Goal: Connect with others: Connect with others

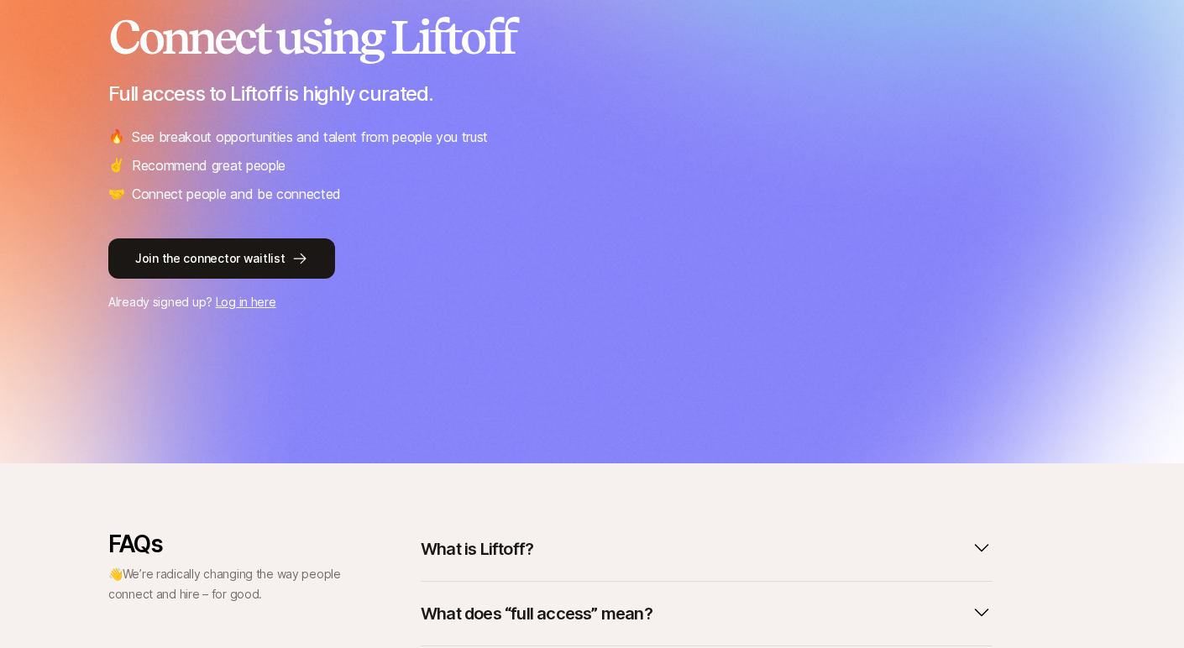
scroll to position [222, 0]
click at [260, 302] on link "Log in here" at bounding box center [246, 301] width 60 height 14
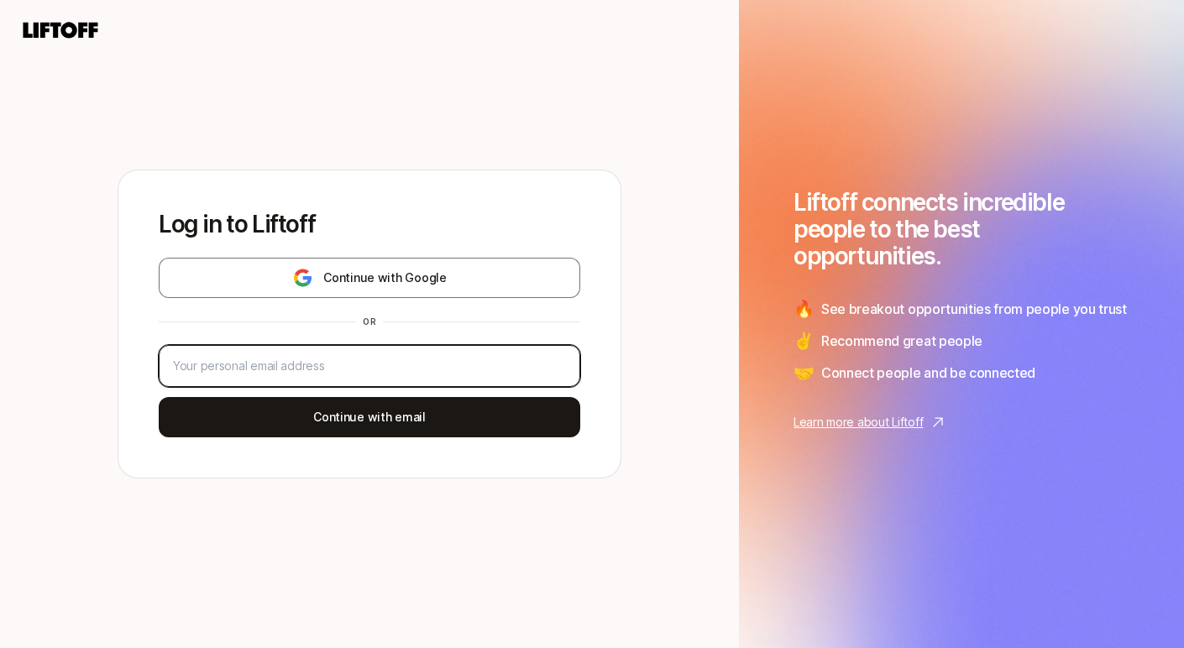
click at [297, 362] on input "email" at bounding box center [369, 366] width 393 height 20
type input "[EMAIL_ADDRESS][DOMAIN_NAME]"
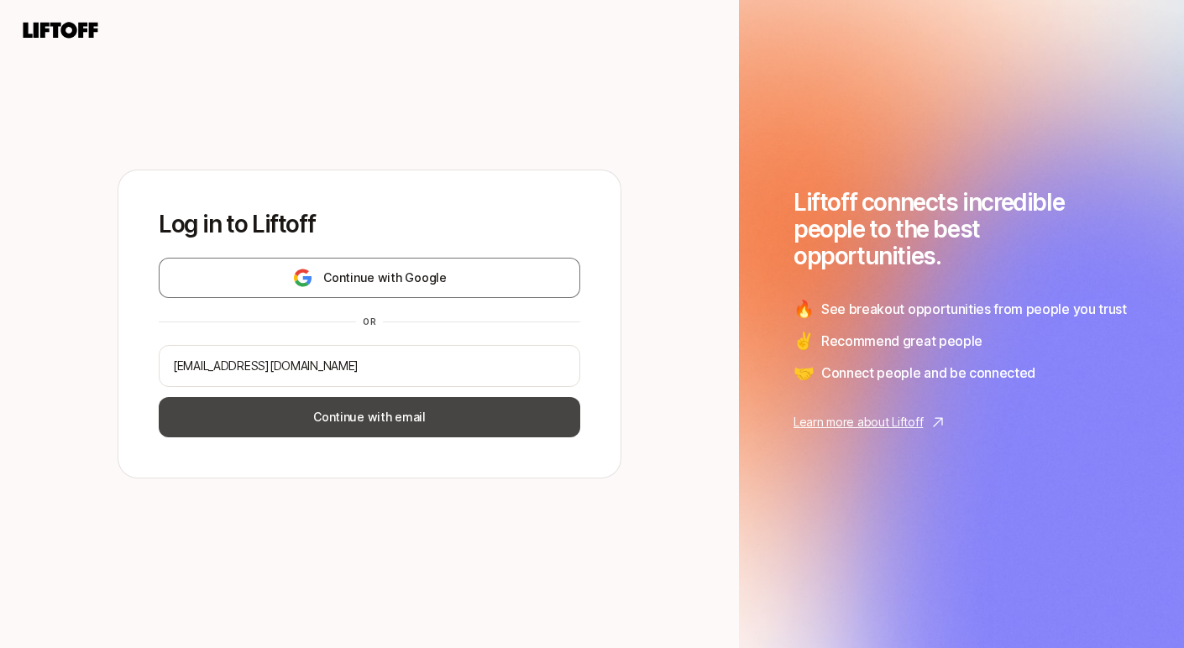
click at [357, 424] on button "Continue with email" at bounding box center [369, 417] width 421 height 40
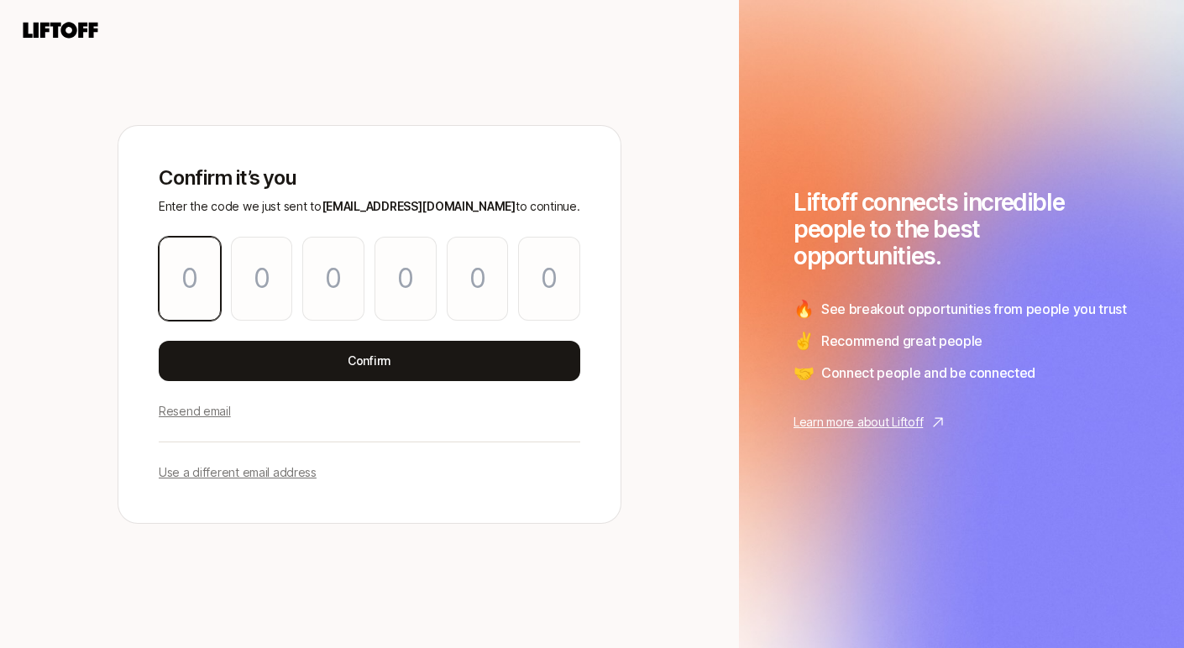
type input "3"
type input "8"
type input "6"
type input "7"
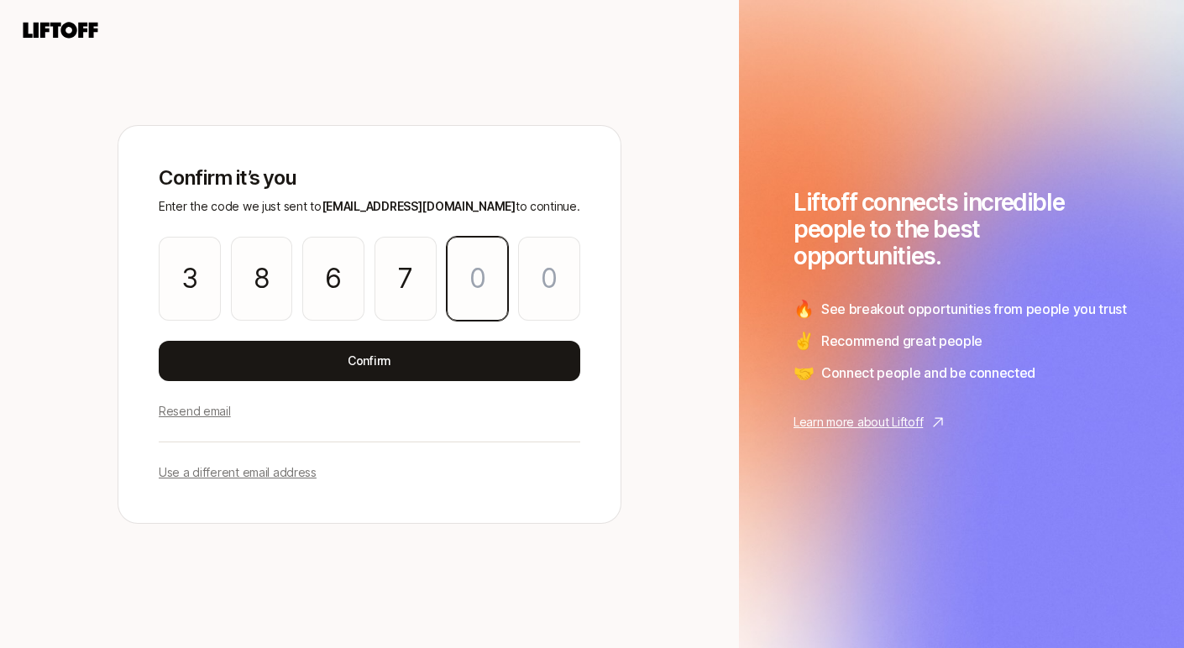
type input "2"
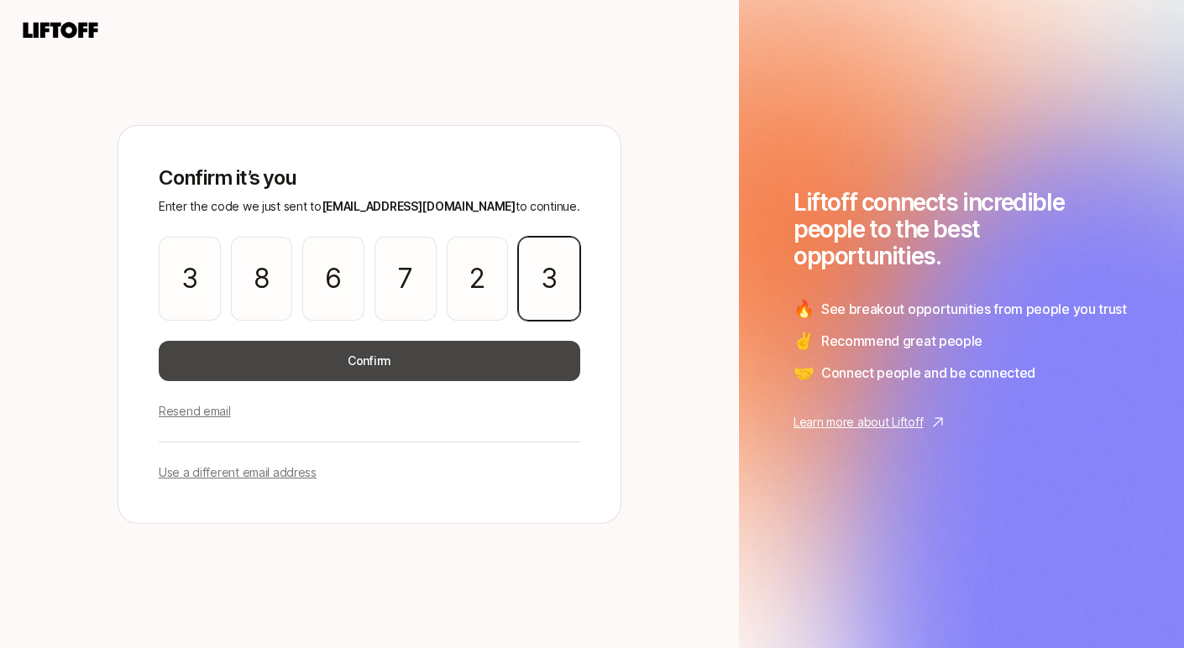
type input "3"
click at [419, 365] on button "Confirm" at bounding box center [369, 361] width 421 height 40
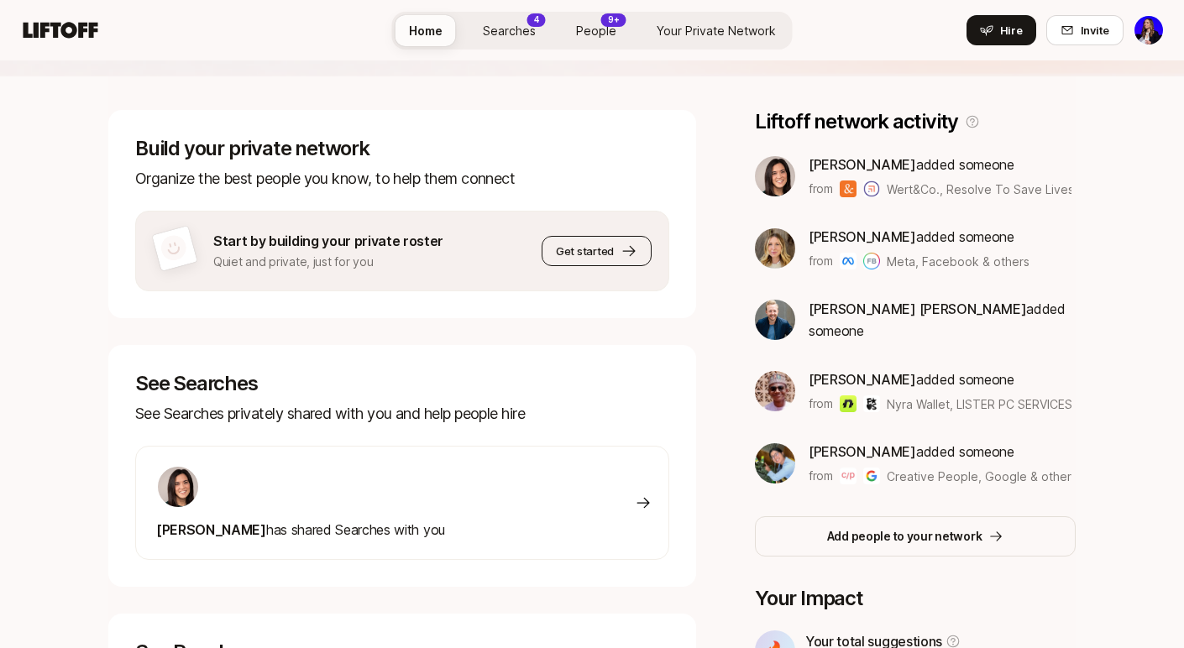
click at [575, 249] on span "Get started" at bounding box center [585, 251] width 58 height 17
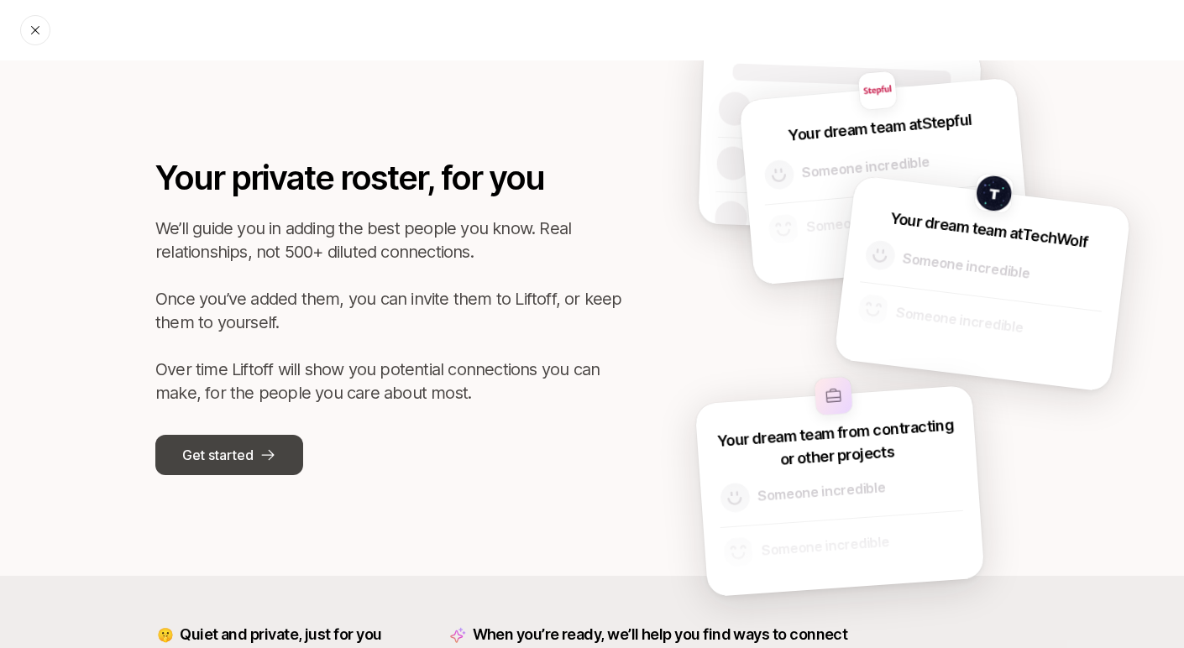
click at [224, 455] on p "Get started" at bounding box center [217, 455] width 71 height 22
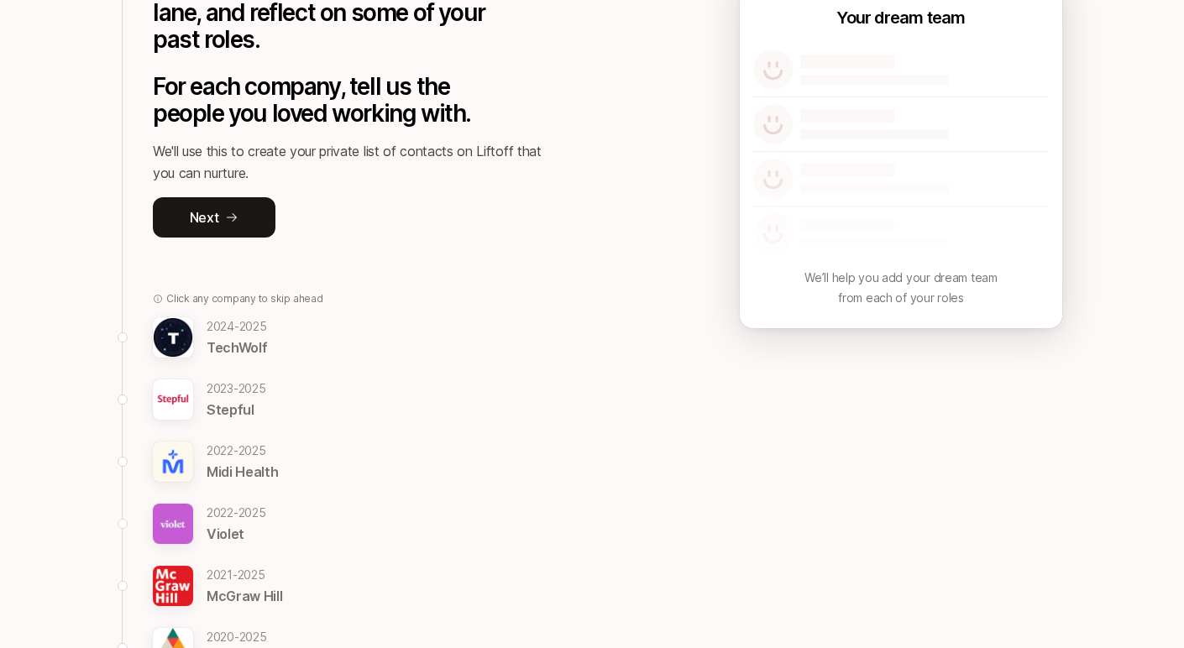
scroll to position [233, 0]
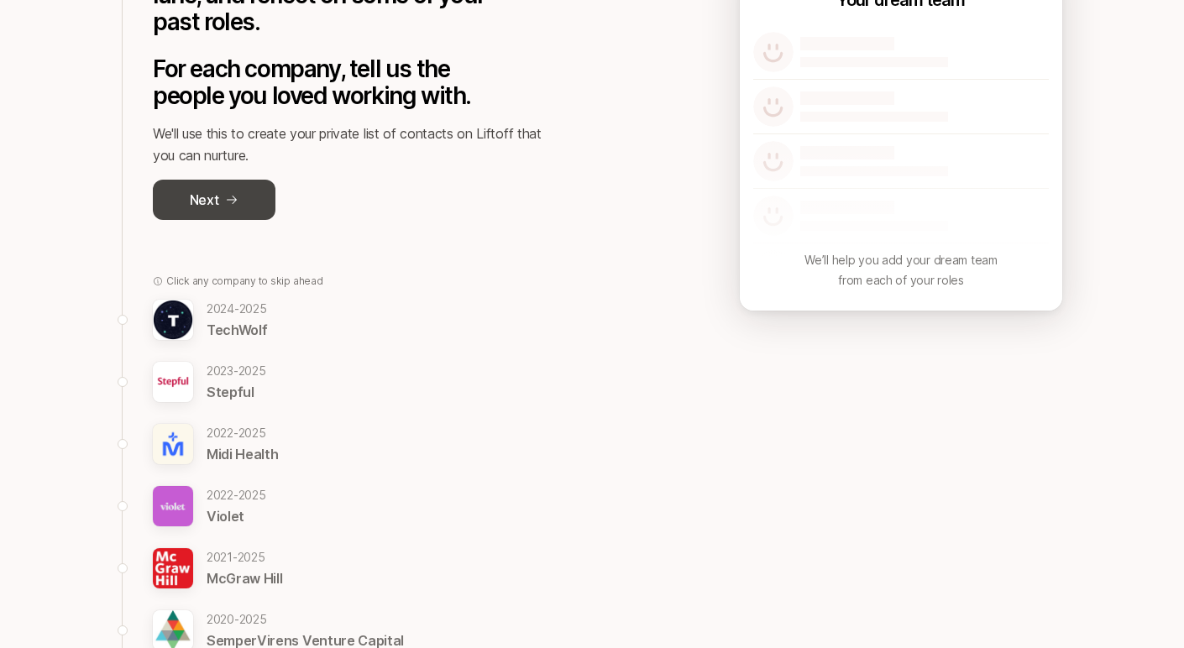
click at [222, 186] on button "Next" at bounding box center [214, 200] width 123 height 40
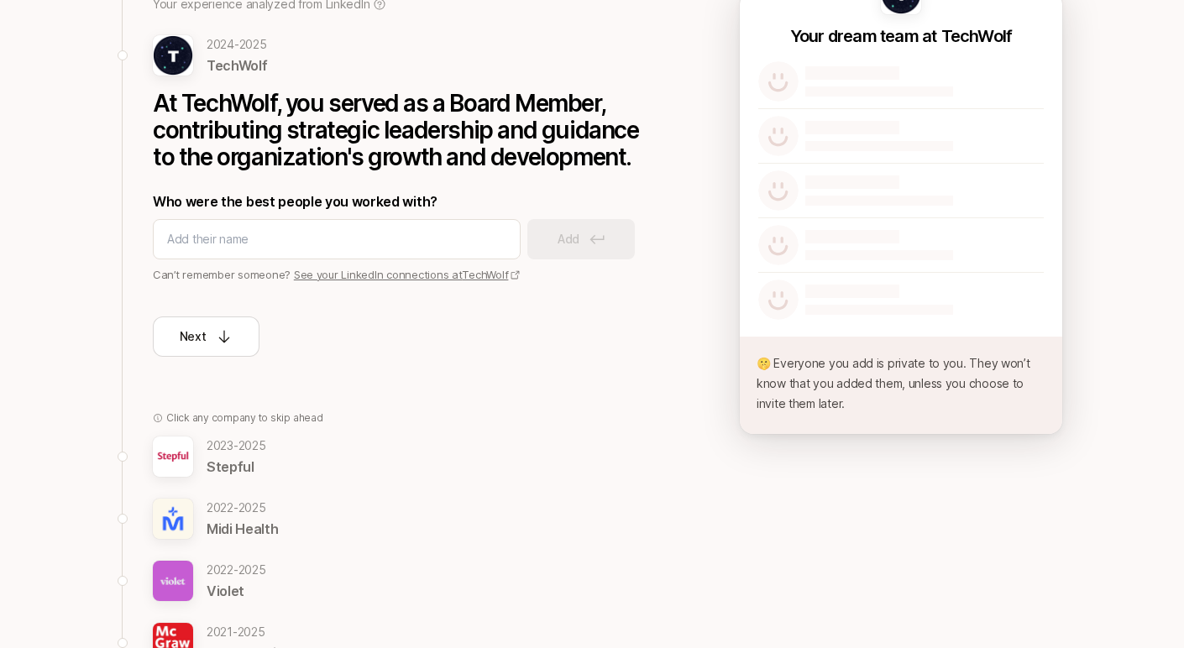
scroll to position [192, 0]
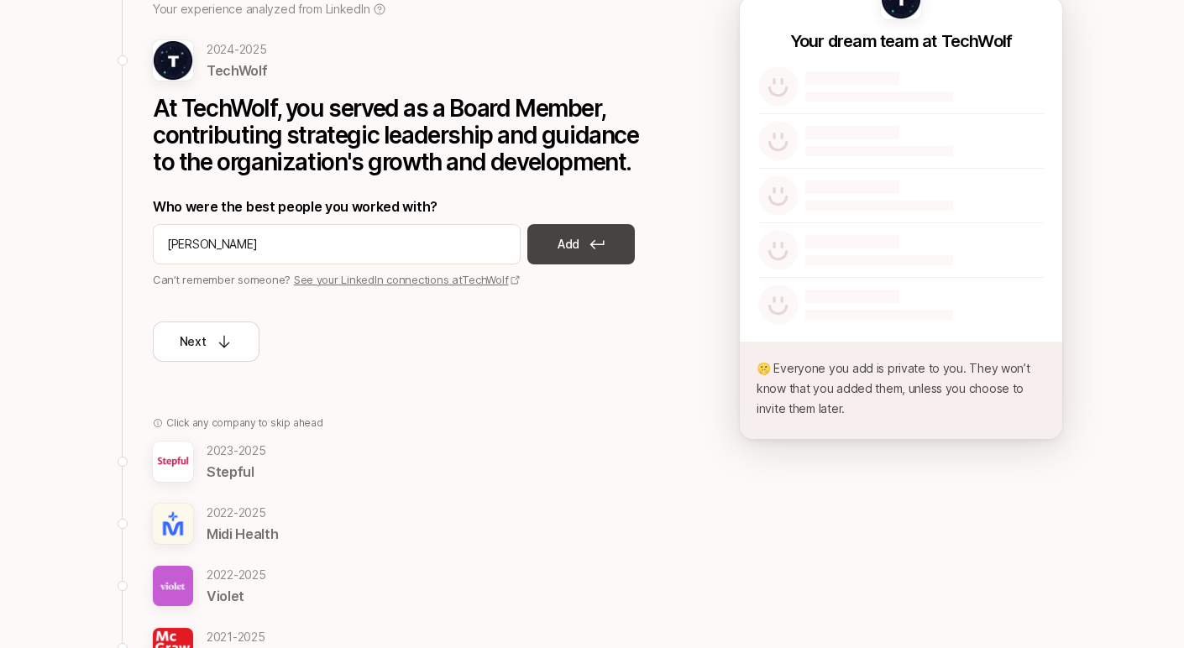
type input "[PERSON_NAME]"
click at [591, 253] on button "Add" at bounding box center [580, 244] width 107 height 40
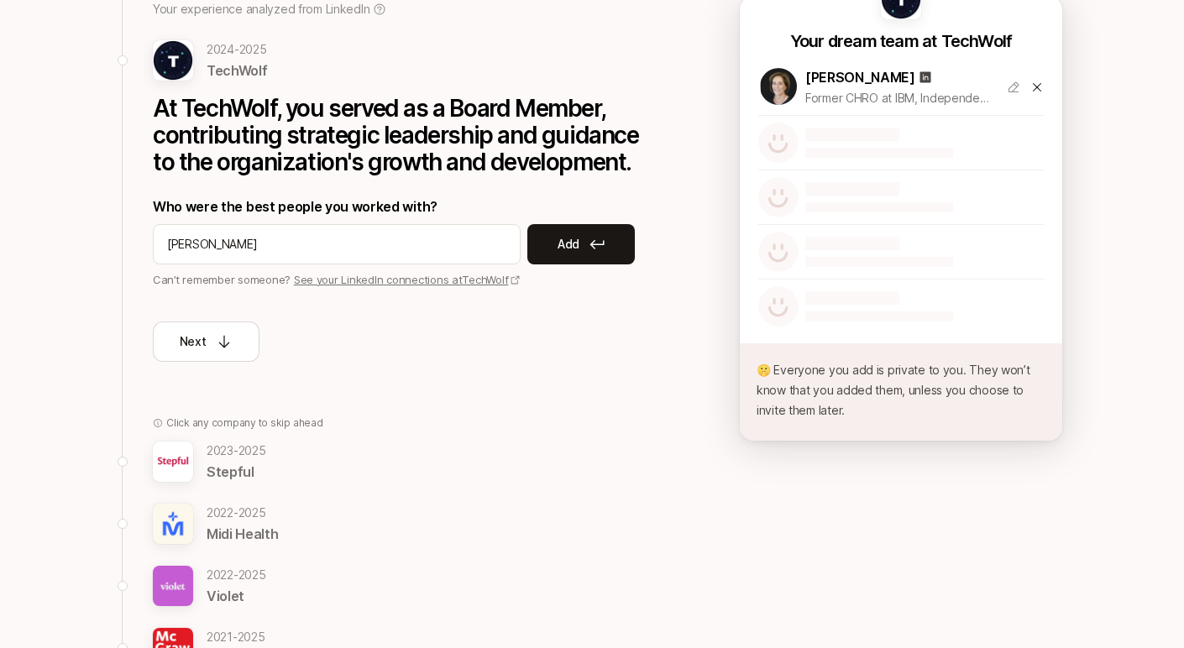
click at [337, 283] on link "See your LinkedIn connections at [GEOGRAPHIC_DATA]" at bounding box center [408, 279] width 228 height 13
click at [254, 243] on input "[PERSON_NAME]" at bounding box center [336, 244] width 339 height 20
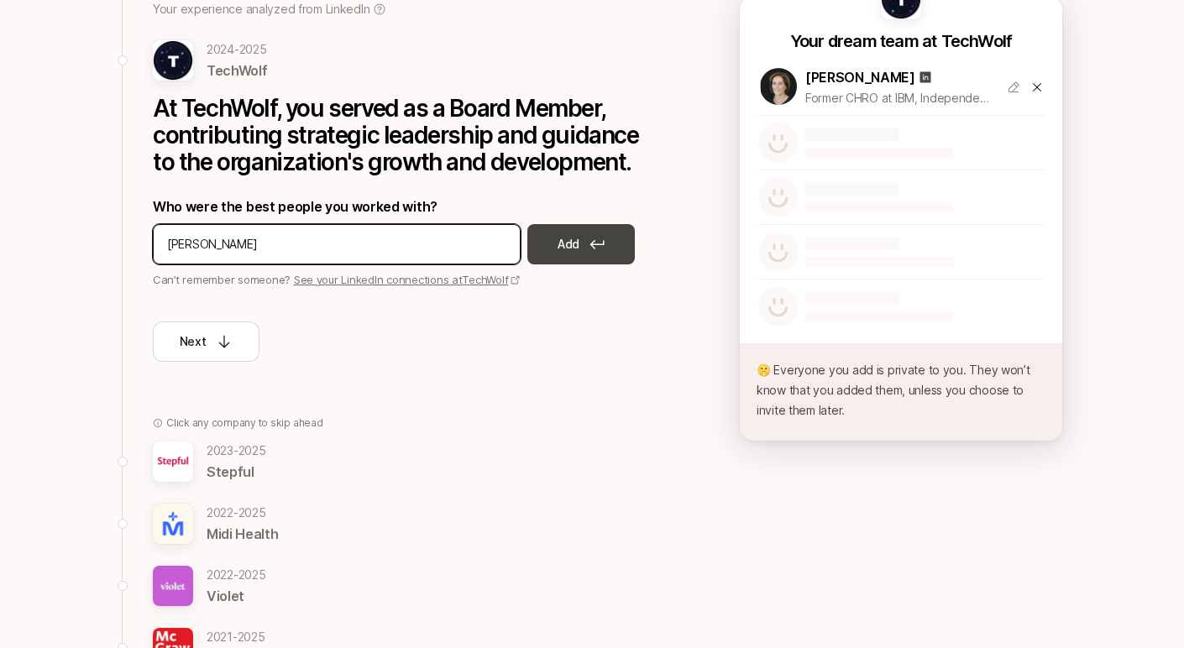
type input "[PERSON_NAME]"
click at [583, 236] on button "Add" at bounding box center [580, 244] width 107 height 40
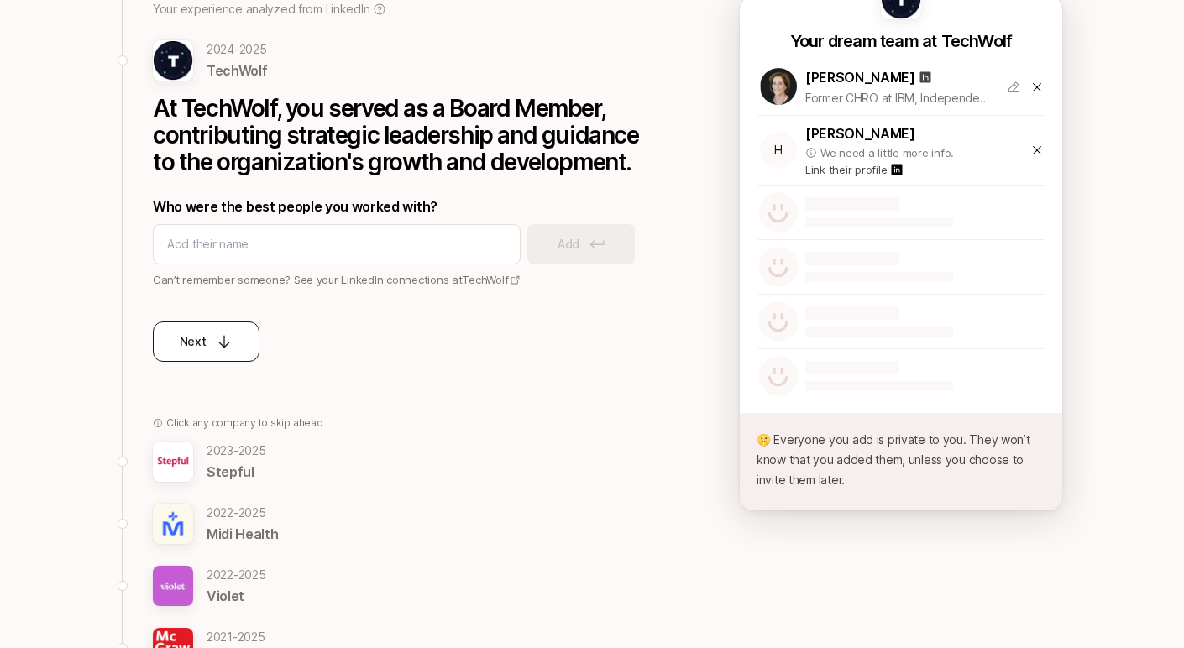
click at [212, 343] on div "Next" at bounding box center [207, 342] width 54 height 20
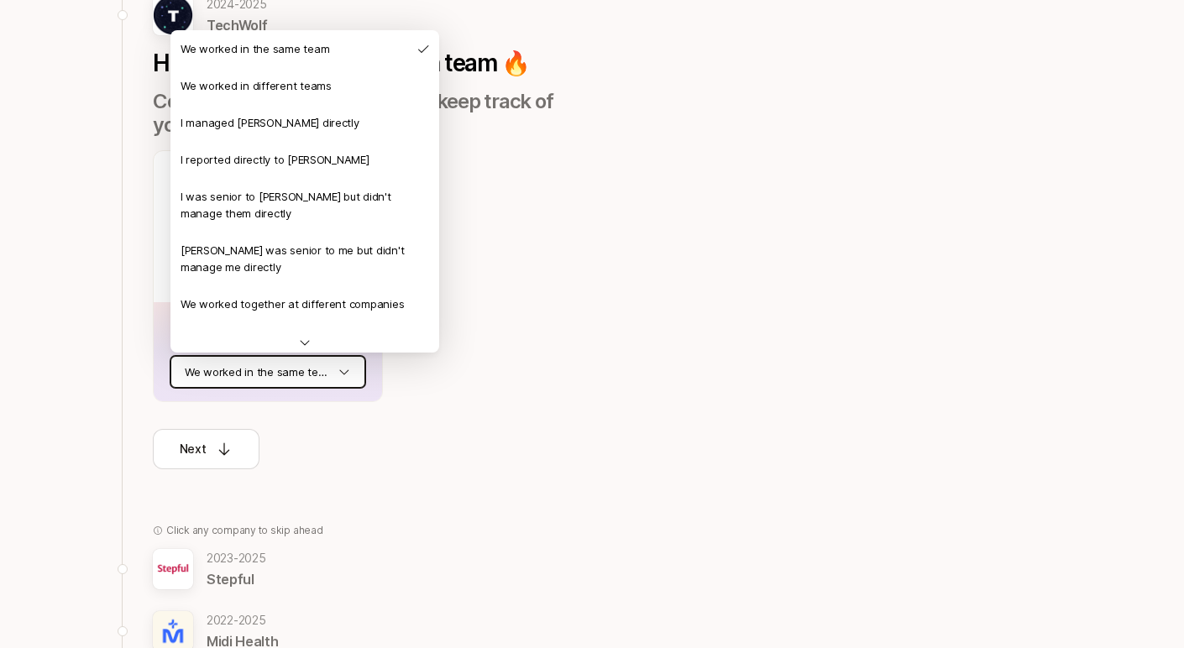
click at [236, 379] on html "1 Add People Analyze Profiles Review and finish Save and finish later Add the b…" at bounding box center [592, 132] width 1184 height 648
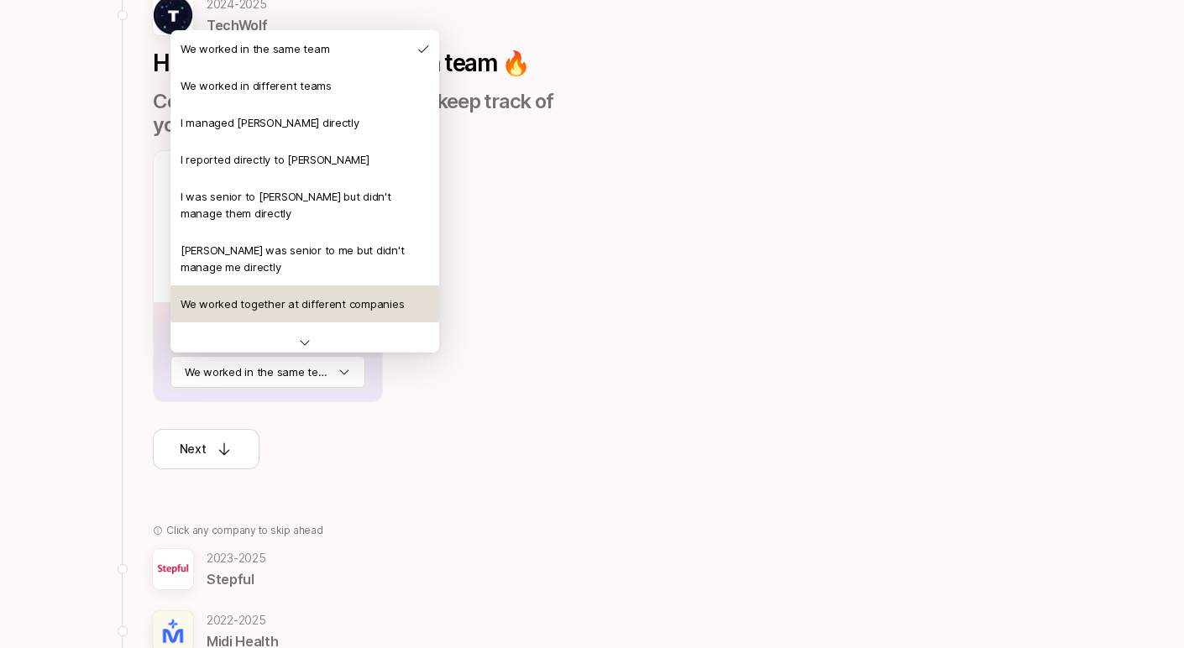
scroll to position [64, 0]
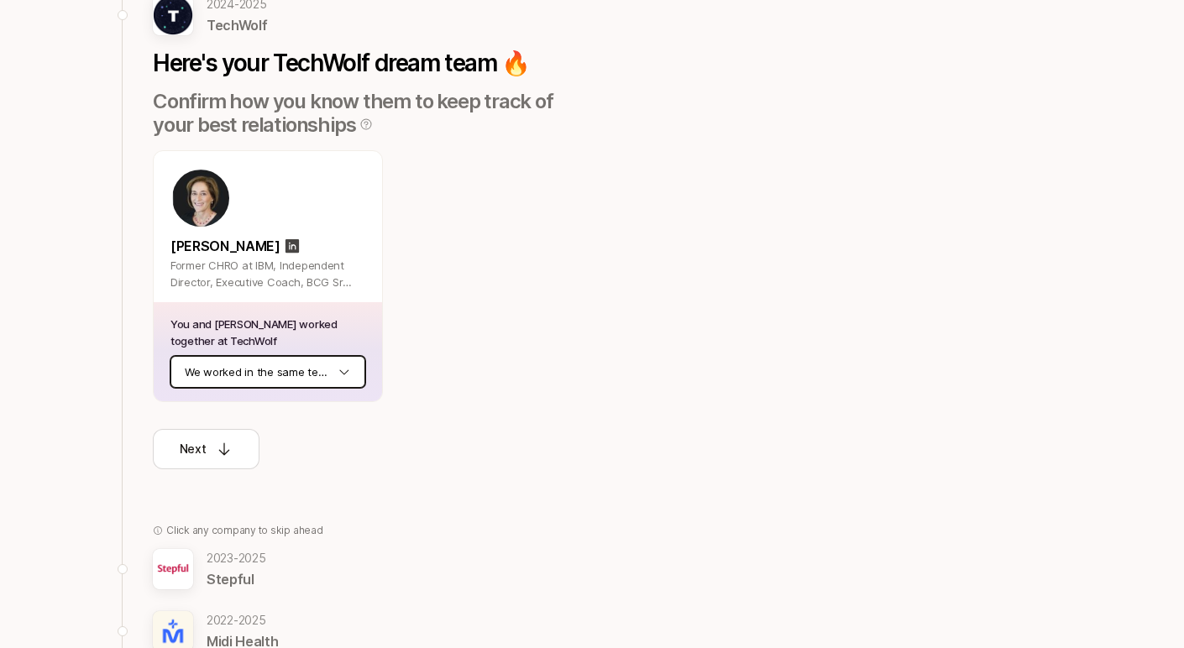
click at [215, 455] on html "1 Add People Analyze Profiles Review and finish Save and finish later Add the b…" at bounding box center [592, 132] width 1184 height 648
click at [204, 457] on p "Next" at bounding box center [193, 449] width 27 height 20
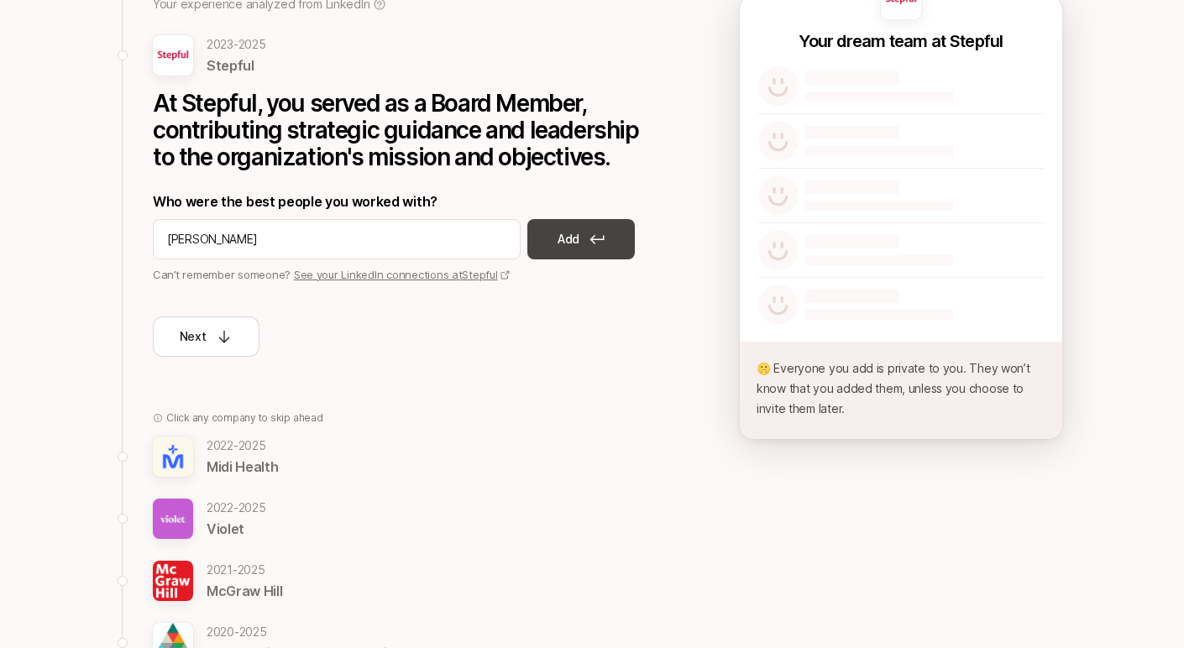
type input "[PERSON_NAME]"
click at [571, 230] on p "Add" at bounding box center [568, 239] width 22 height 20
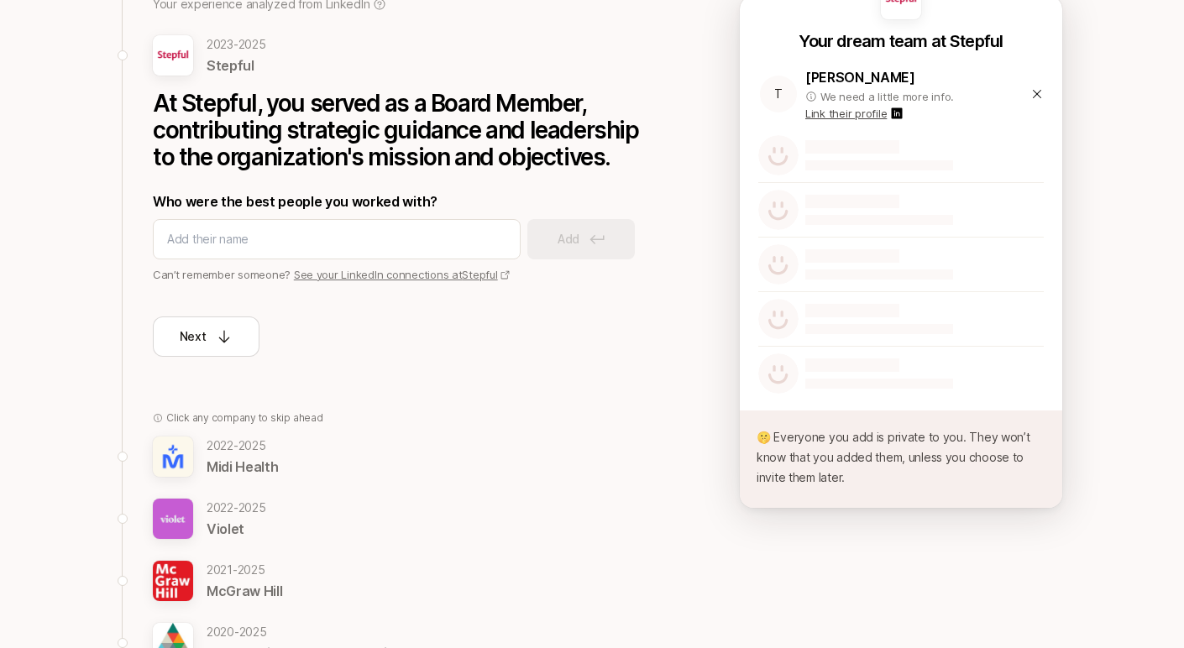
click at [847, 116] on p "Link their profile" at bounding box center [845, 113] width 81 height 17
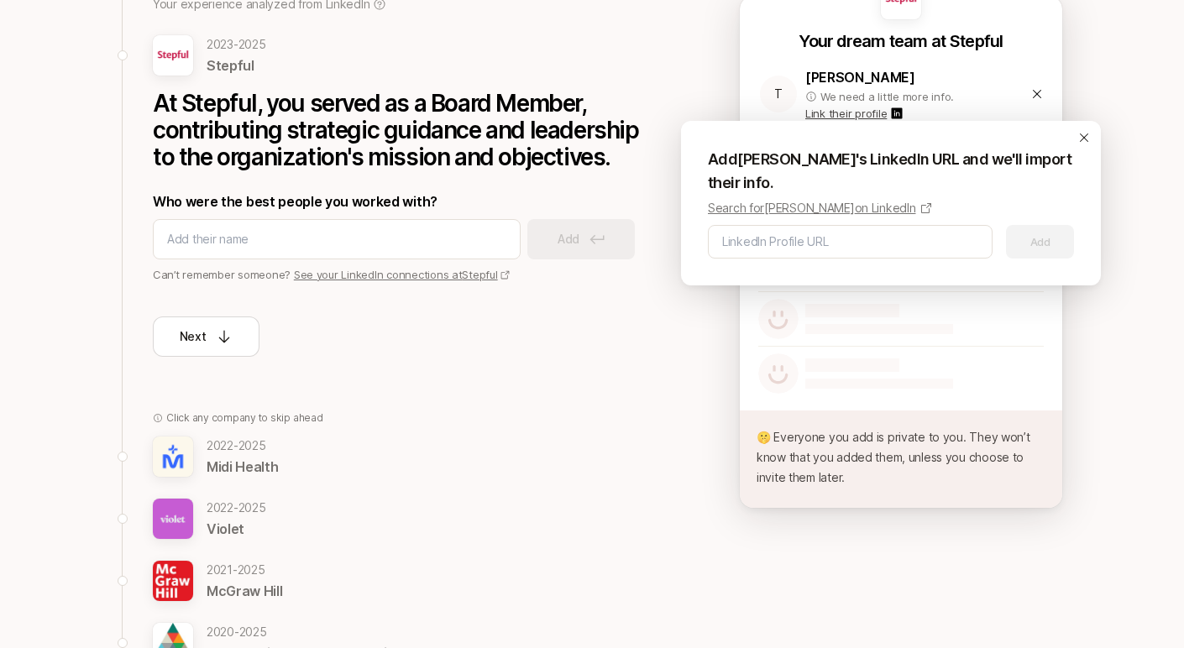
click at [802, 208] on p "Search for [PERSON_NAME] on LinkedIn" at bounding box center [812, 208] width 208 height 20
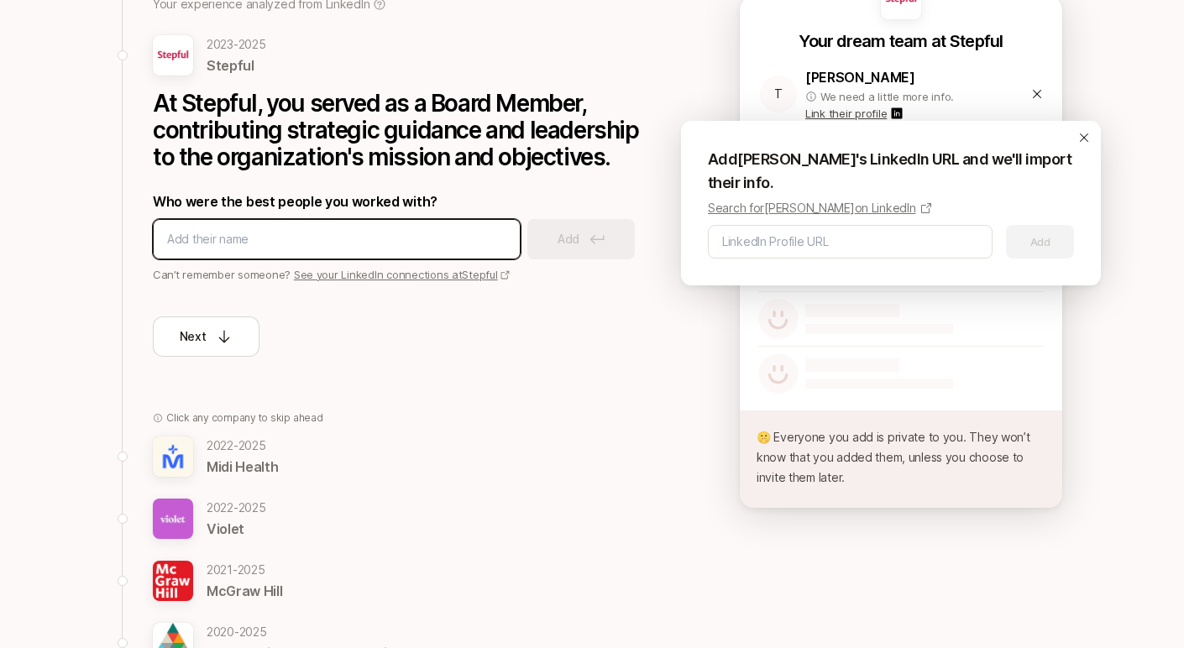
click at [352, 234] on input at bounding box center [336, 239] width 339 height 20
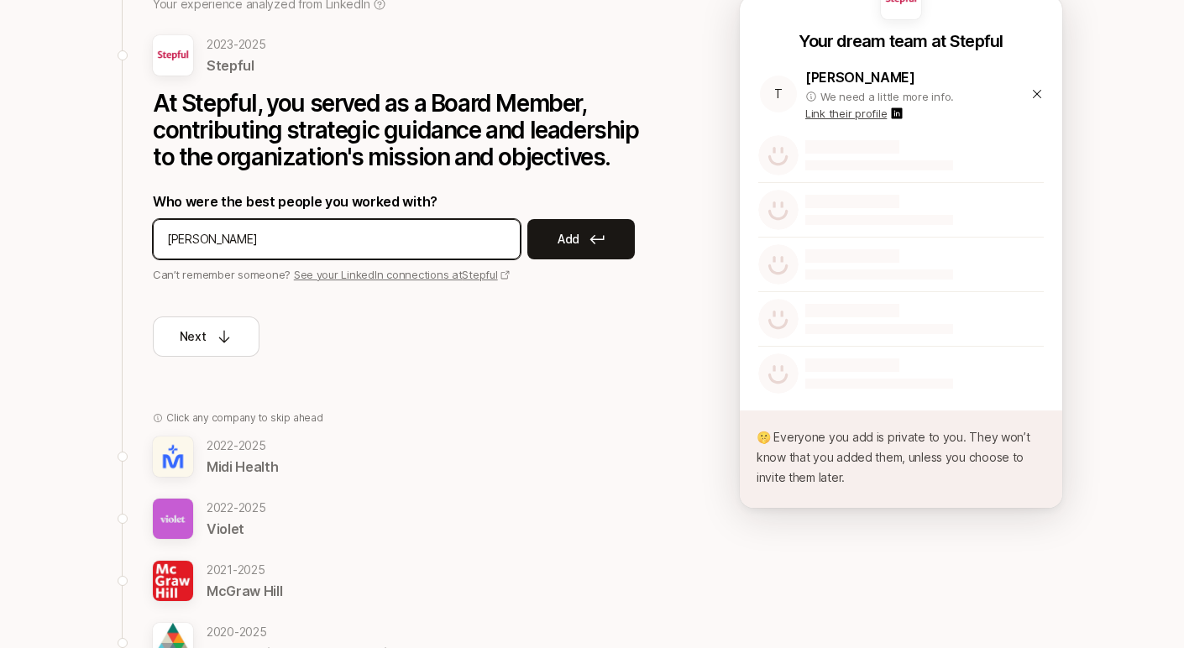
type input "[PERSON_NAME]"
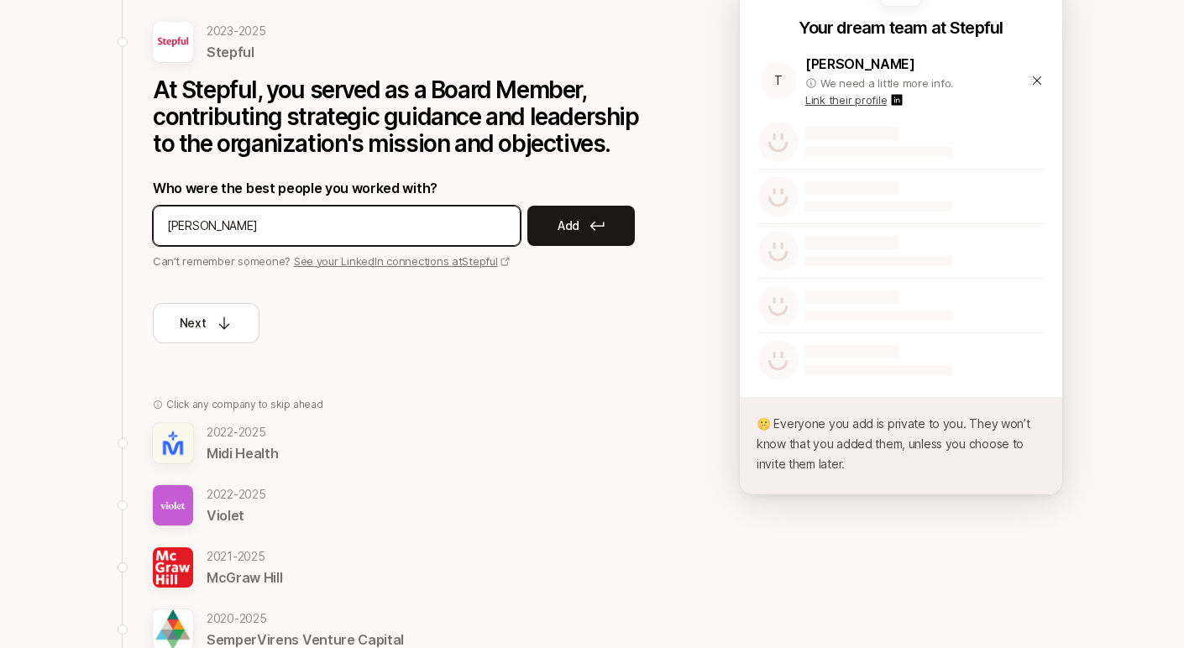
scroll to position [207, 0]
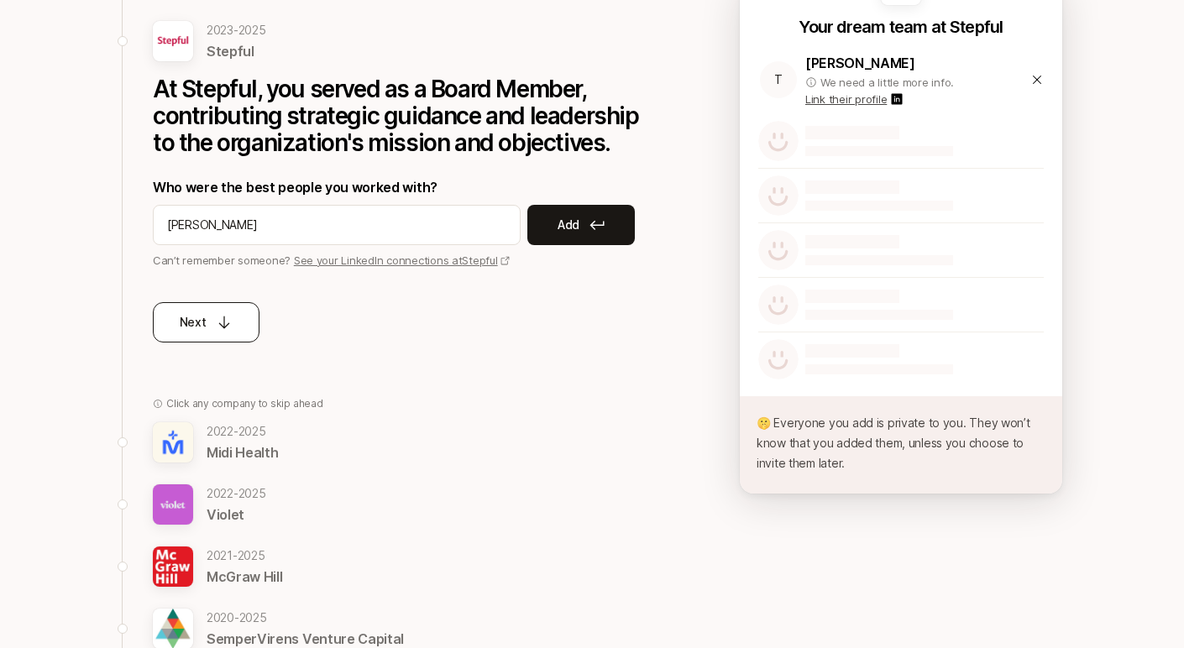
click at [210, 336] on button "Next" at bounding box center [206, 322] width 107 height 40
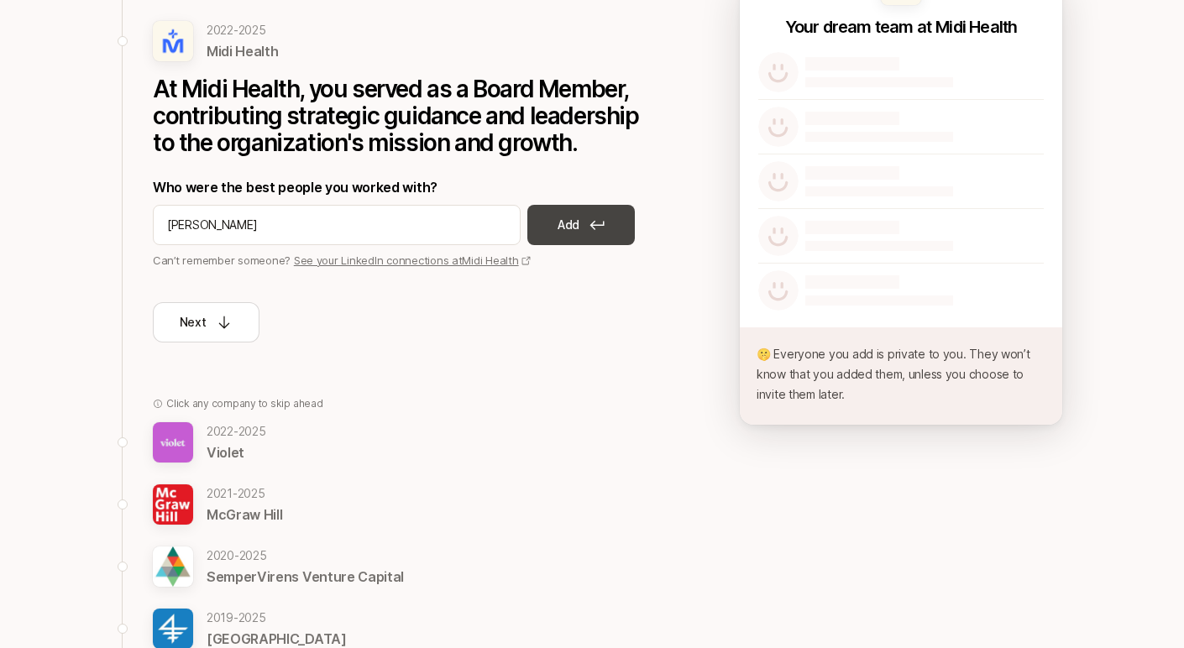
type input "[PERSON_NAME]"
click at [585, 231] on button "Add" at bounding box center [580, 225] width 107 height 40
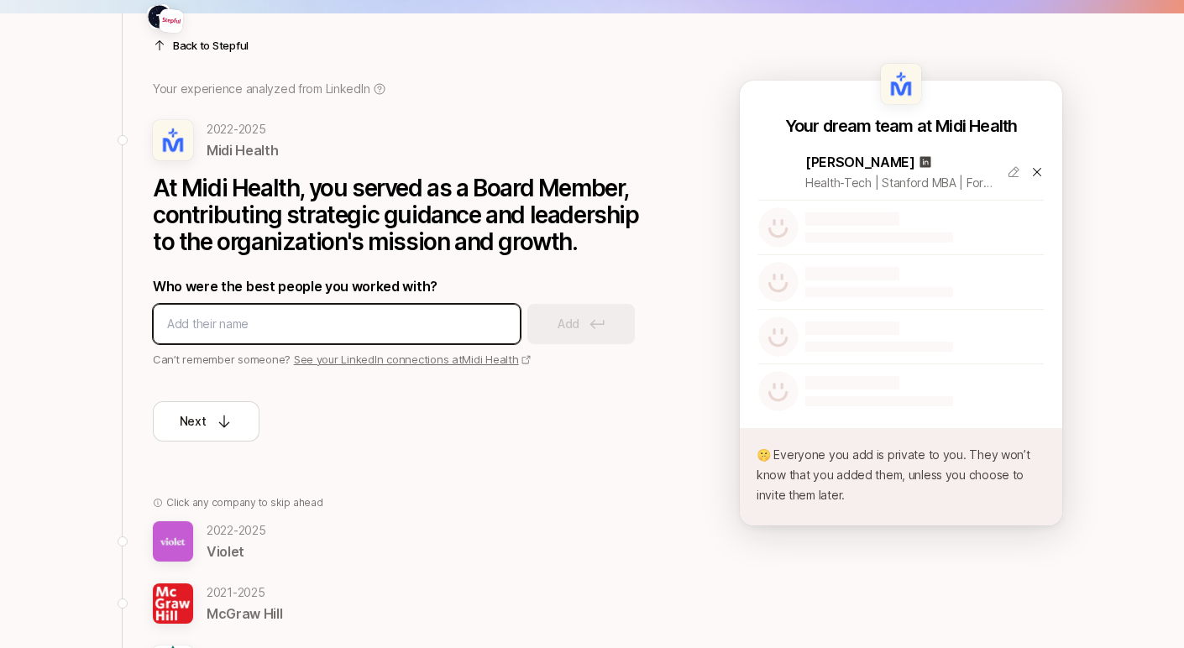
scroll to position [102, 0]
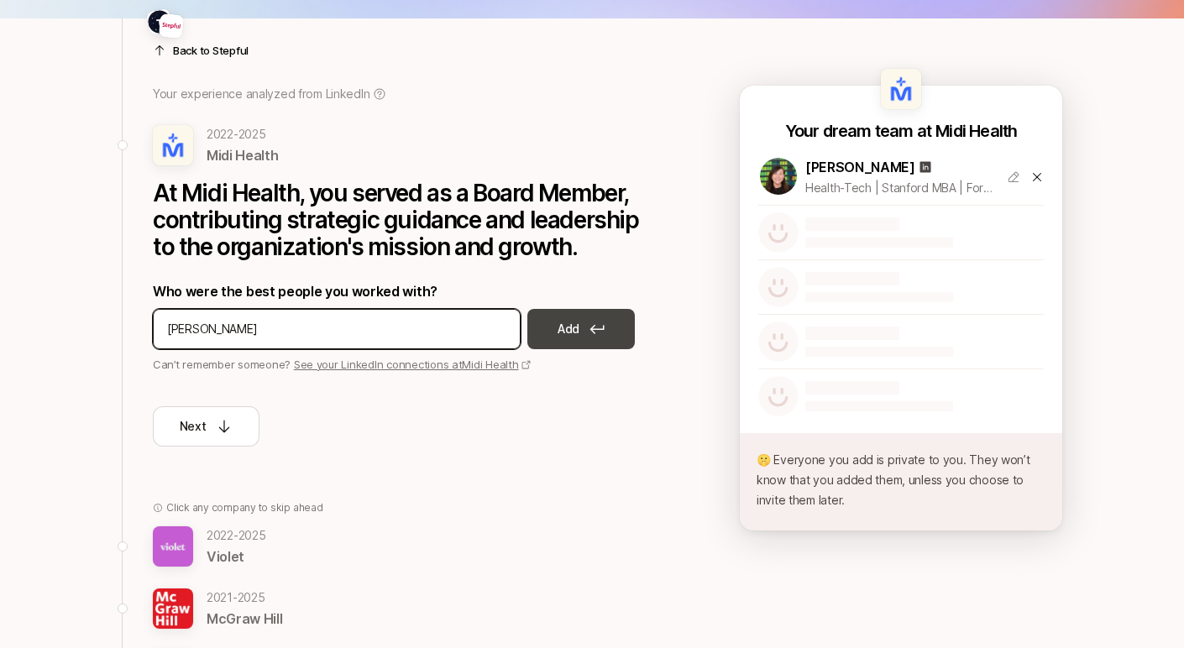
type input "[PERSON_NAME]"
click at [574, 331] on p "Add" at bounding box center [568, 329] width 22 height 20
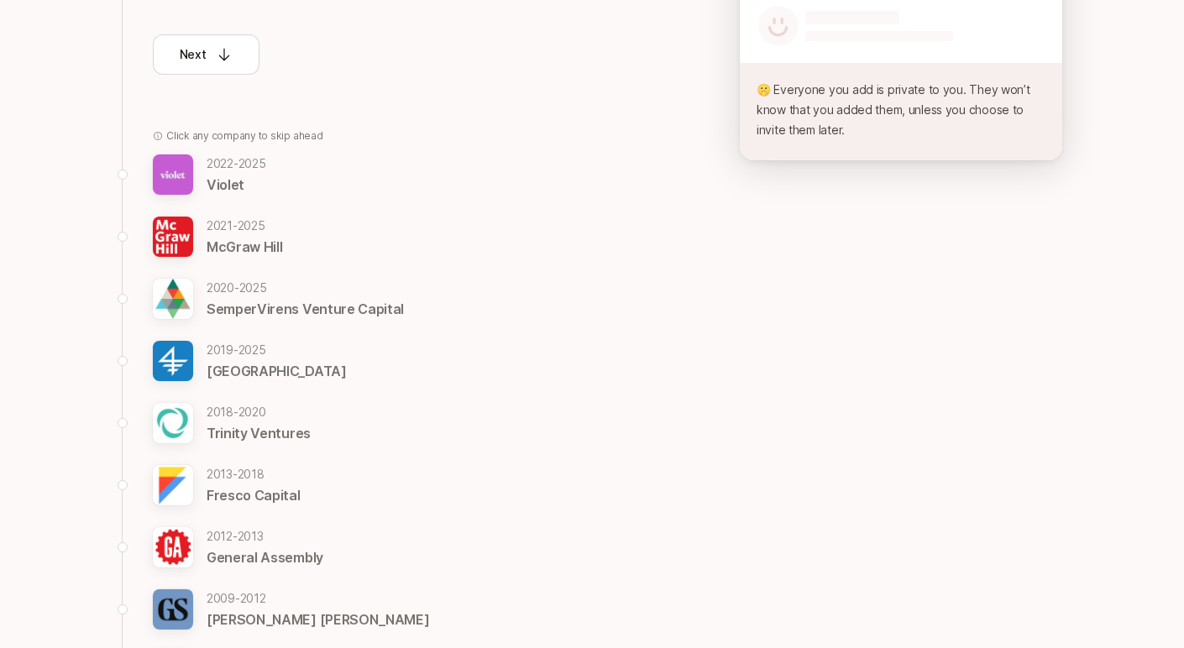
scroll to position [338, 0]
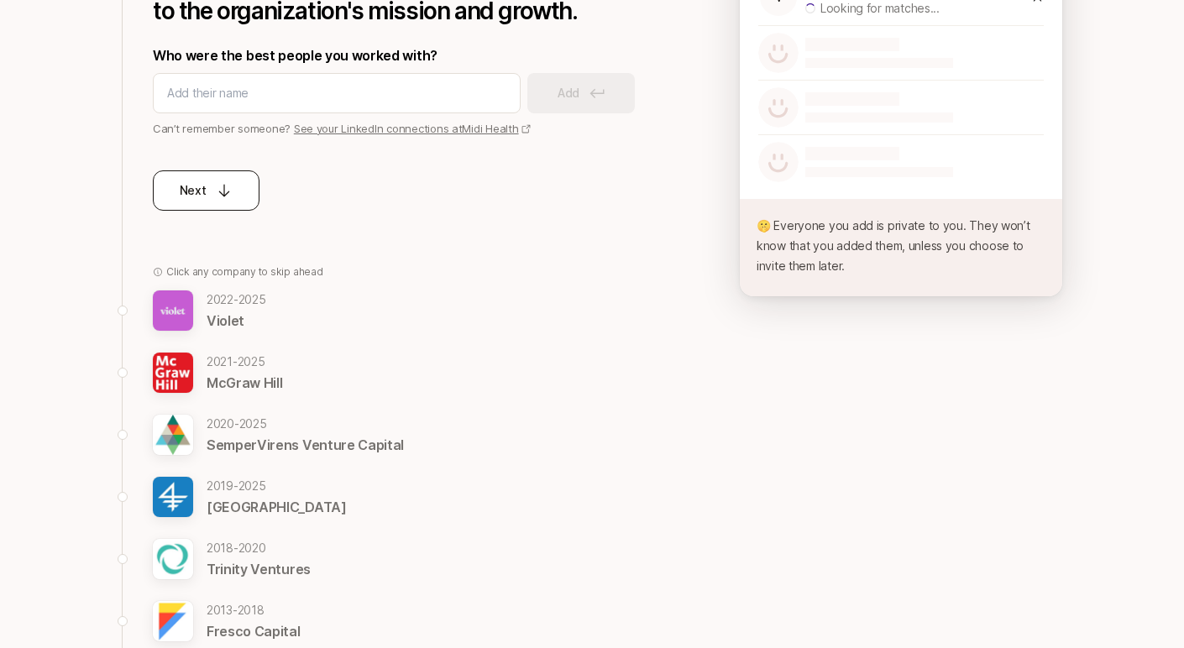
click at [186, 201] on button "Next" at bounding box center [206, 190] width 107 height 40
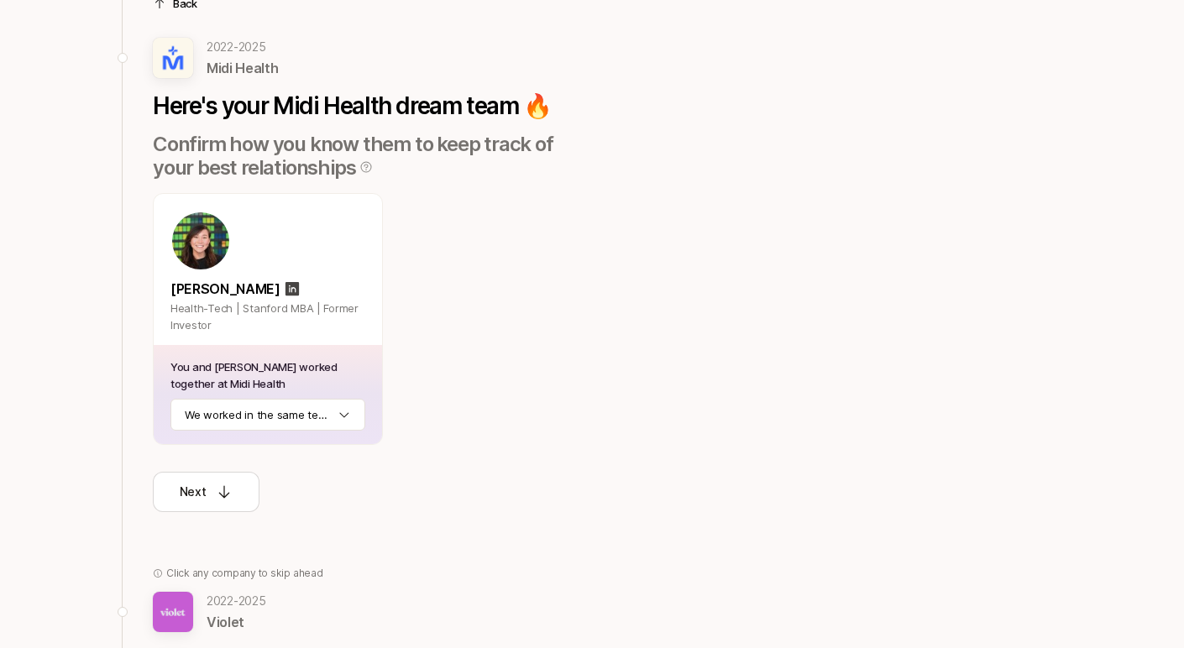
scroll to position [144, 0]
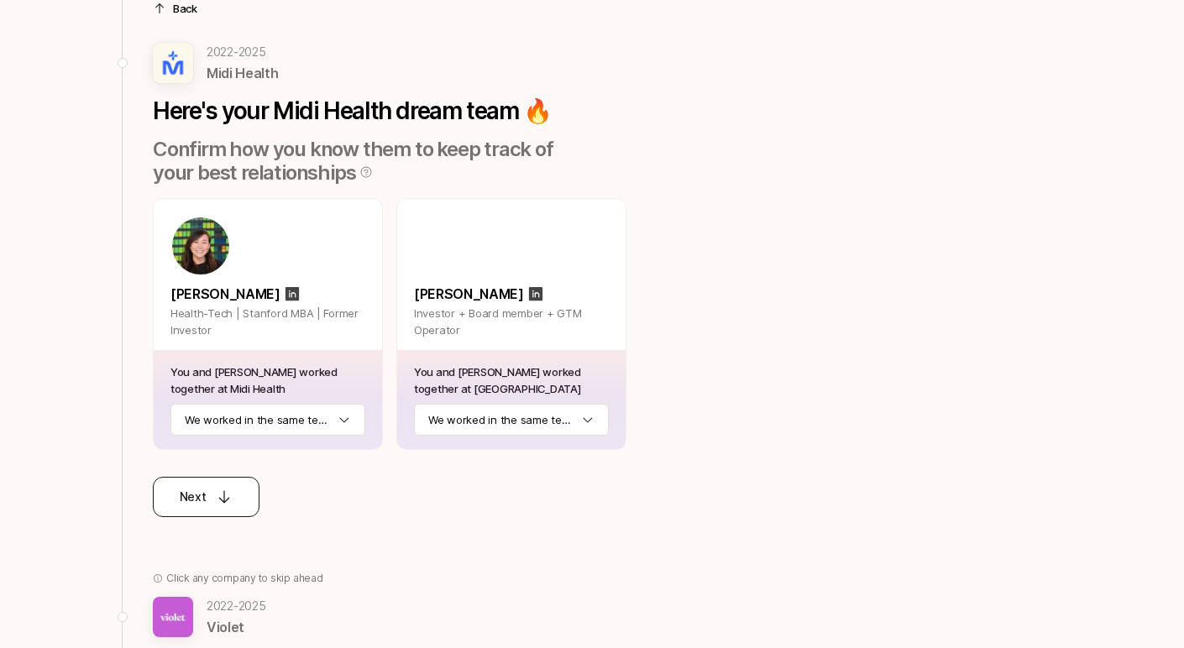
click at [207, 502] on div "Next" at bounding box center [207, 497] width 54 height 20
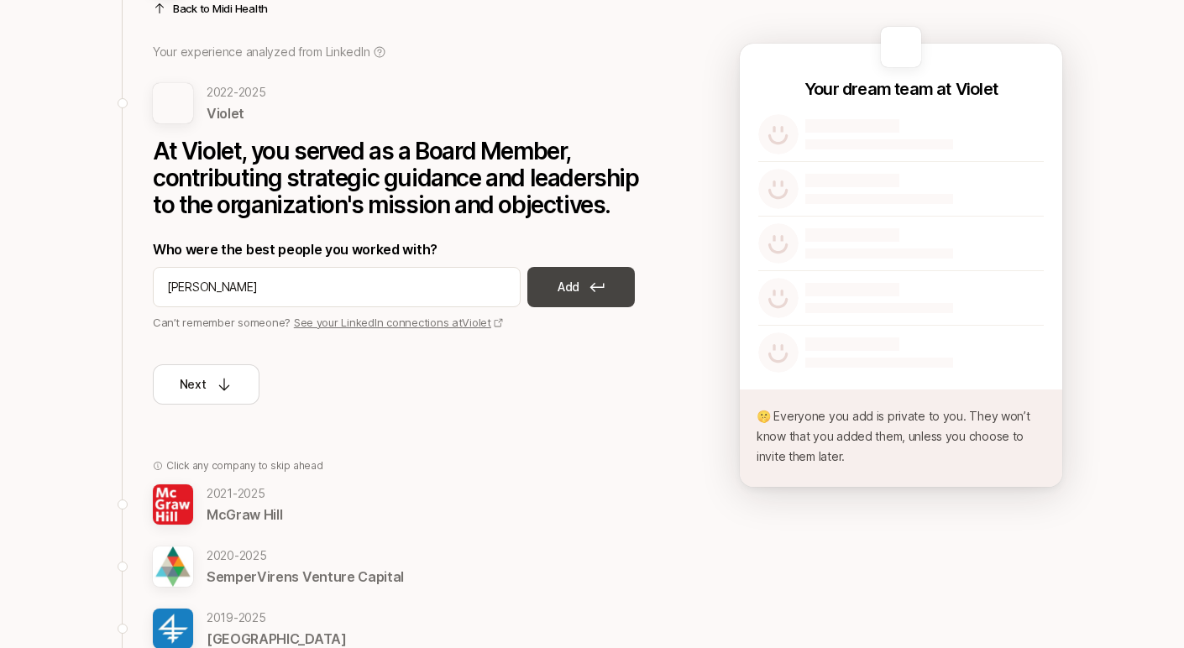
type input "[PERSON_NAME]"
click at [583, 288] on button "Add" at bounding box center [580, 287] width 107 height 40
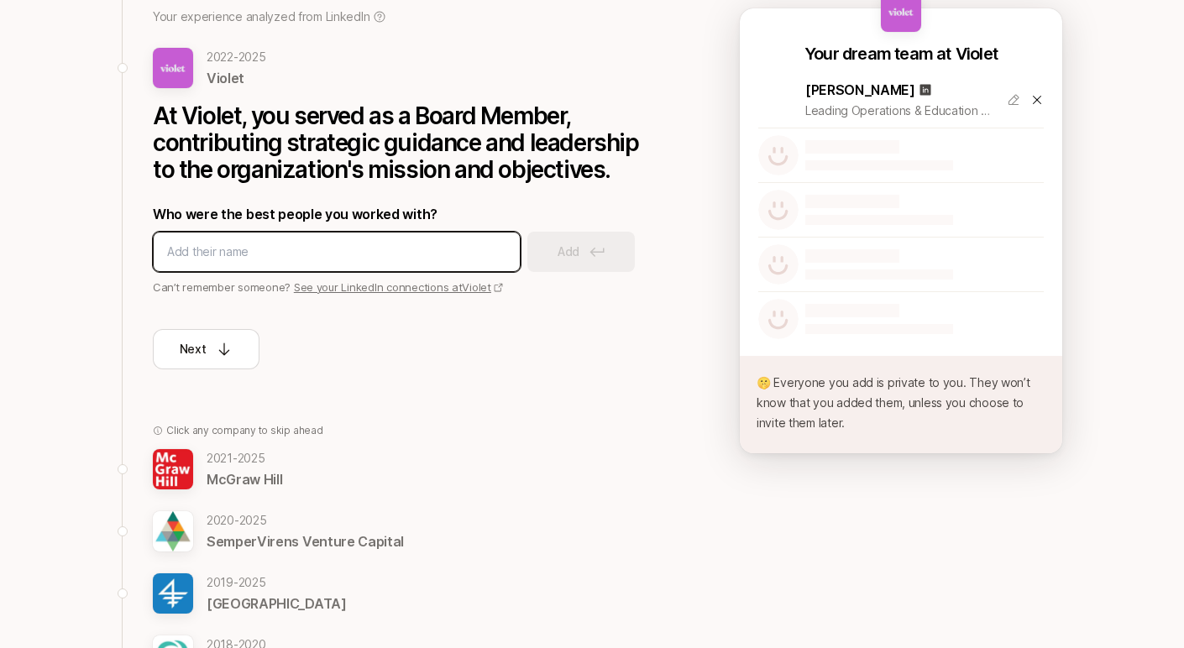
scroll to position [175, 0]
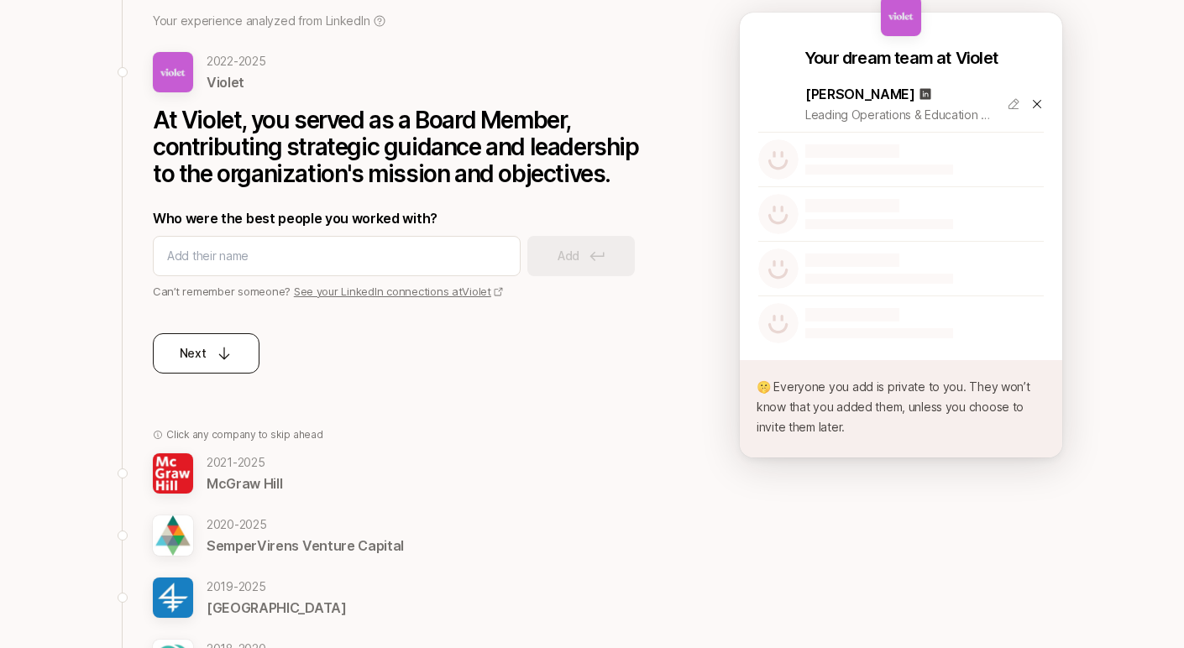
click at [205, 360] on p "Next" at bounding box center [193, 353] width 27 height 20
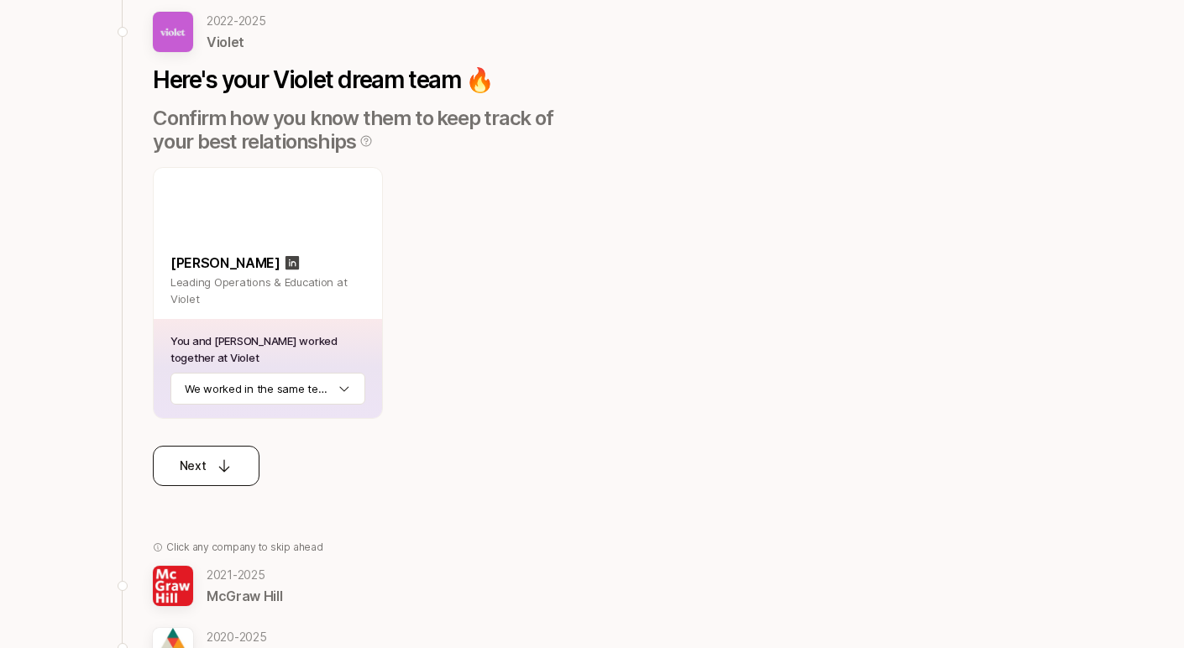
click at [206, 466] on div "Next" at bounding box center [207, 466] width 54 height 20
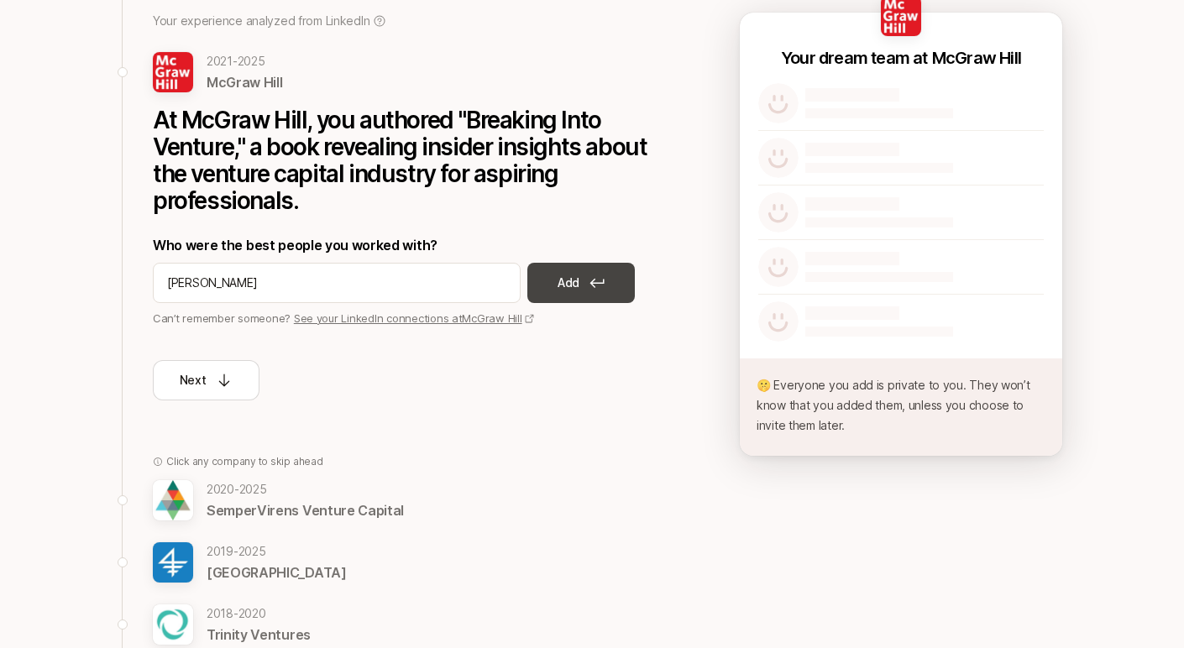
type input "[PERSON_NAME]"
click at [573, 285] on p "Add" at bounding box center [568, 283] width 22 height 20
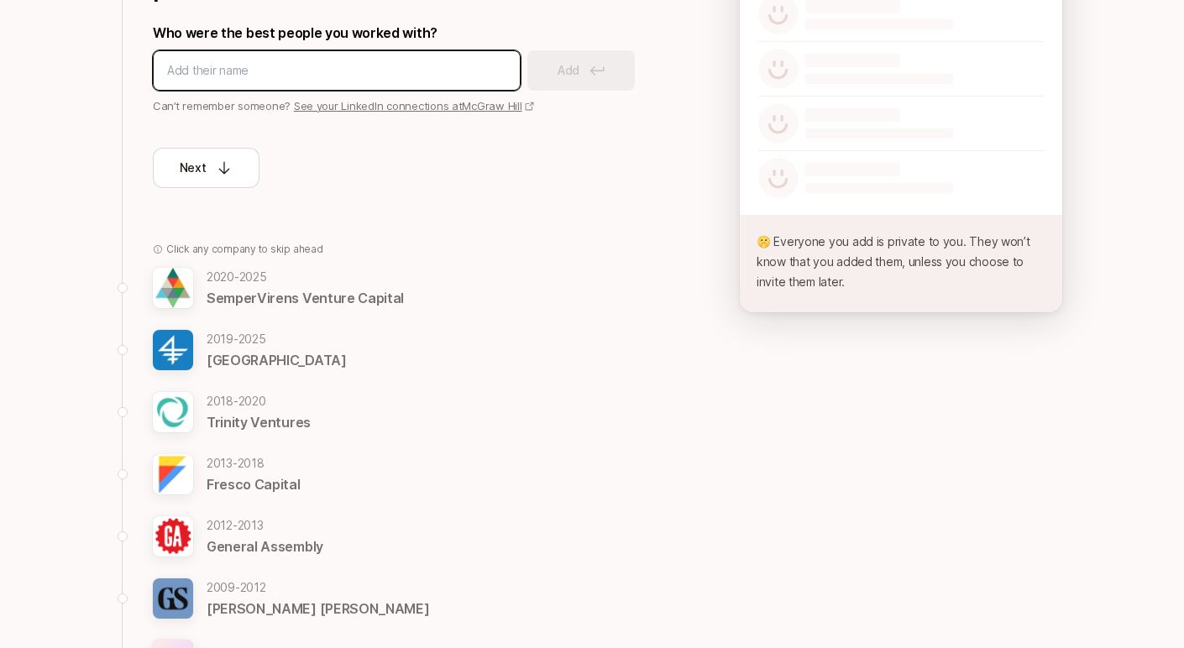
scroll to position [397, 0]
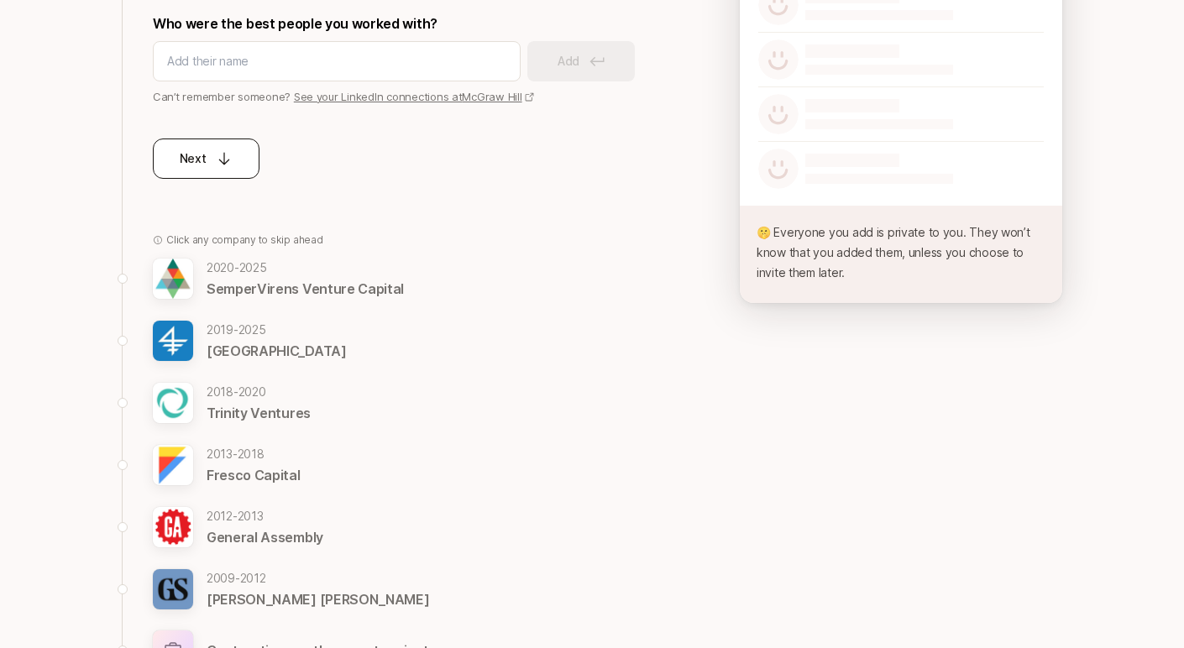
click at [213, 166] on div "Next" at bounding box center [207, 159] width 54 height 20
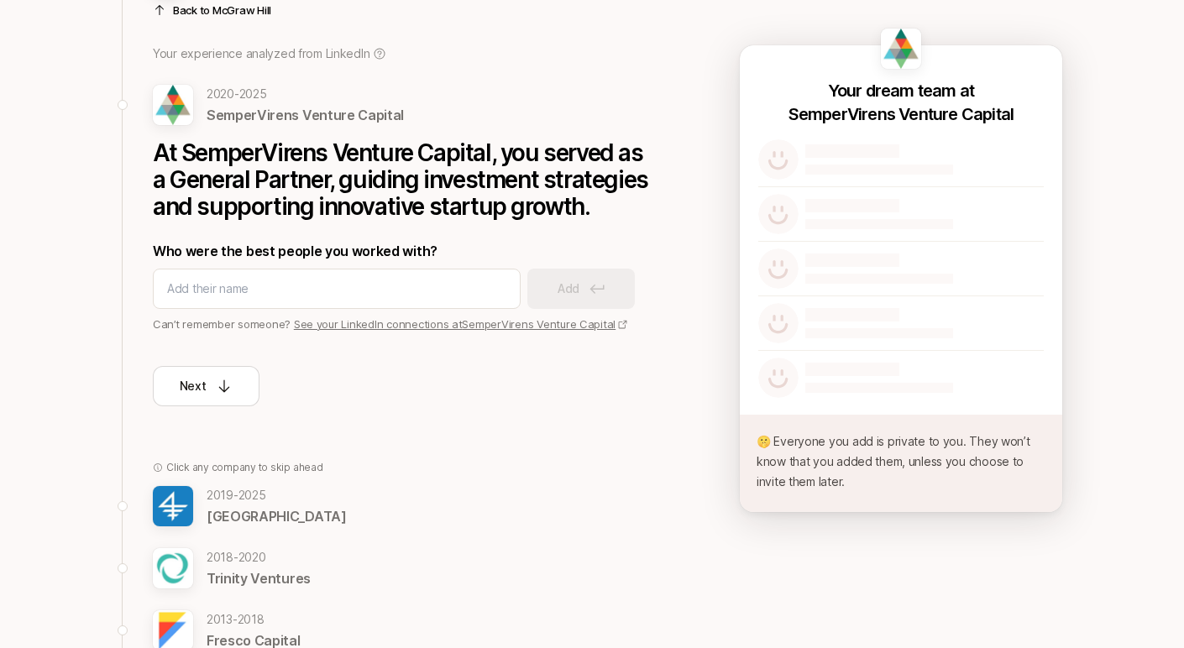
scroll to position [50, 0]
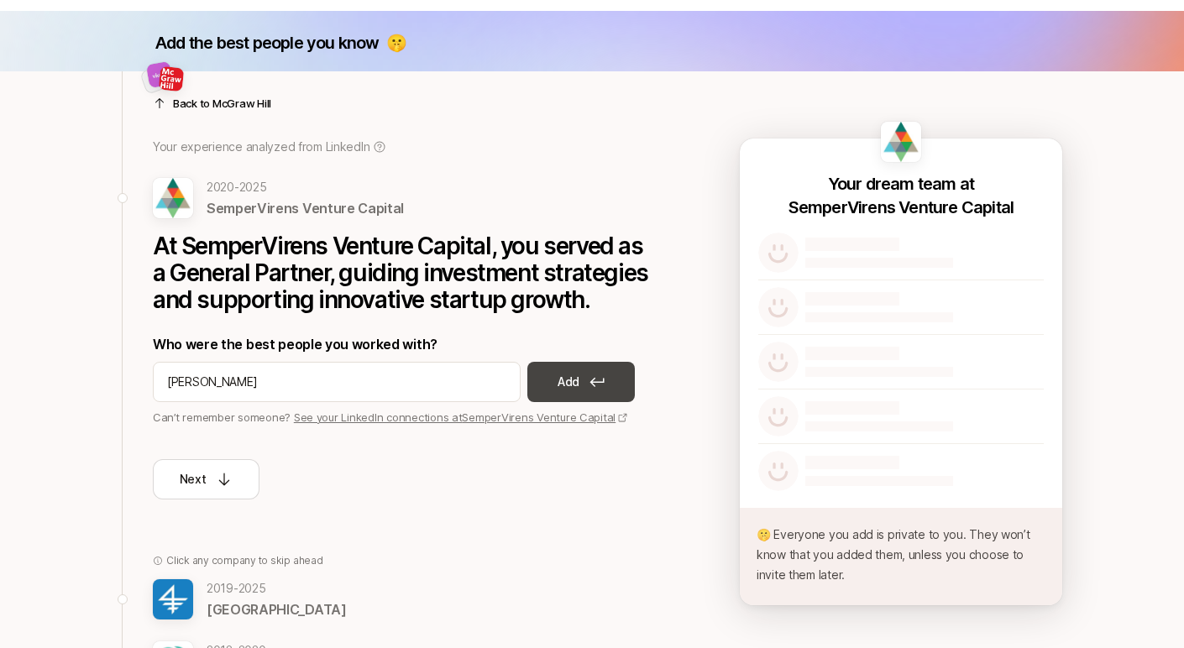
type input "[PERSON_NAME]"
click at [592, 389] on button "Add" at bounding box center [580, 382] width 107 height 40
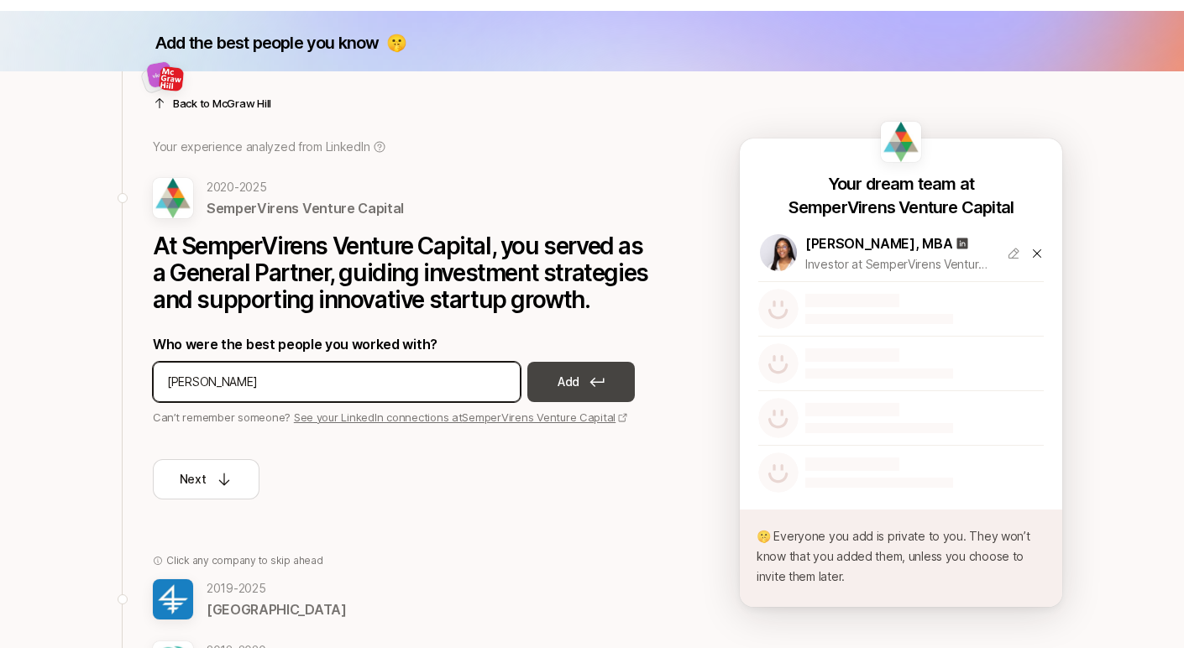
type input "[PERSON_NAME]"
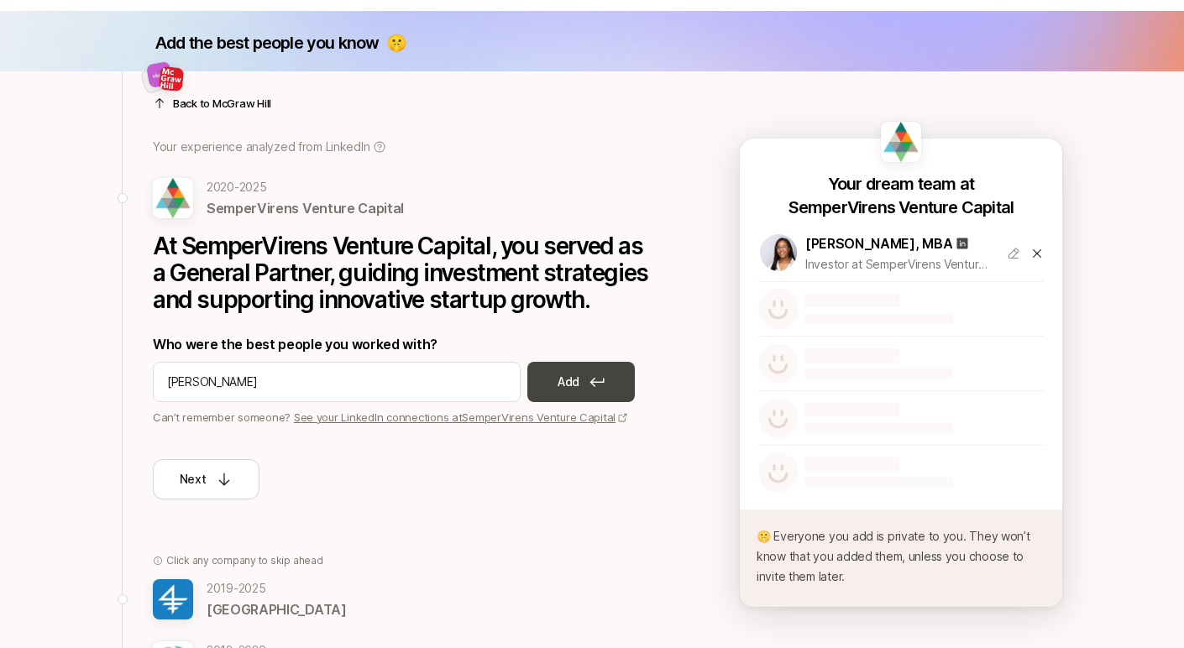
click at [593, 385] on icon at bounding box center [596, 382] width 15 height 10
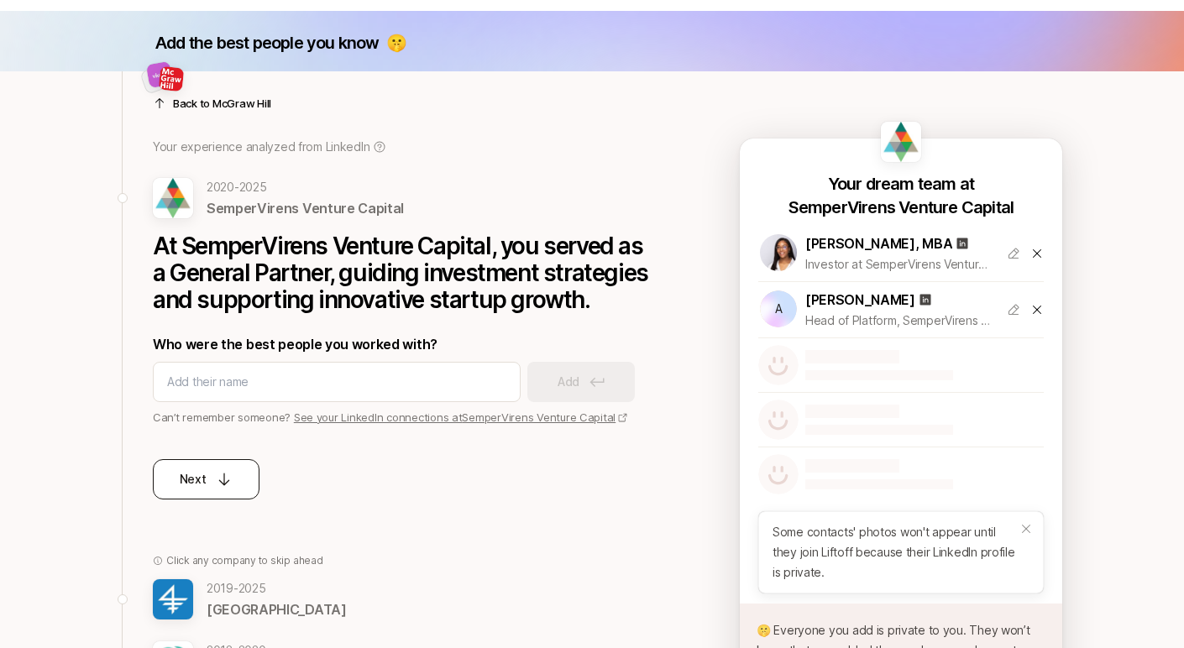
click at [201, 467] on button "Next" at bounding box center [206, 479] width 107 height 40
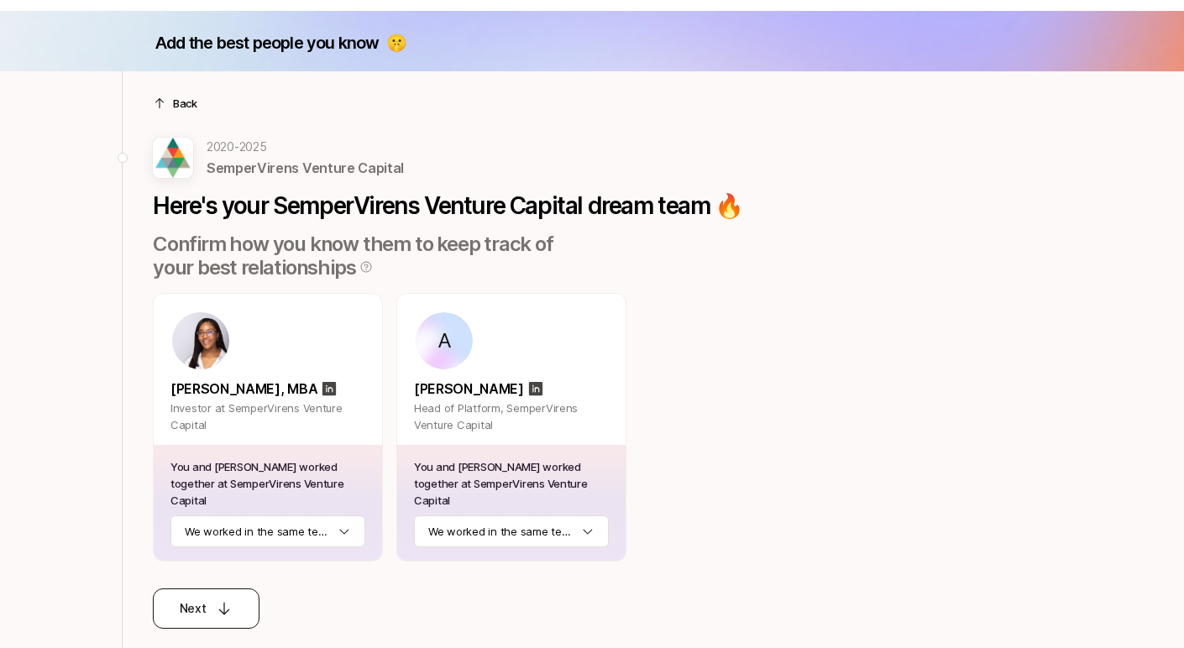
click at [194, 599] on p "Next" at bounding box center [193, 609] width 27 height 20
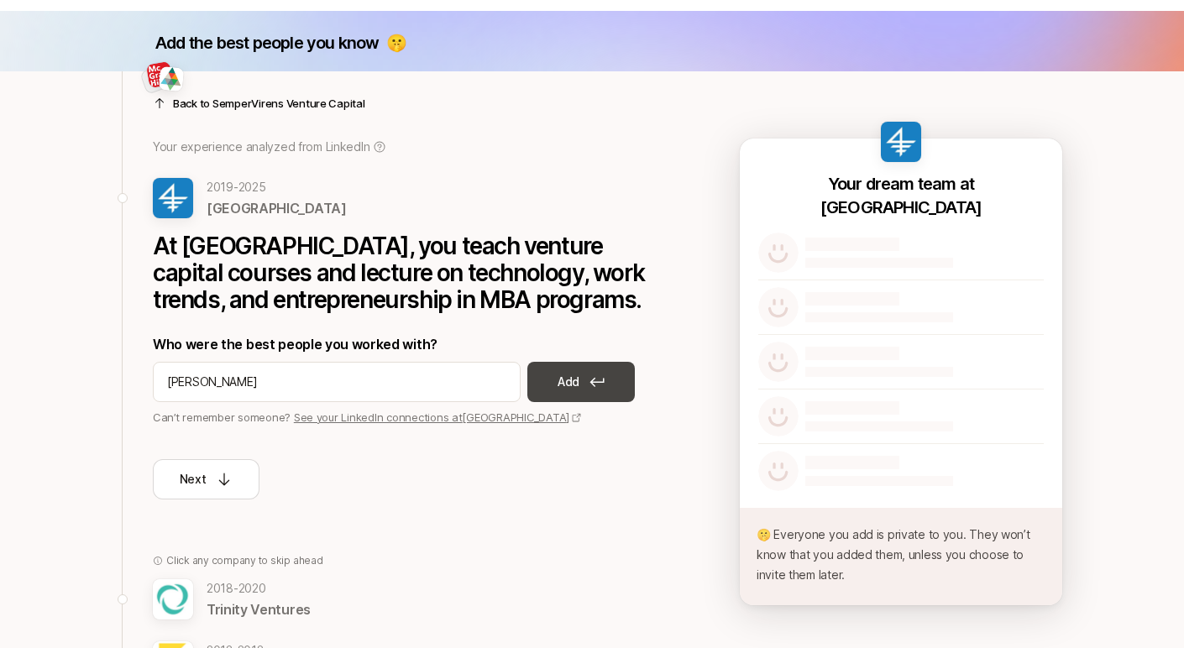
type input "[PERSON_NAME]"
click at [575, 370] on button "Add" at bounding box center [580, 382] width 107 height 40
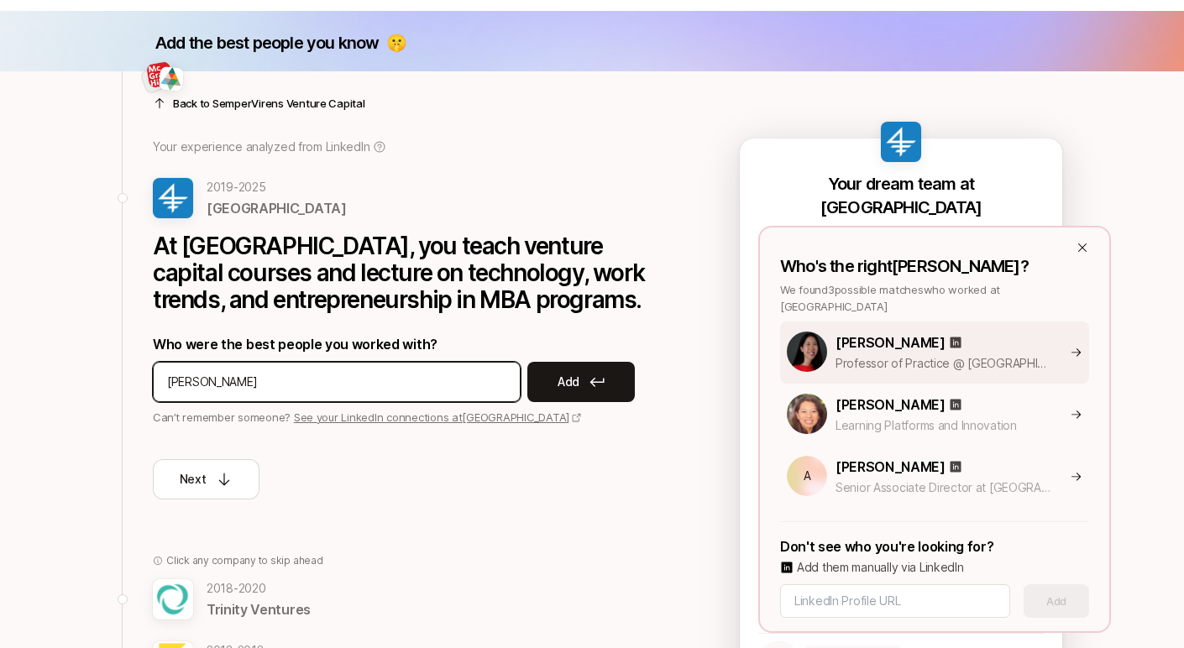
type input "[PERSON_NAME]"
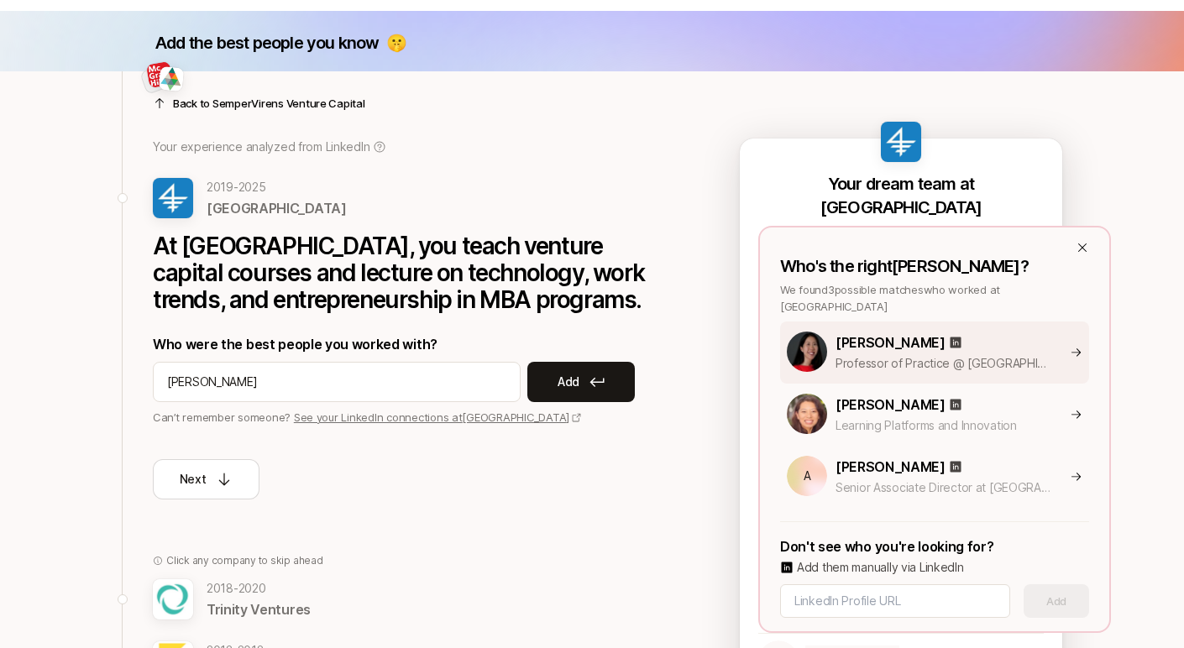
click at [858, 342] on p "[PERSON_NAME]" at bounding box center [890, 343] width 110 height 22
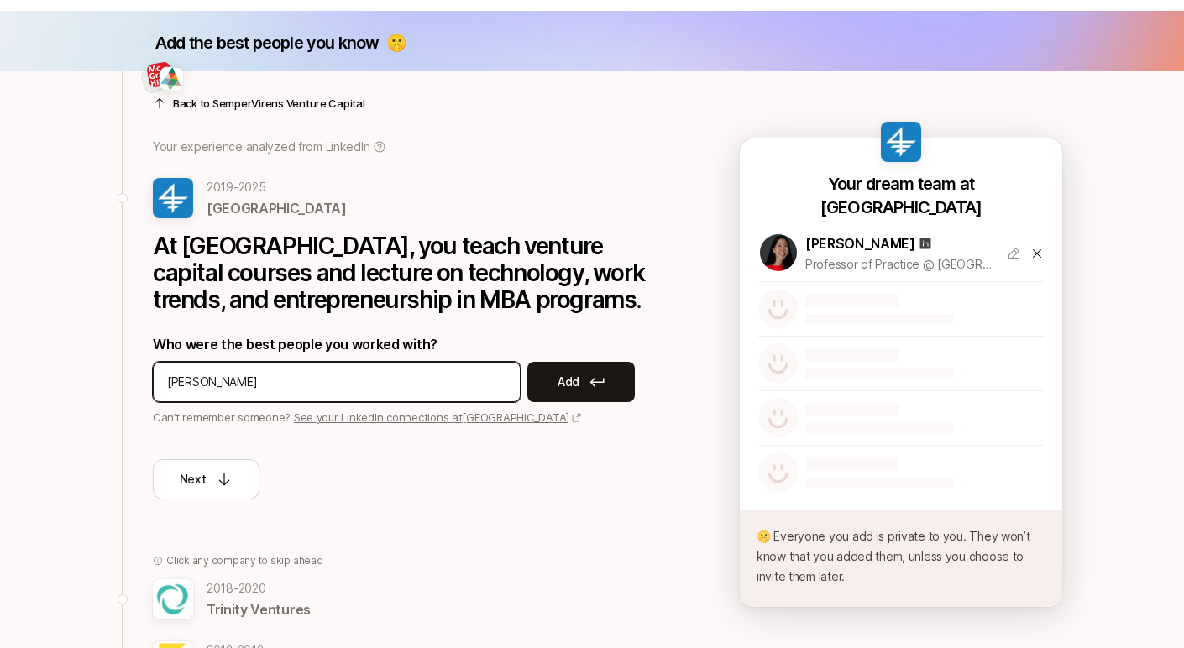
click at [359, 374] on input "[PERSON_NAME]" at bounding box center [336, 382] width 339 height 20
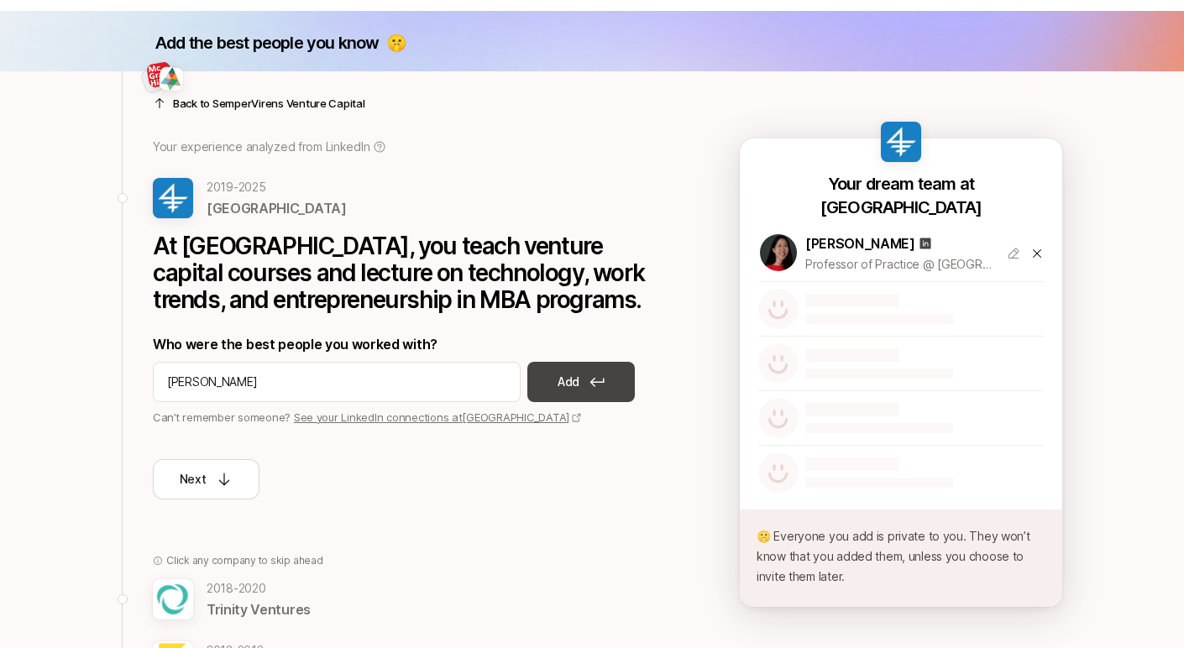
click at [585, 379] on button "Add" at bounding box center [580, 382] width 107 height 40
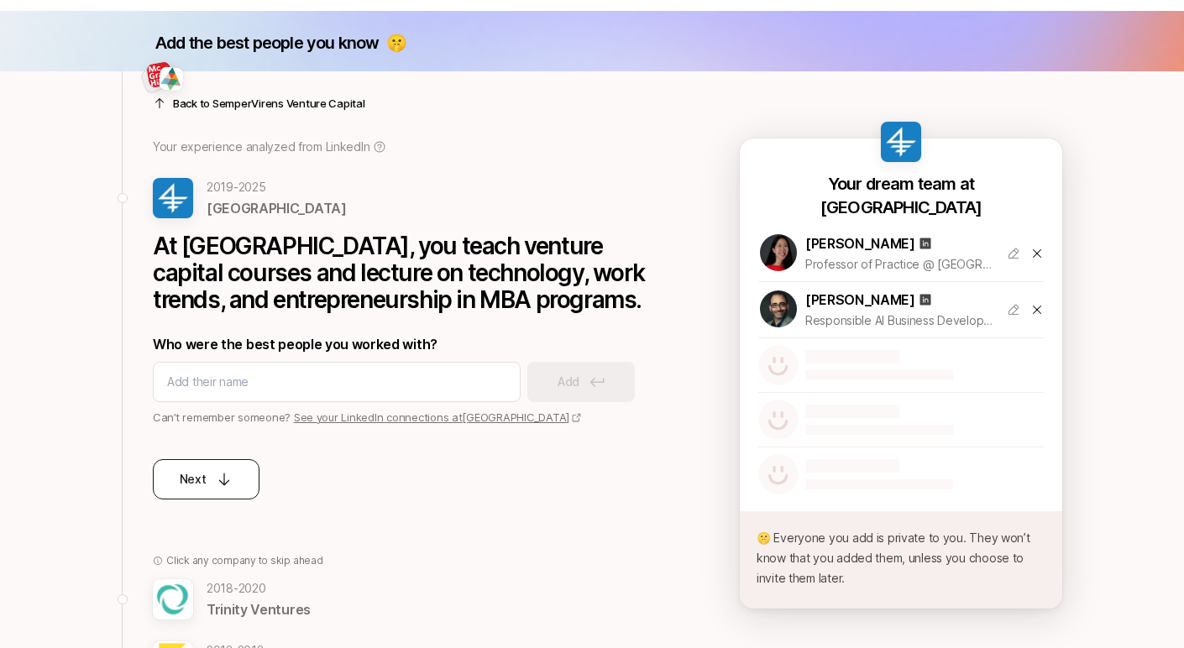
click at [207, 486] on div "Next" at bounding box center [207, 479] width 54 height 20
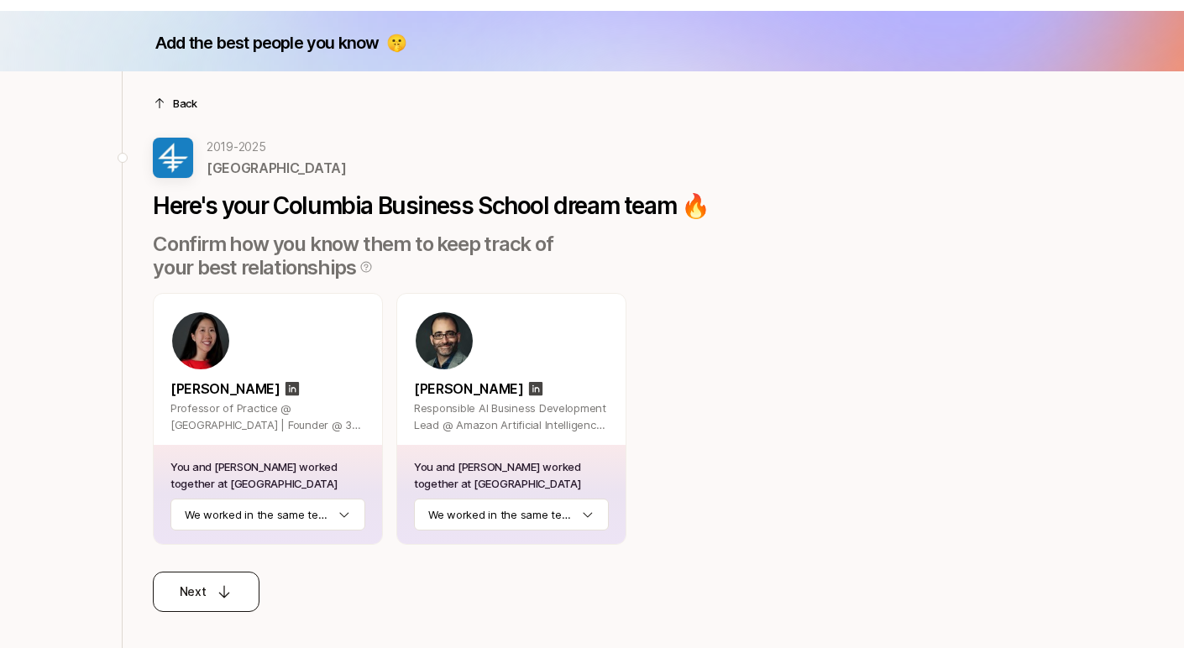
click at [185, 605] on button "Next" at bounding box center [206, 592] width 107 height 40
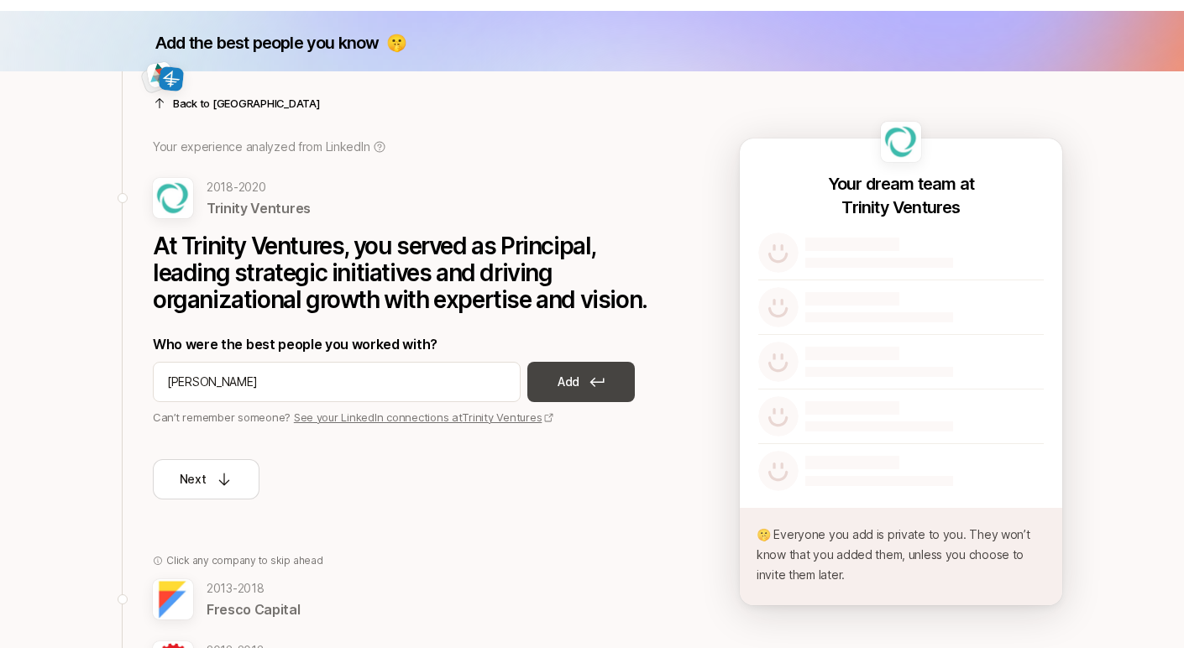
type input "[PERSON_NAME]"
click at [580, 392] on button "Add" at bounding box center [580, 382] width 107 height 40
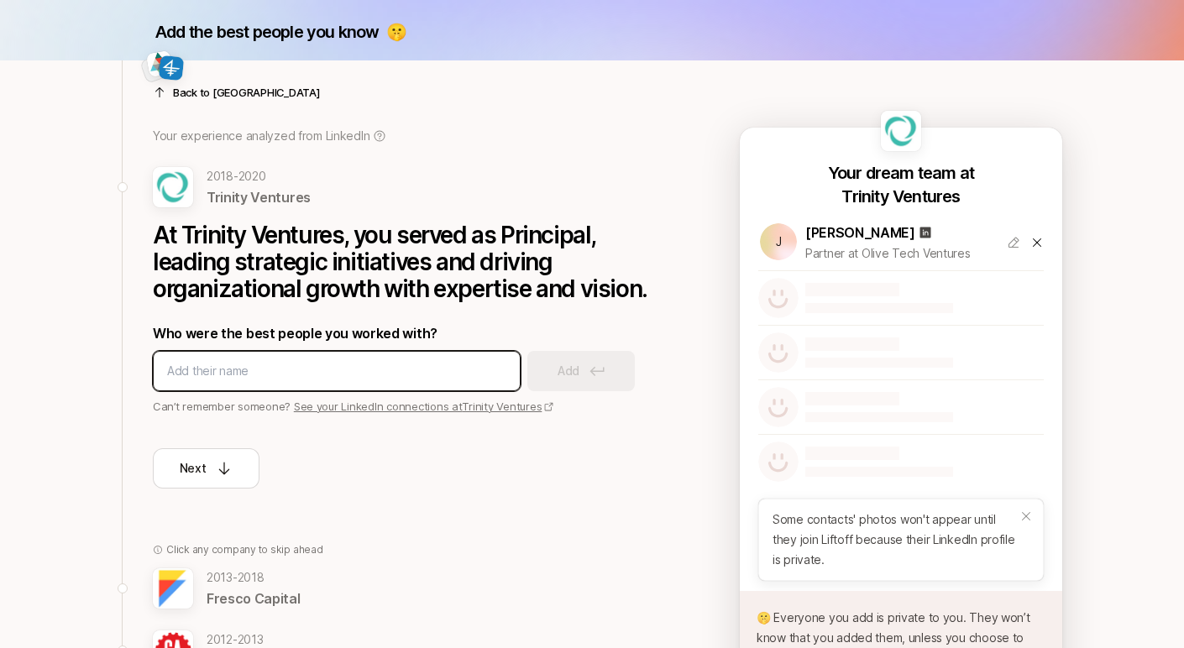
scroll to position [61, 0]
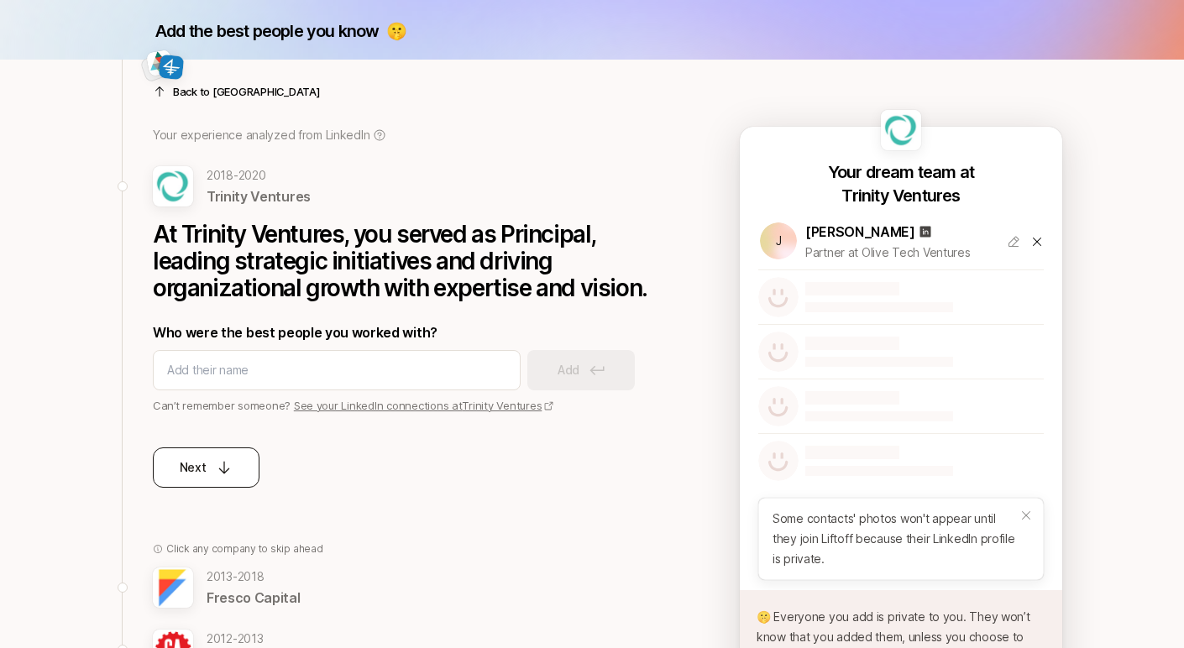
click at [208, 472] on div "Next" at bounding box center [207, 468] width 54 height 20
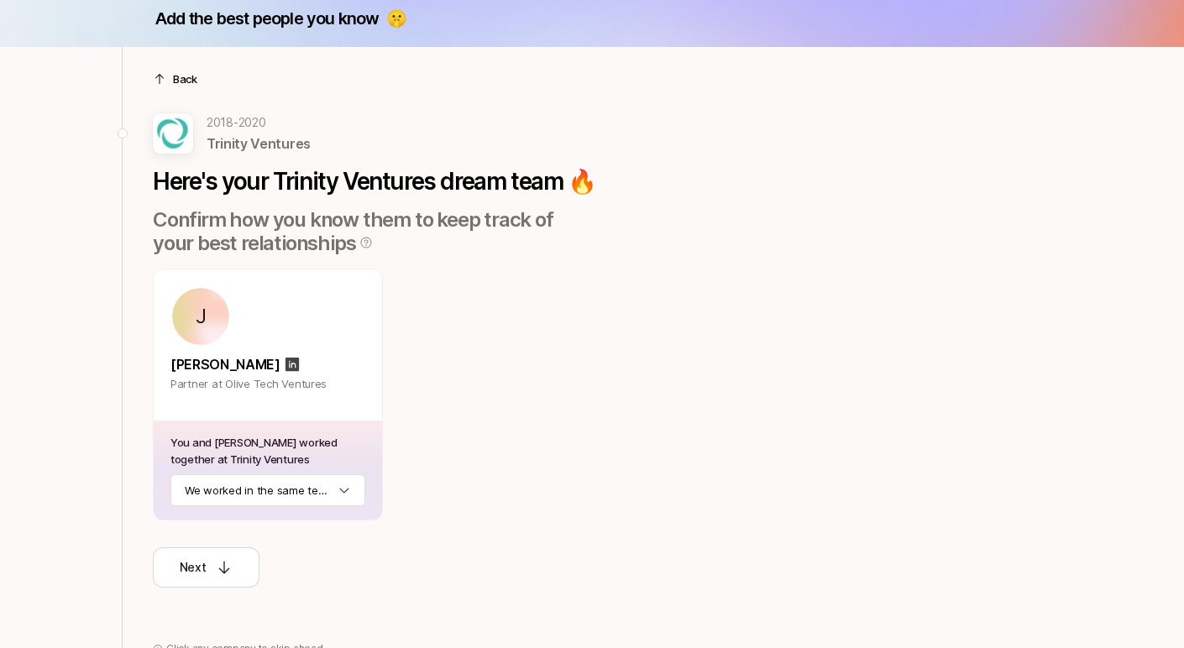
scroll to position [76, 0]
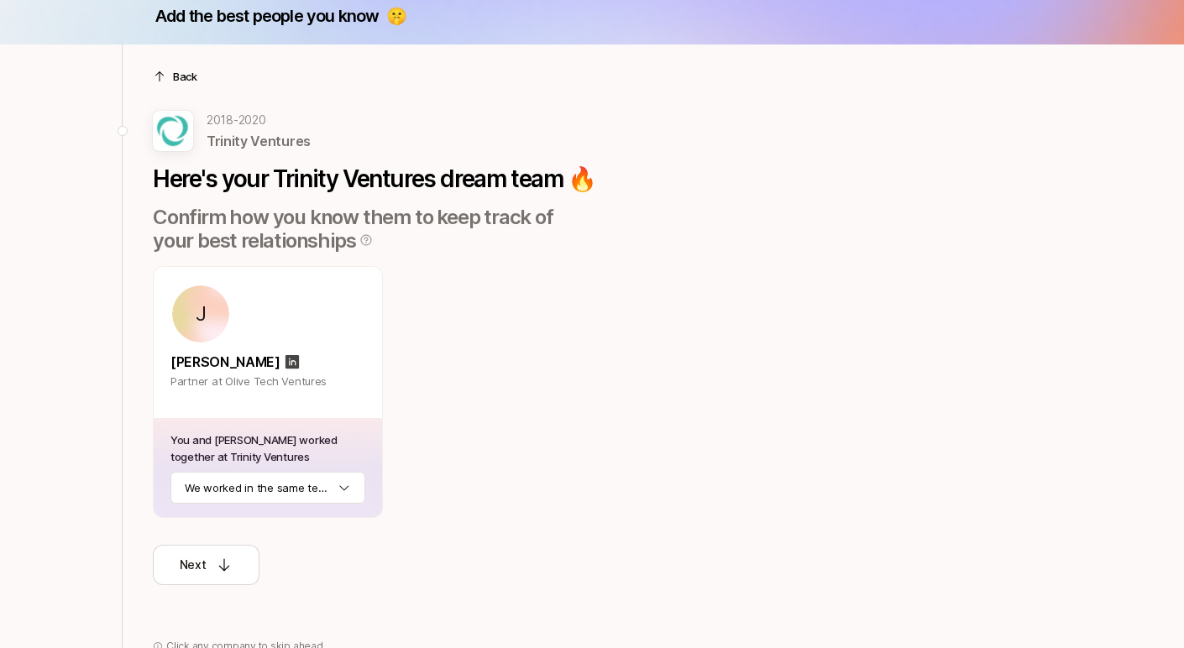
click at [183, 72] on p "Back" at bounding box center [185, 76] width 24 height 17
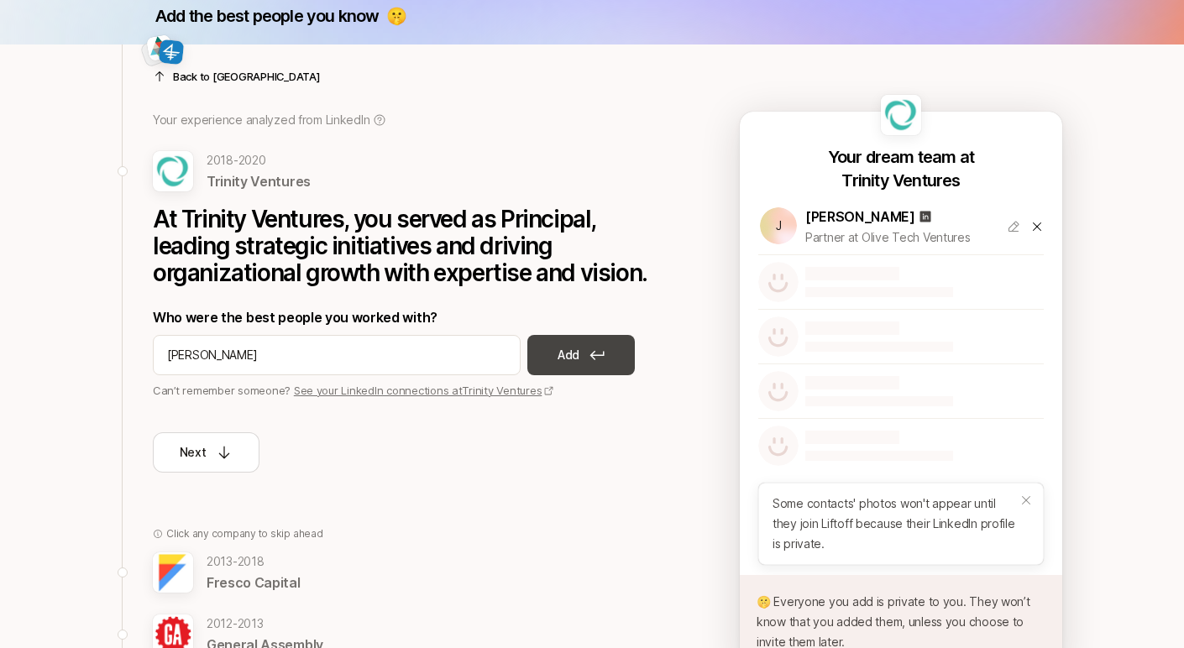
type input "[PERSON_NAME]"
click at [582, 348] on button "Add" at bounding box center [580, 355] width 107 height 40
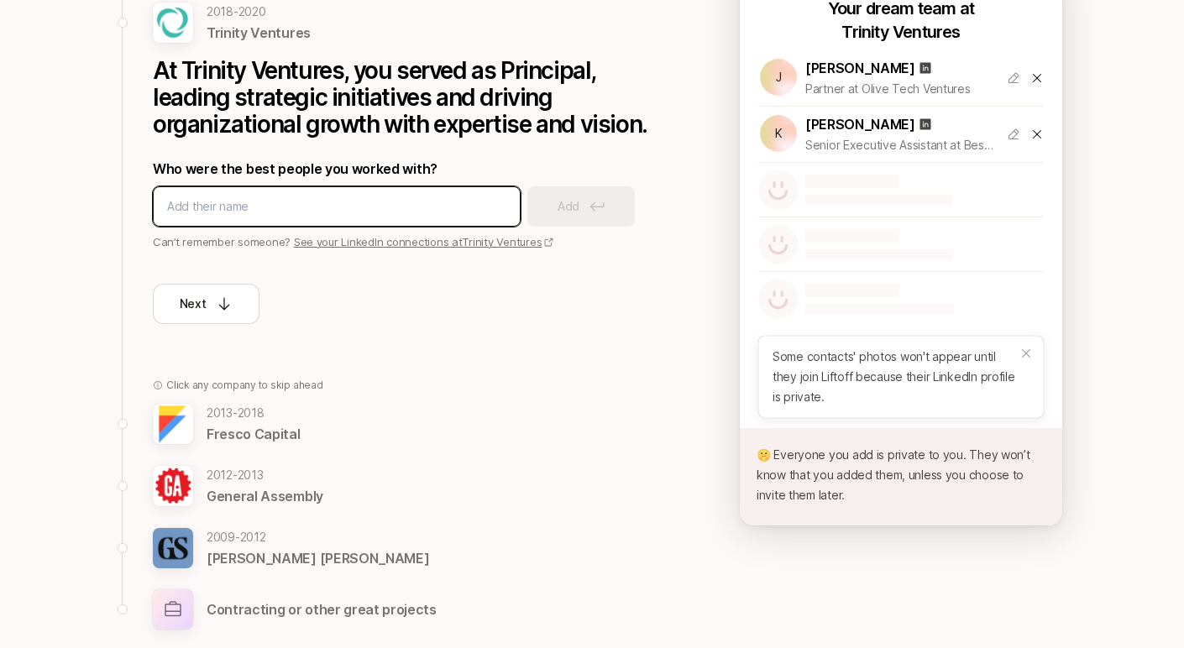
scroll to position [226, 0]
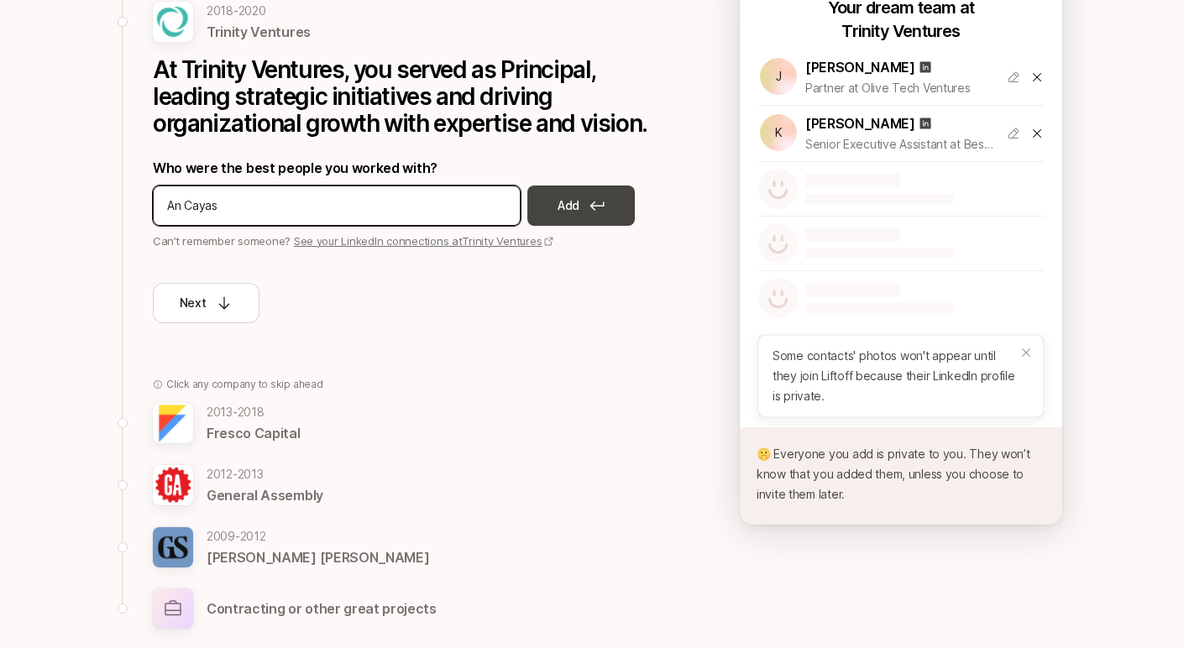
type input "An Cayas"
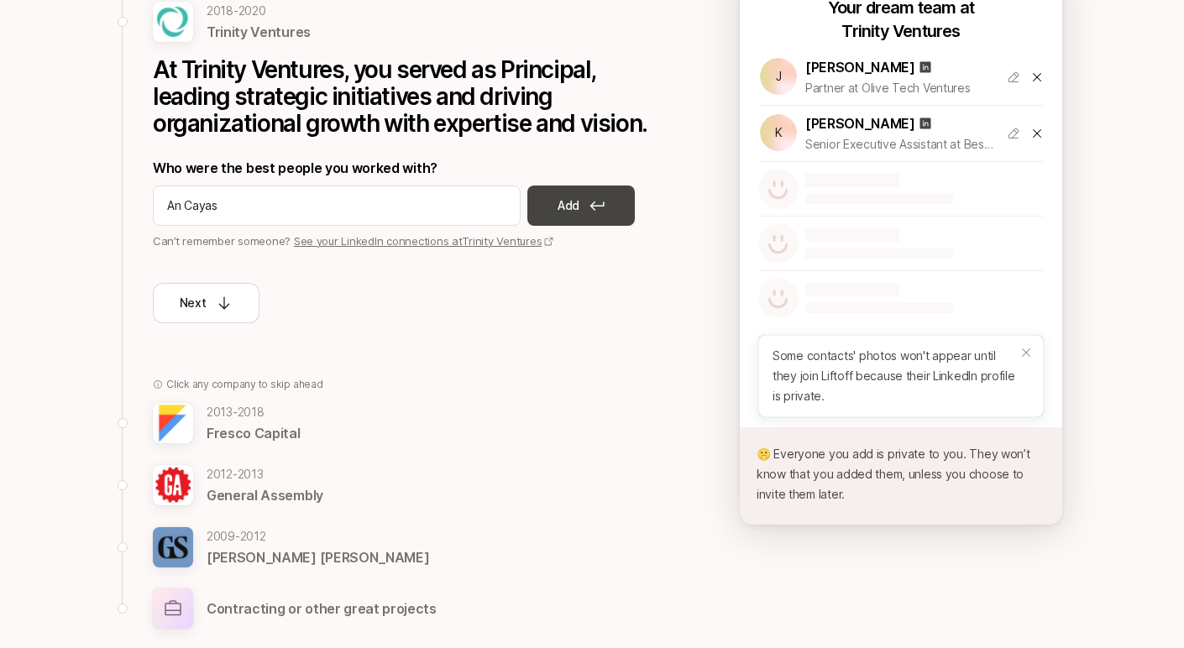
click at [567, 216] on button "Add" at bounding box center [580, 206] width 107 height 40
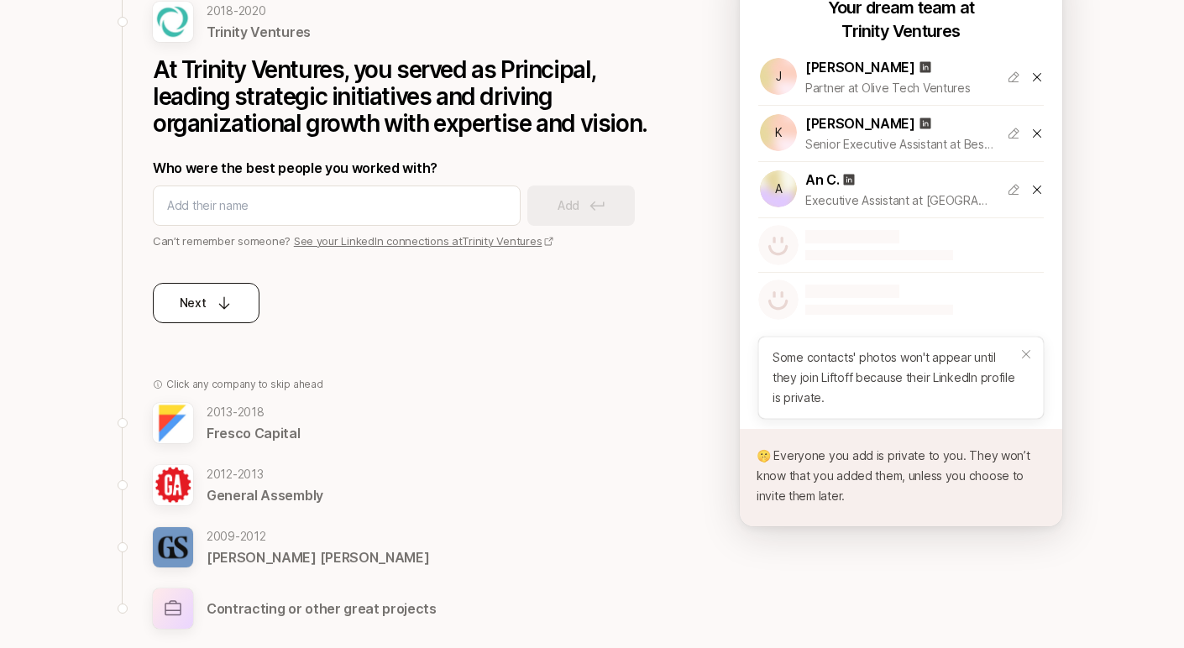
click at [221, 293] on div "Next" at bounding box center [207, 303] width 54 height 20
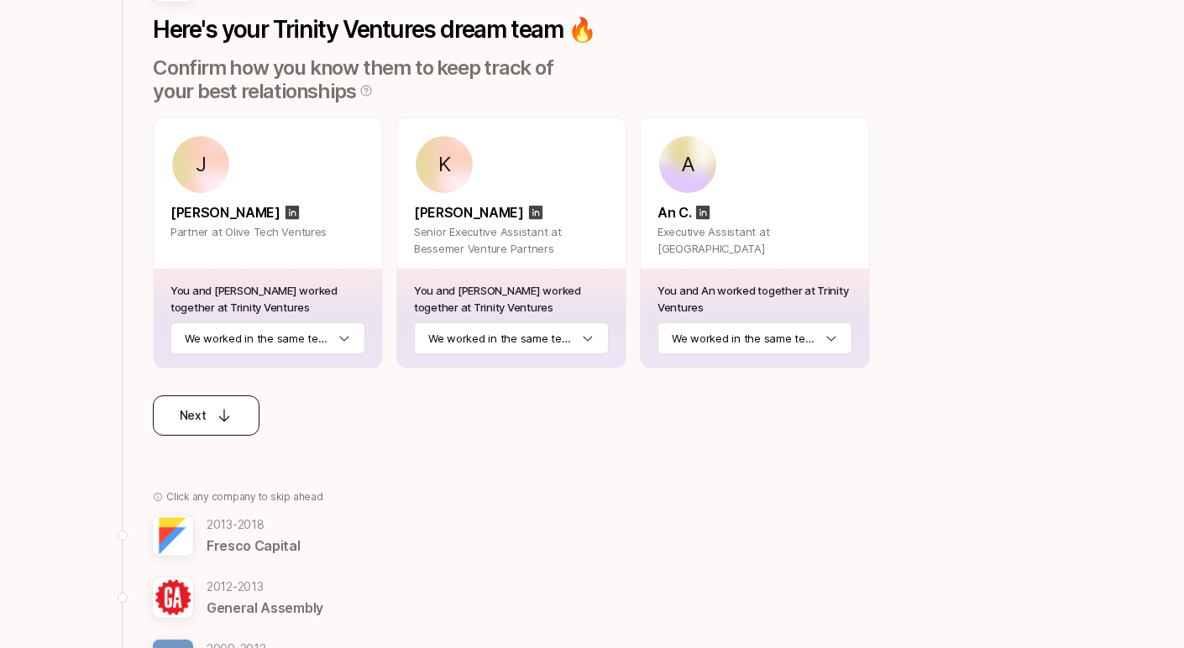
click at [212, 416] on div "Next" at bounding box center [207, 415] width 54 height 20
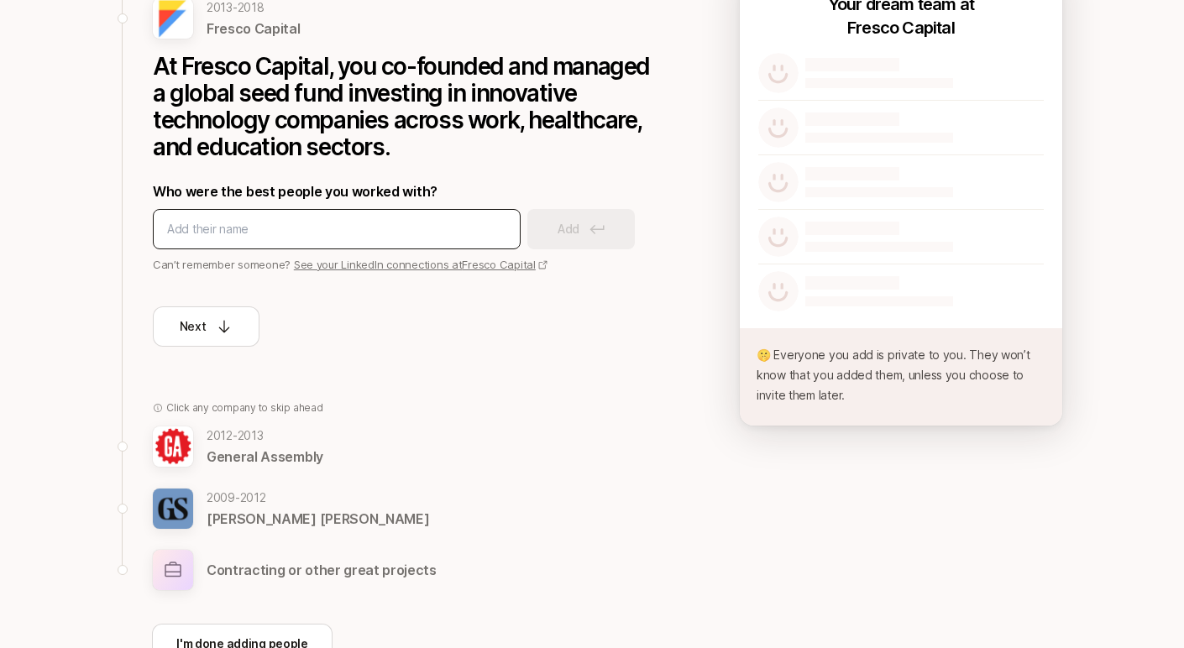
scroll to position [353, 0]
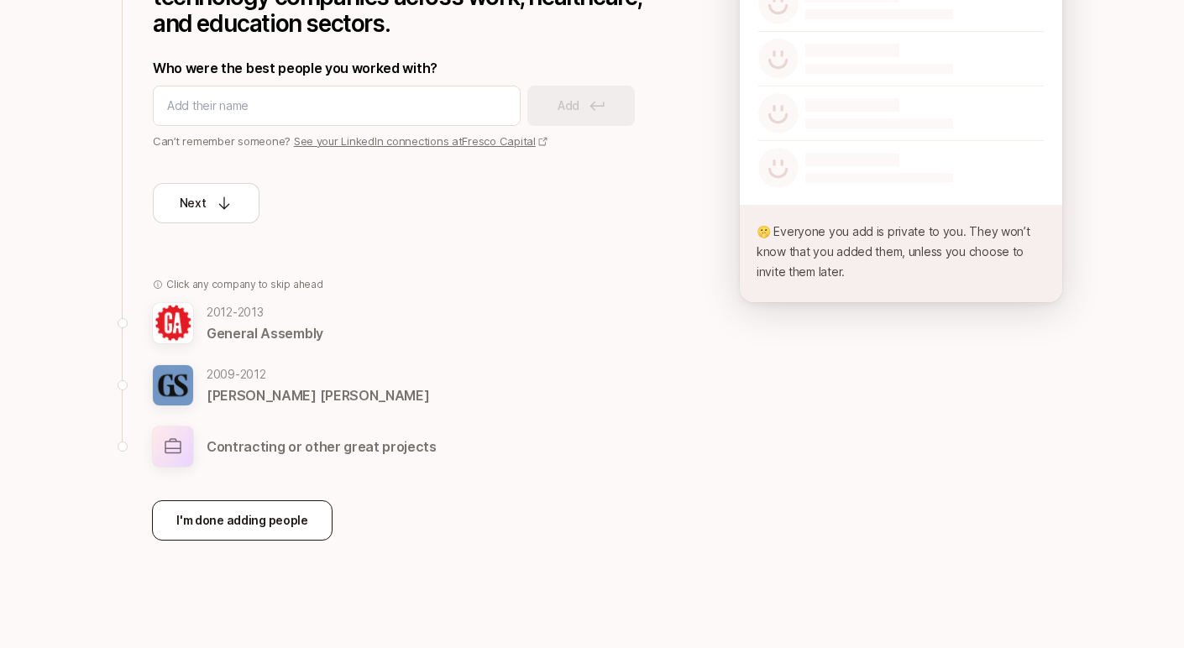
click at [257, 510] on p "I'm done adding people" at bounding box center [242, 520] width 132 height 20
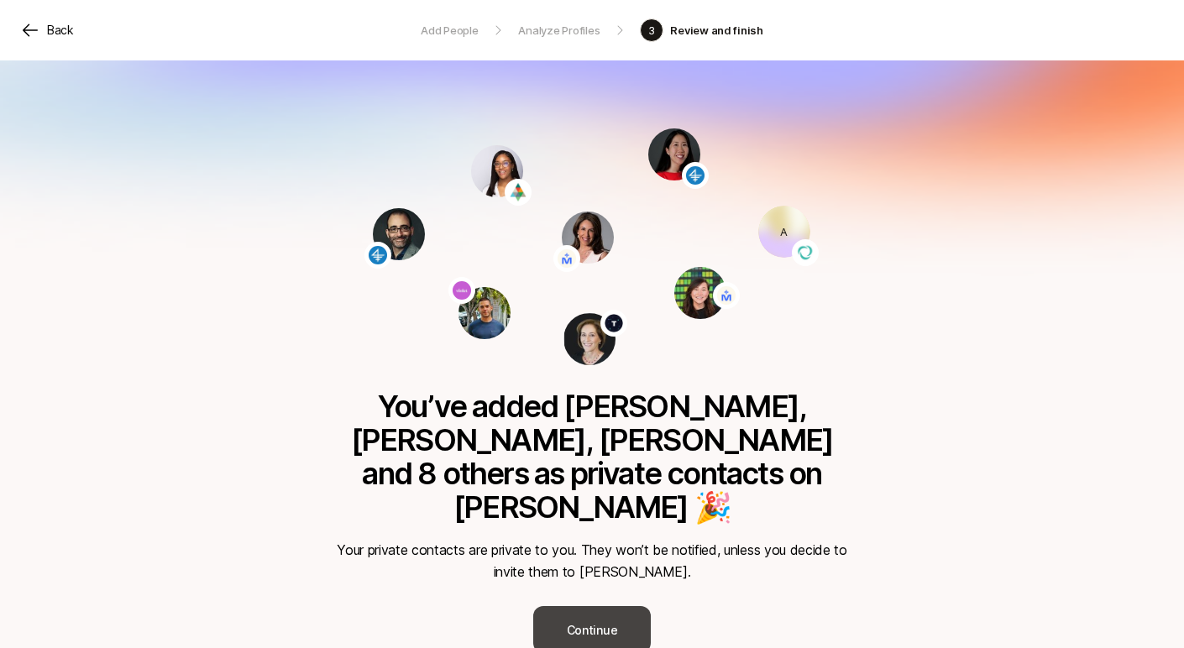
click at [572, 606] on button "Continue" at bounding box center [592, 629] width 118 height 47
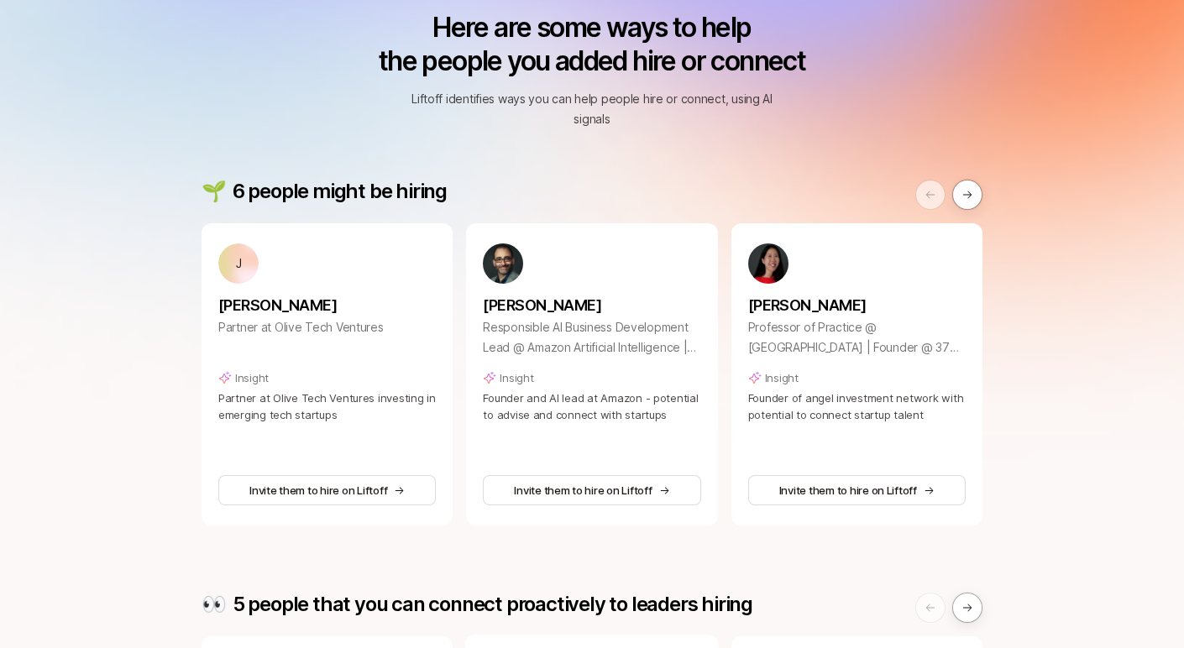
scroll to position [145, 0]
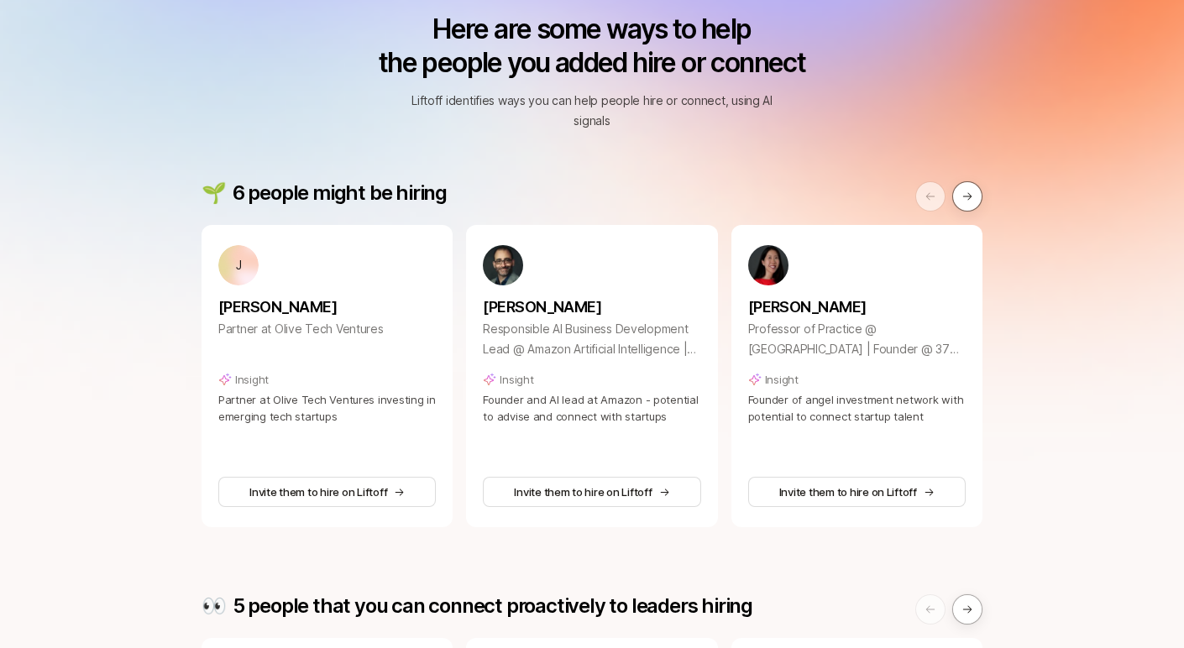
click at [966, 206] on button at bounding box center [967, 196] width 30 height 30
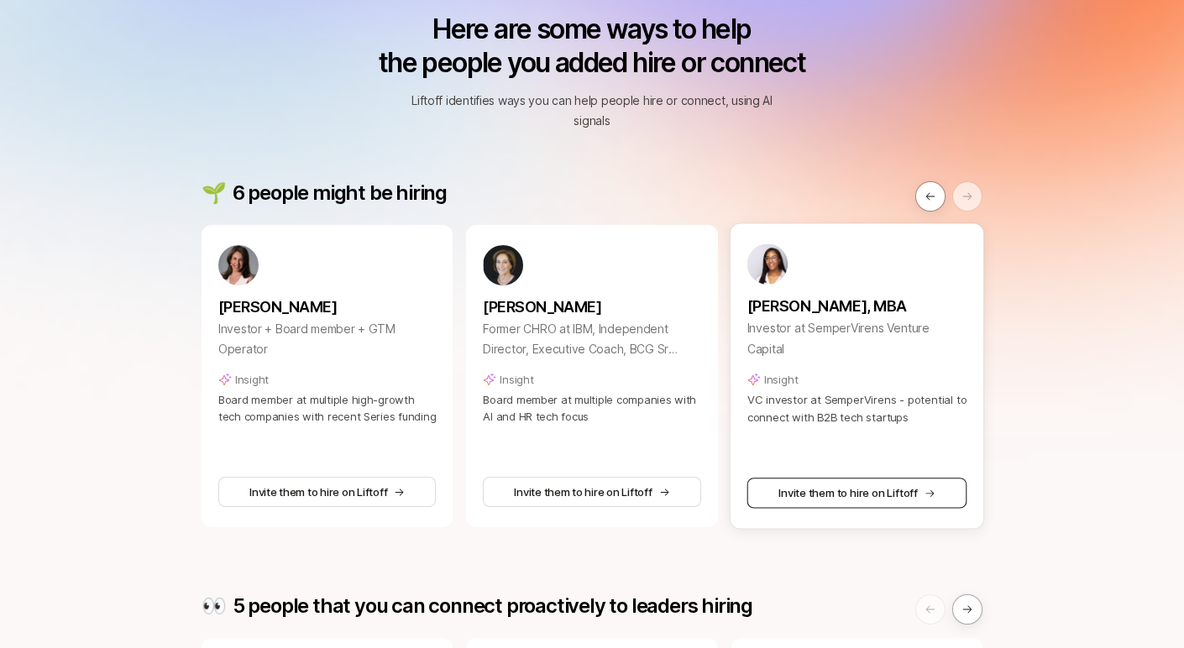
click at [860, 492] on button "Invite them to hire on Liftoff" at bounding box center [856, 493] width 220 height 30
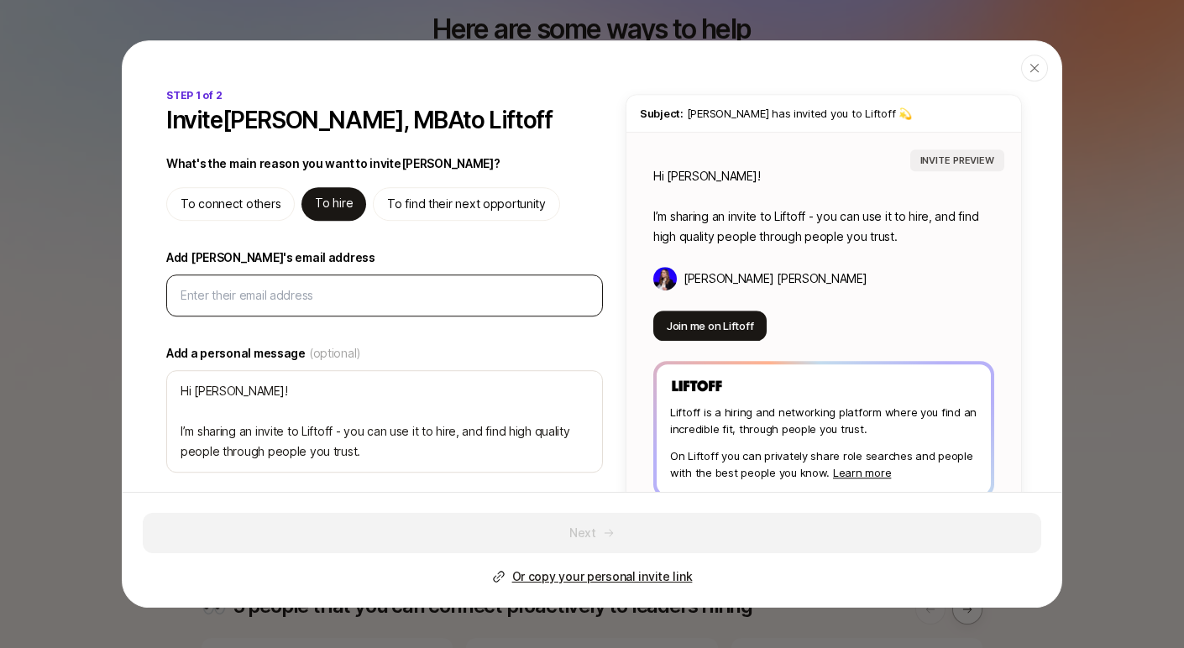
type input "r"
type textarea "x"
type input "ra"
type textarea "x"
type input "raq"
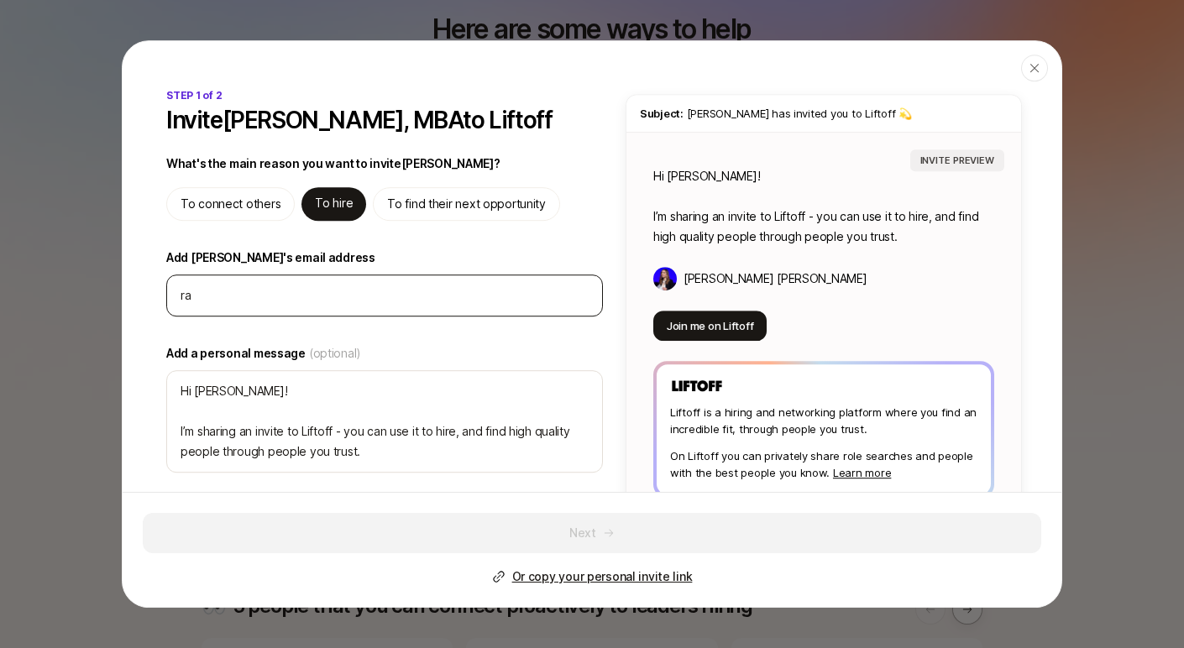
type textarea "x"
type input "raqu"
type textarea "x"
type input "[PERSON_NAME]"
type textarea "x"
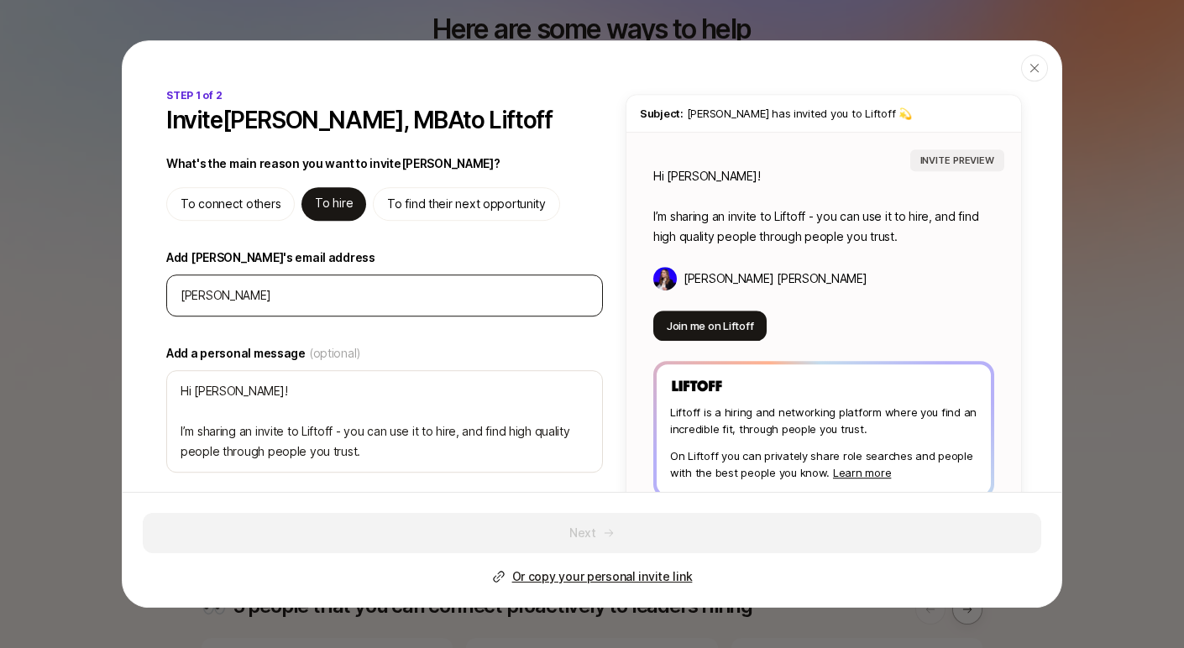
type input "[PERSON_NAME]"
type textarea "x"
type input "[PERSON_NAME]@"
type textarea "x"
type input "[PERSON_NAME]"
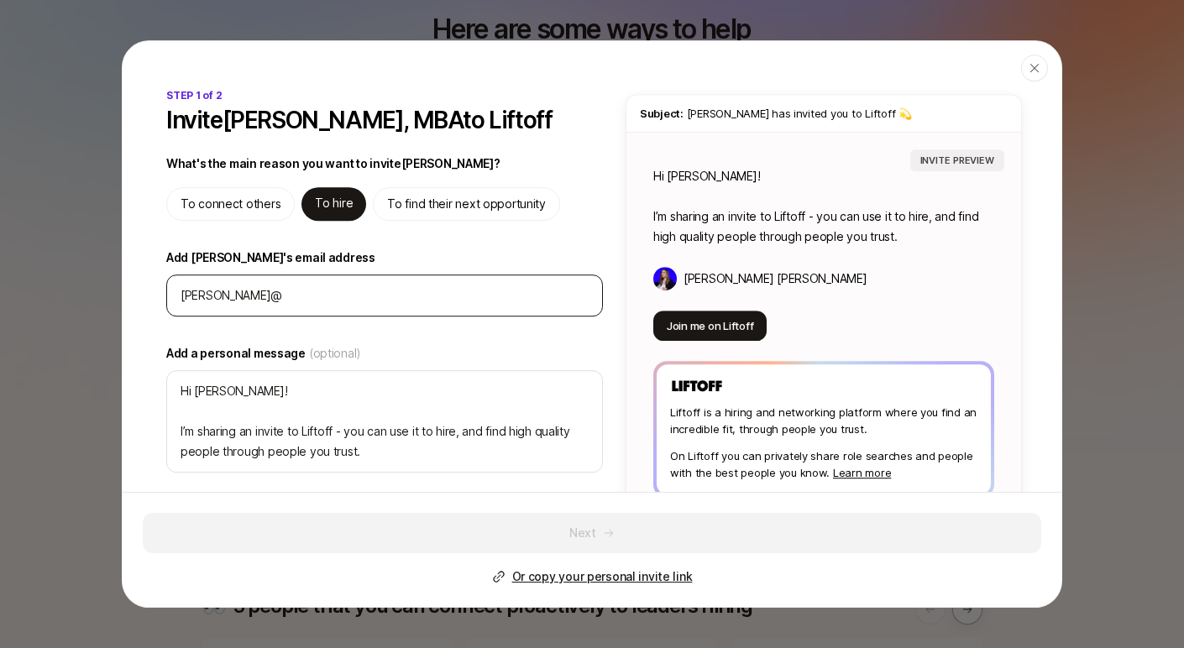
type textarea "x"
type input "[PERSON_NAME]"
type textarea "x"
type input "[PERSON_NAME]"
type textarea "x"
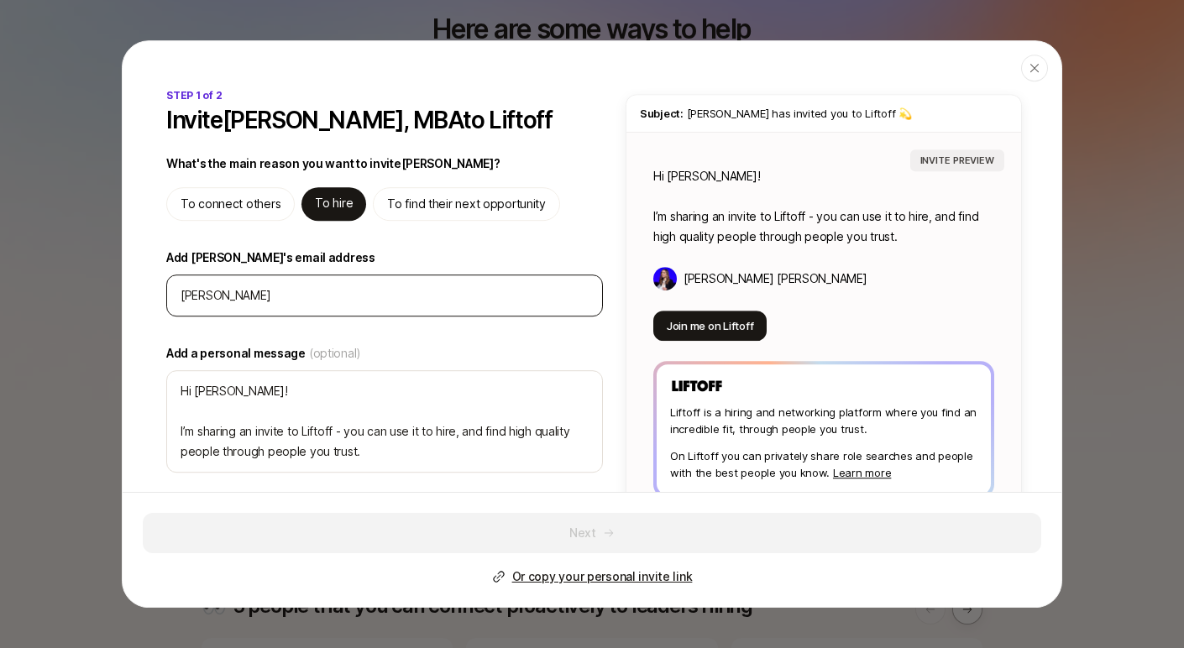
type input "[PERSON_NAME]"
type textarea "x"
type input "[PERSON_NAME]"
type textarea "x"
type input "[PERSON_NAME]"
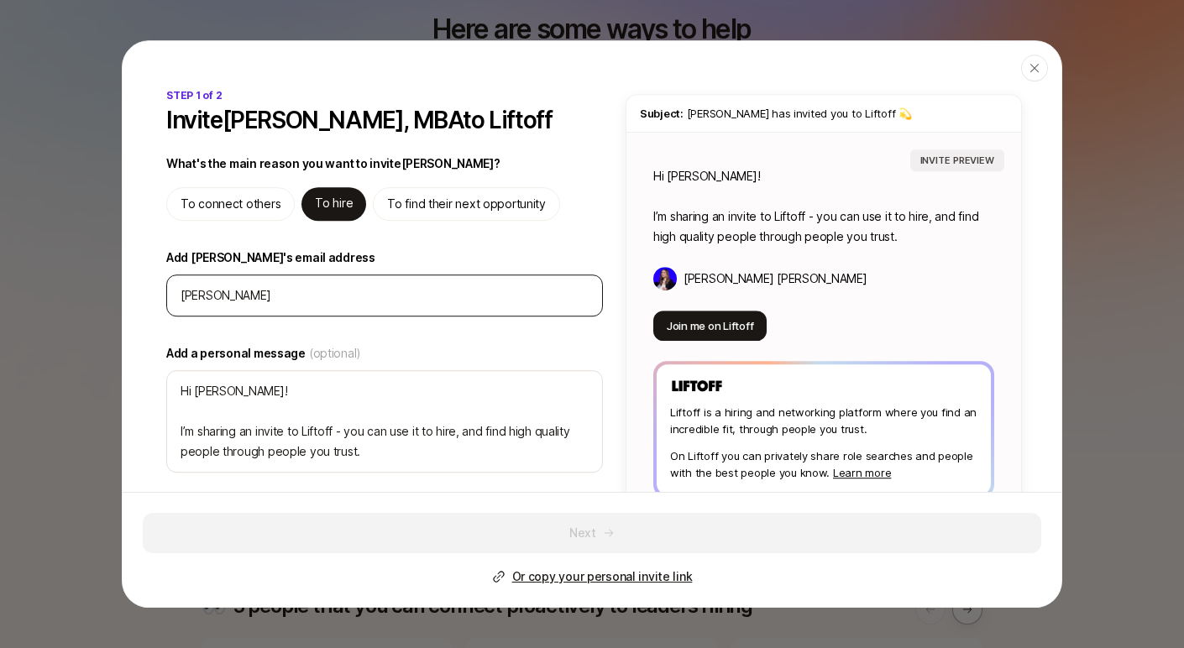
type textarea "x"
type input "[PERSON_NAME]"
type textarea "x"
type input "[PERSON_NAME]"
type textarea "x"
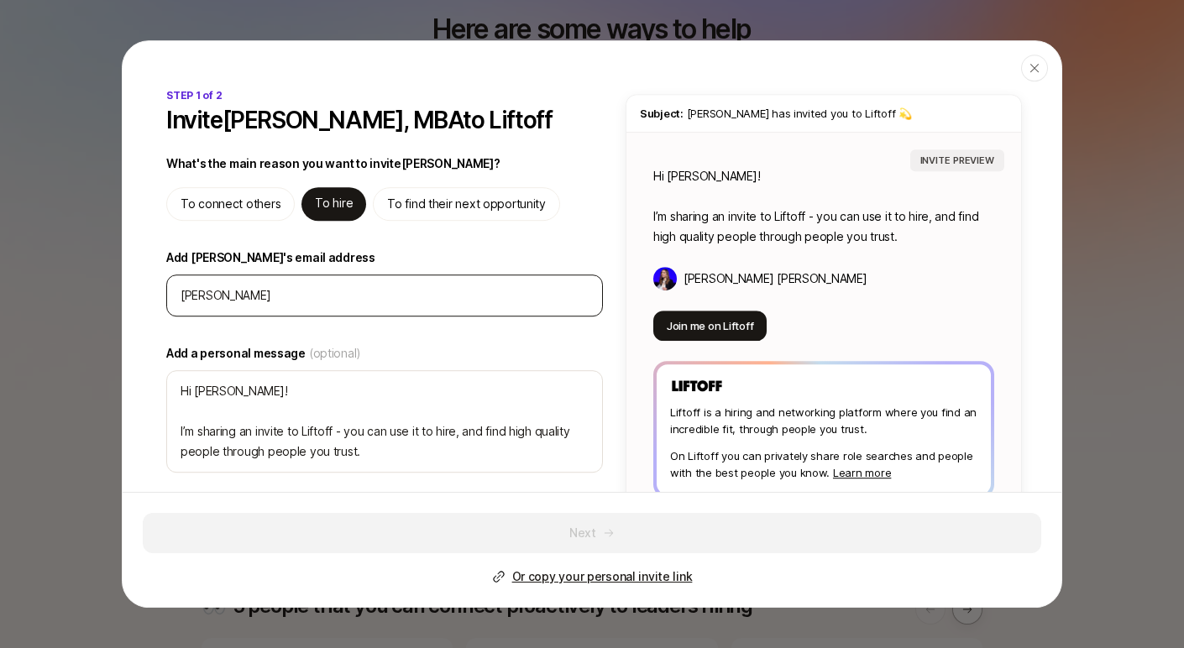
type input "[PERSON_NAME]"
type textarea "x"
type input "[PERSON_NAME]"
type textarea "x"
type input "[PERSON_NAME]"
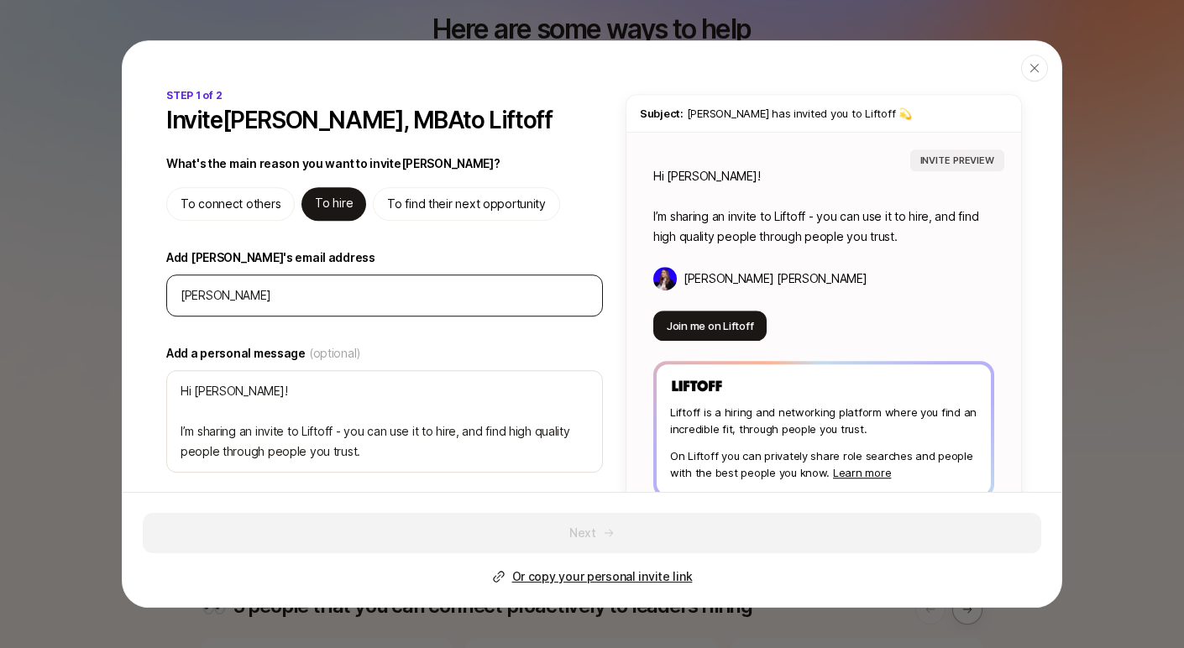
type textarea "x"
type input "[PERSON_NAME]"
type textarea "x"
type input "[PERSON_NAME]"
type textarea "x"
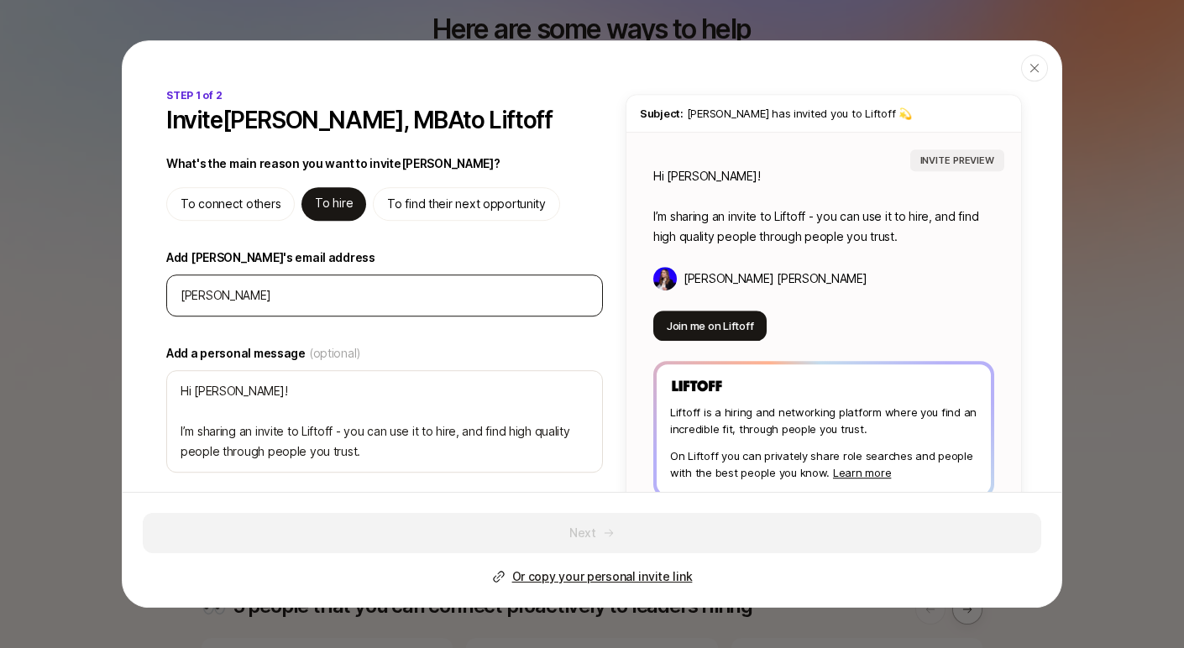
type input "[PERSON_NAME]"
type textarea "x"
type input "[PERSON_NAME]."
type textarea "x"
type input "[PERSON_NAME]"
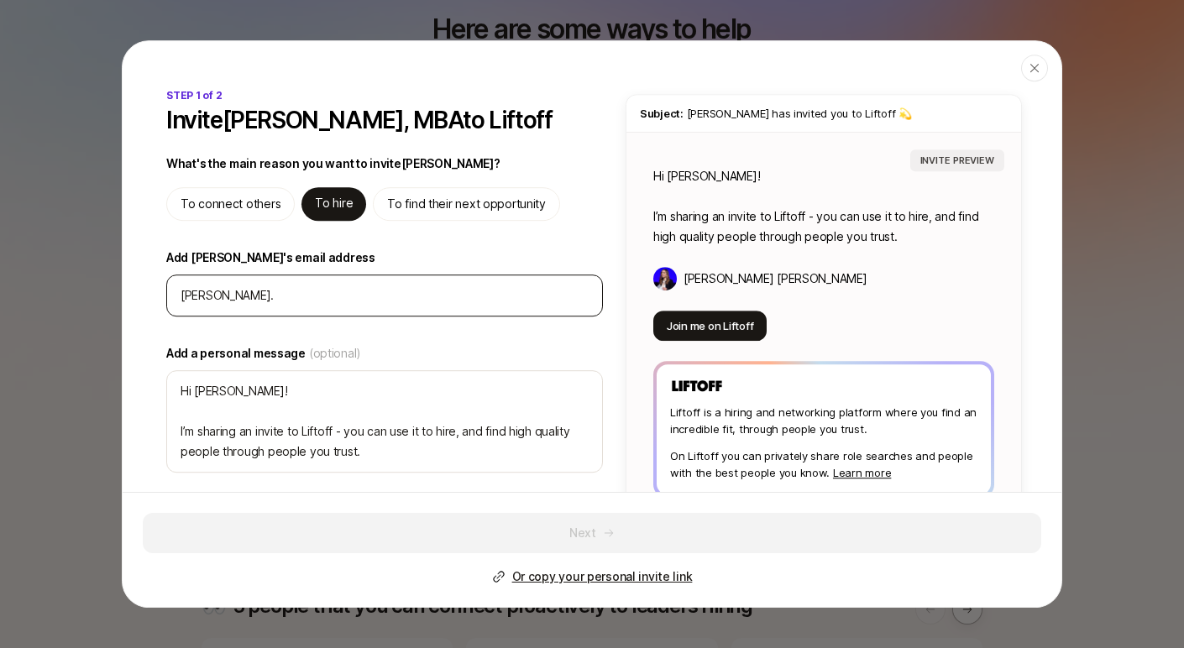
type textarea "x"
type input "[PERSON_NAME][EMAIL_ADDRESS][DOMAIN_NAME]"
type textarea "x"
type input "[PERSON_NAME][EMAIL_ADDRESS][DOMAIN_NAME]"
type textarea "x"
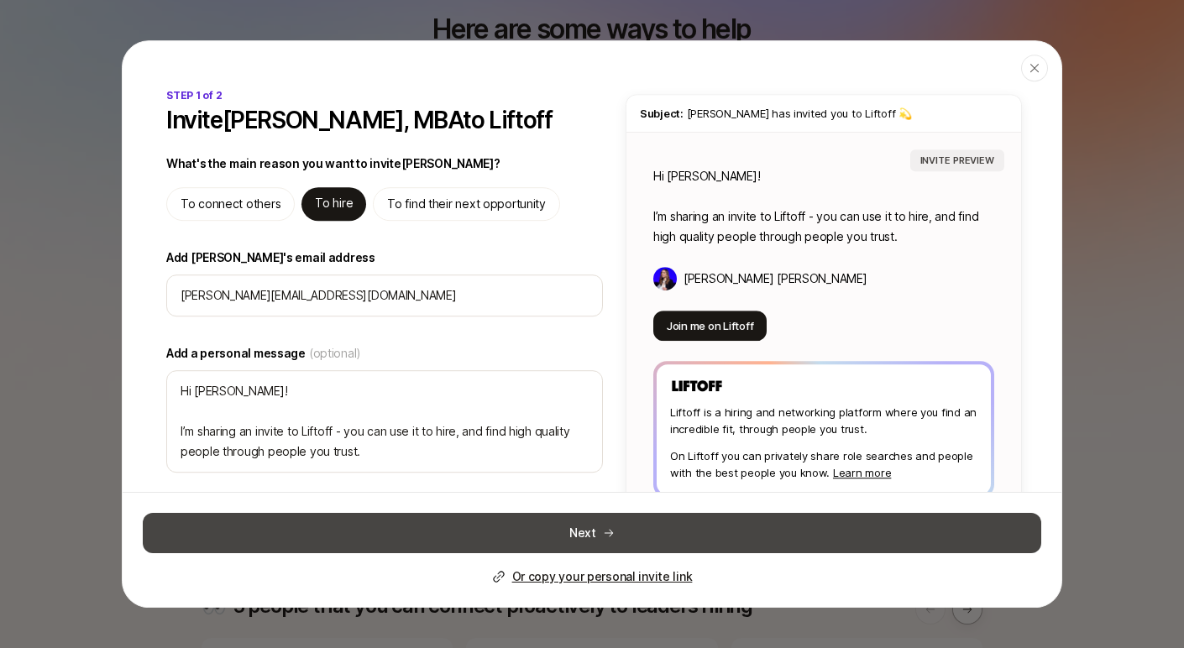
type input "[PERSON_NAME][EMAIL_ADDRESS][DOMAIN_NAME]"
click at [519, 532] on button "Next" at bounding box center [592, 533] width 898 height 40
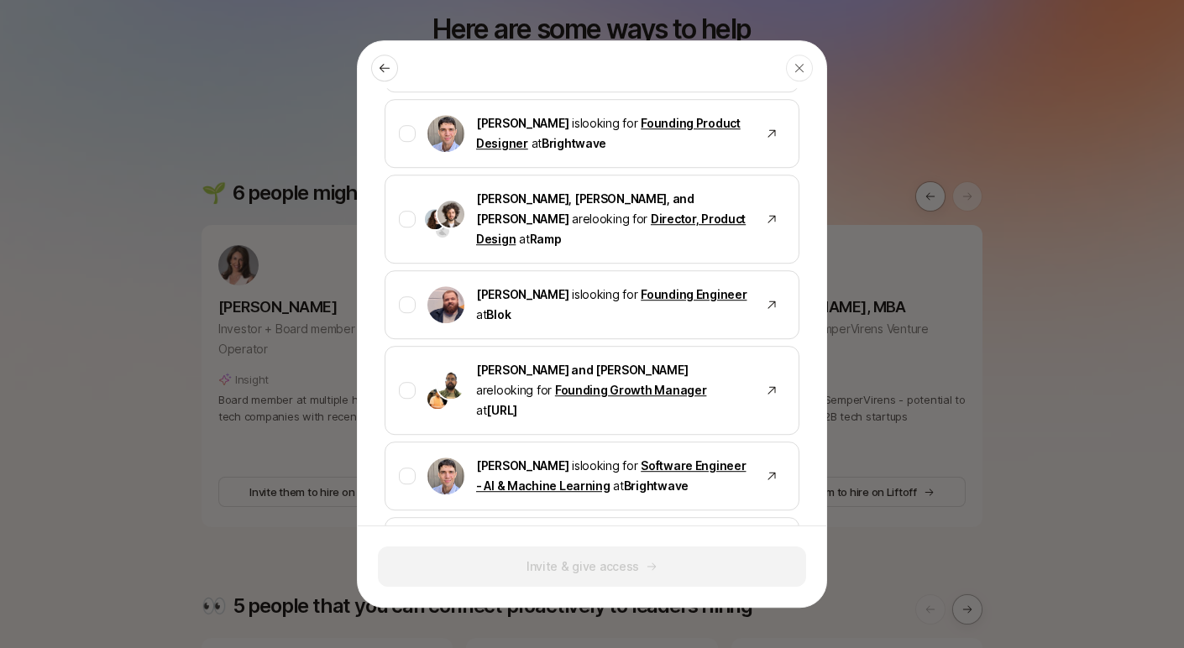
scroll to position [1040, 0]
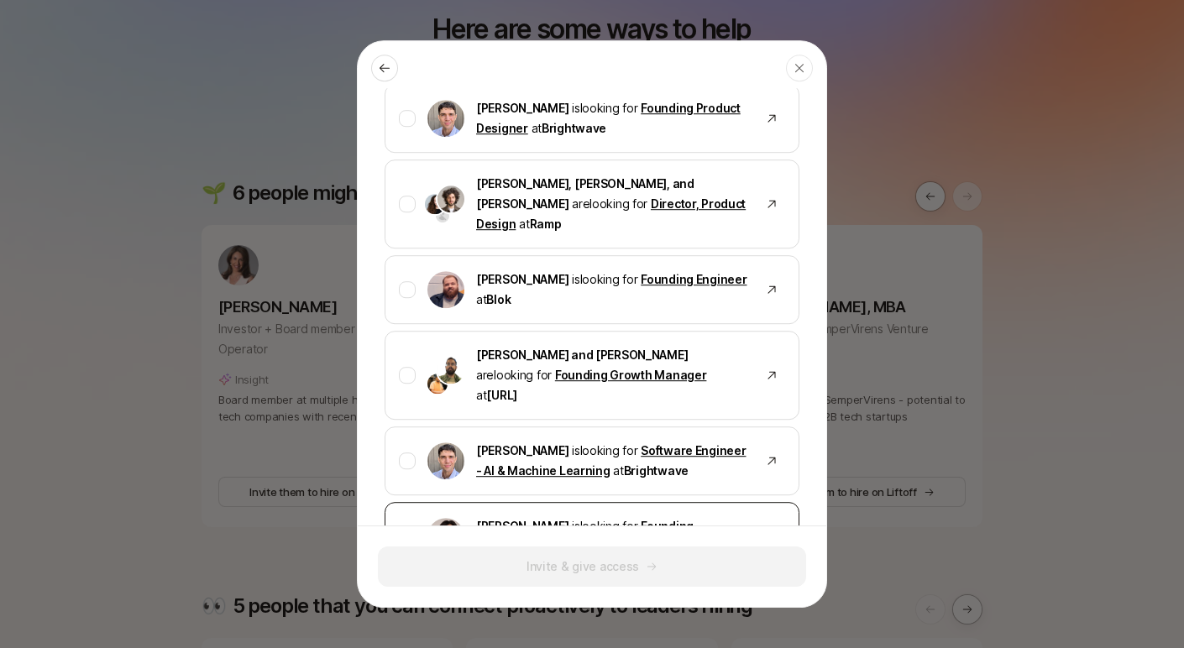
click at [693, 519] on link "Founding Customer Success & Platform Lead" at bounding box center [584, 536] width 217 height 34
click at [407, 528] on div at bounding box center [407, 536] width 17 height 17
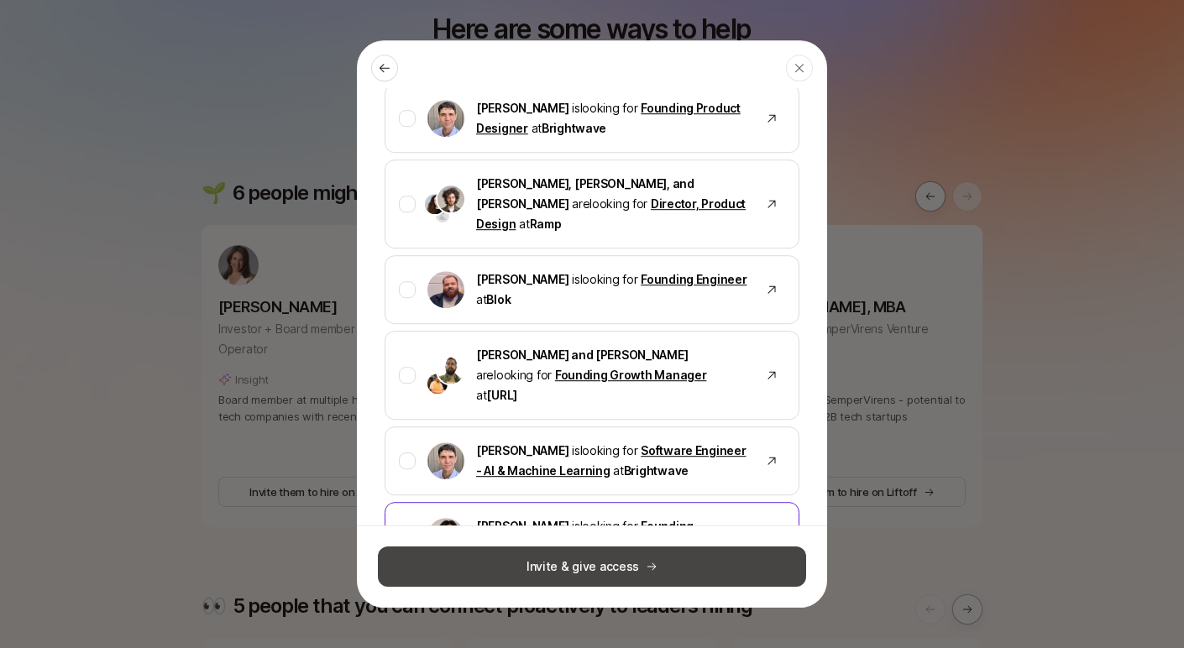
click at [616, 580] on button "Invite & give access" at bounding box center [592, 567] width 428 height 40
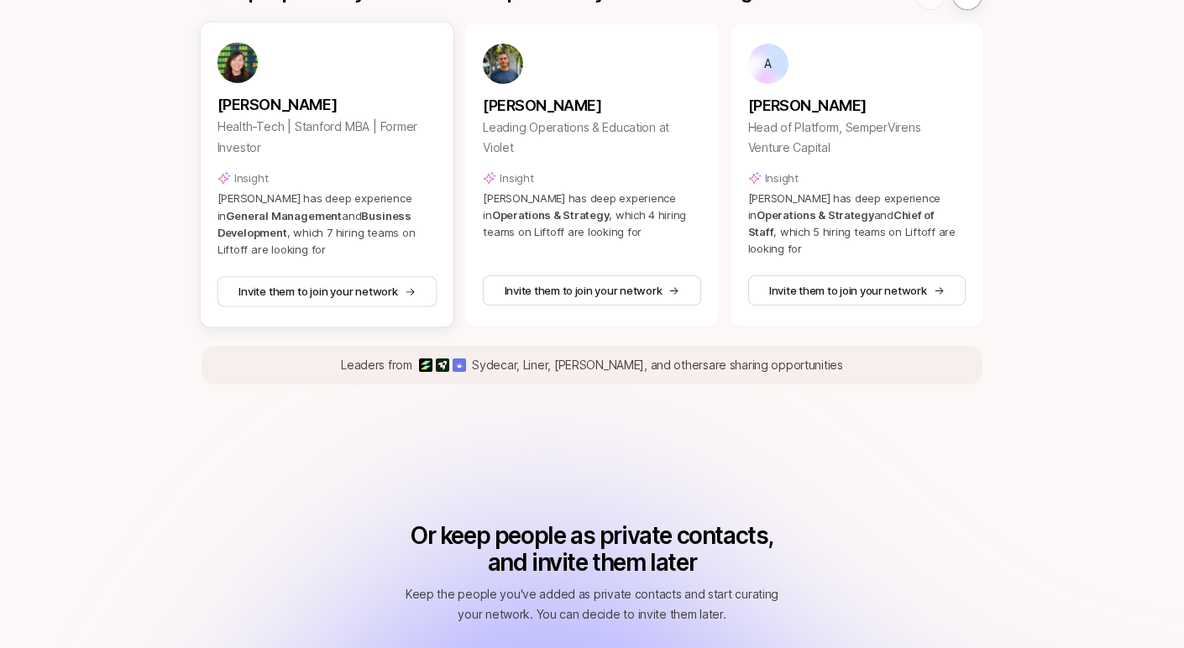
scroll to position [911, 0]
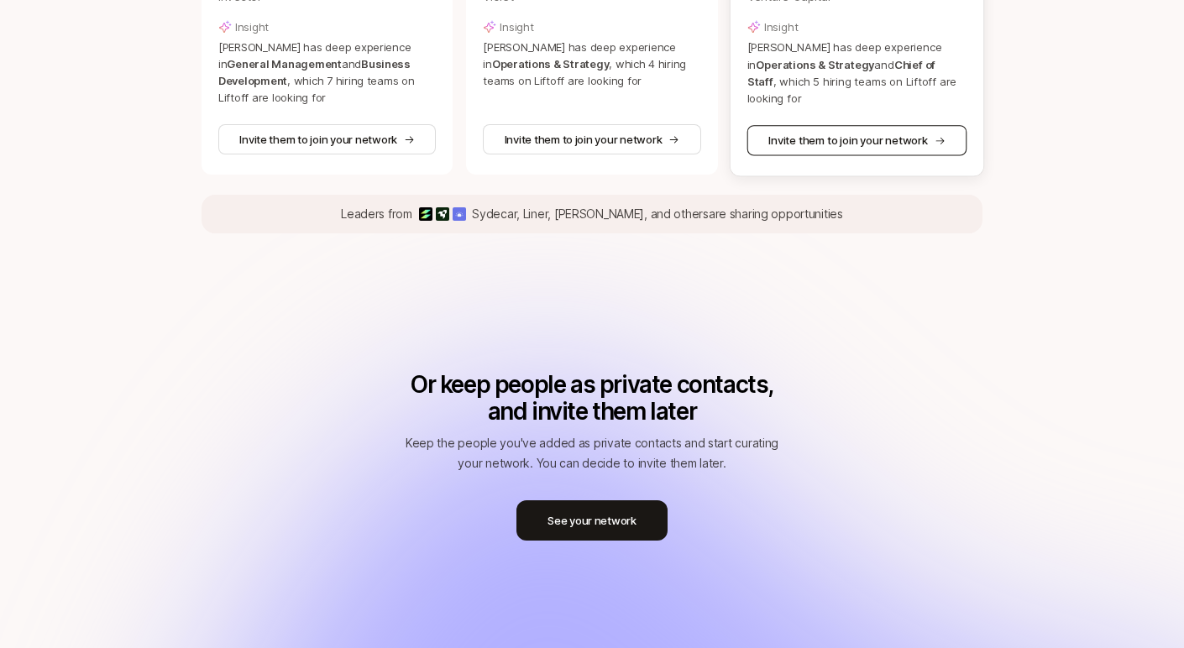
click at [845, 137] on button "Invite them to join your network" at bounding box center [856, 140] width 220 height 30
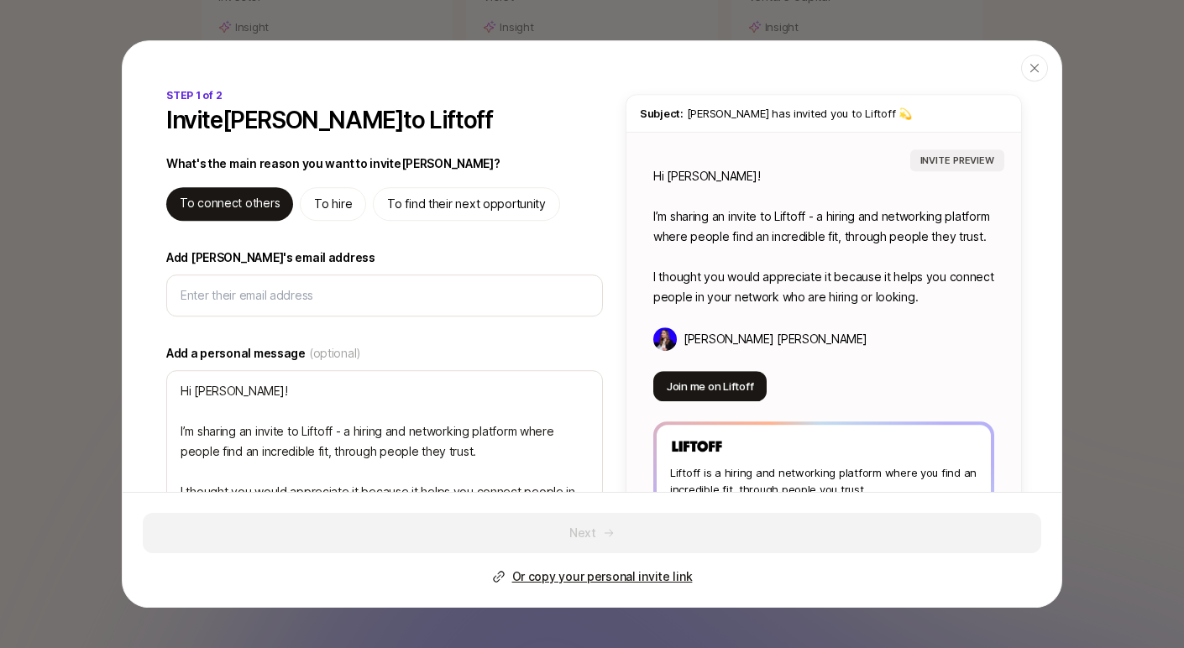
type textarea "x"
type input "a"
type textarea "x"
type input "an"
type textarea "x"
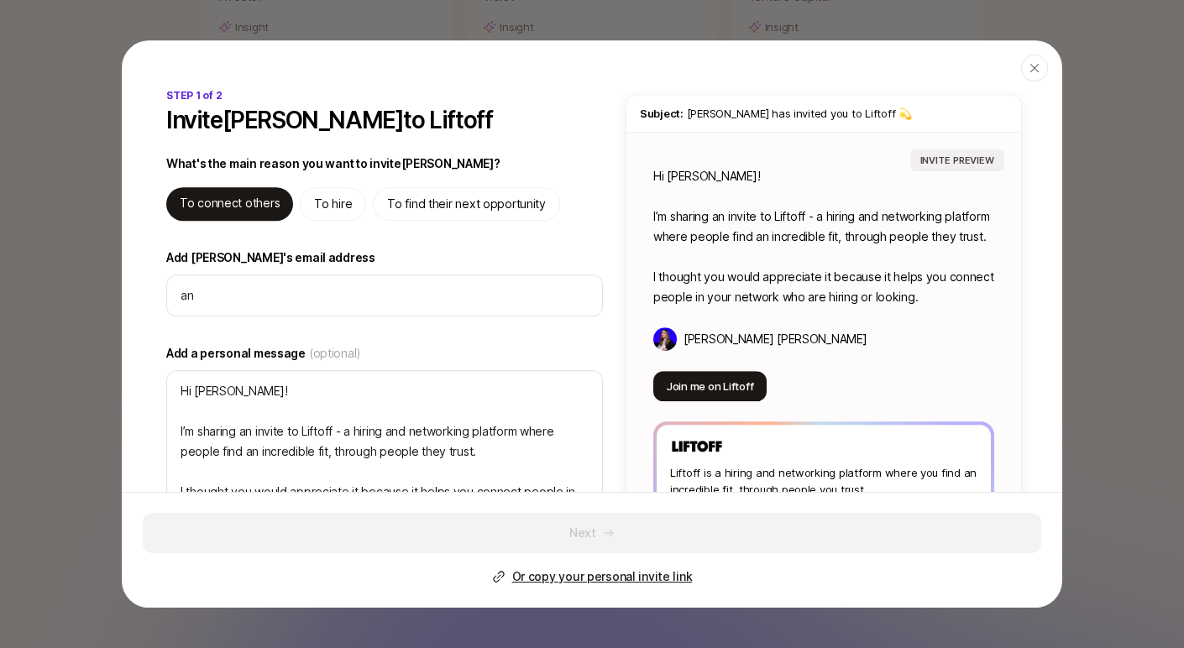
type input "ani"
type textarea "x"
type input "anis"
type textarea "x"
type input "[PERSON_NAME]"
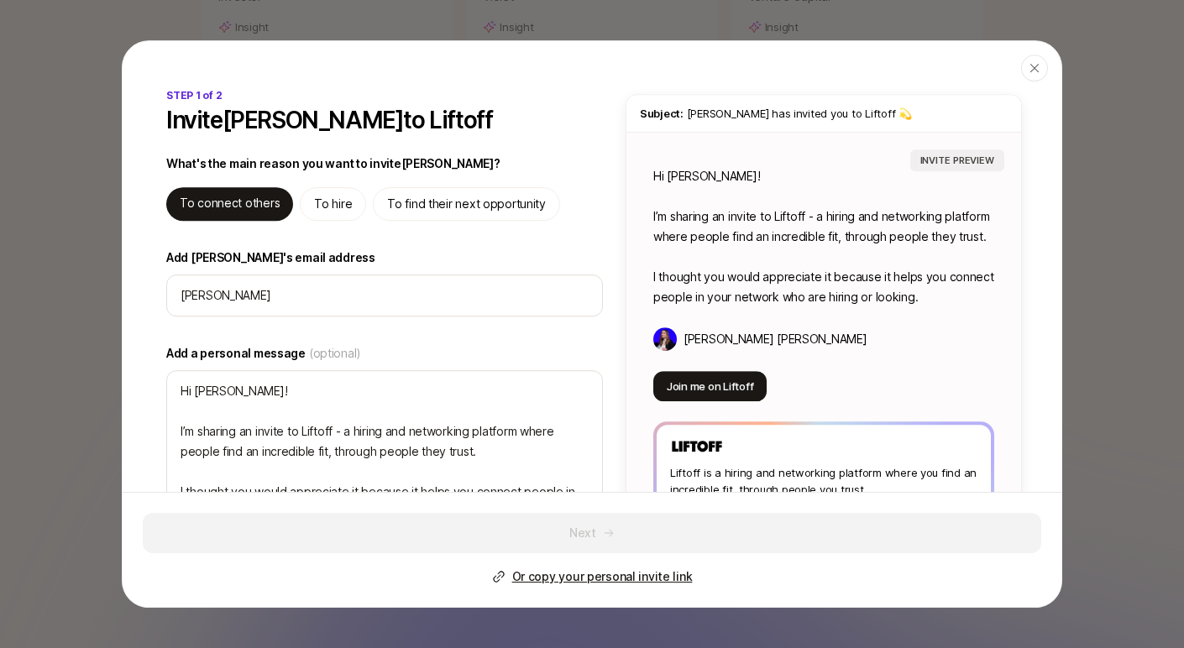
type textarea "x"
type input "[PERSON_NAME]"
type textarea "x"
type input "[PERSON_NAME]@"
type textarea "x"
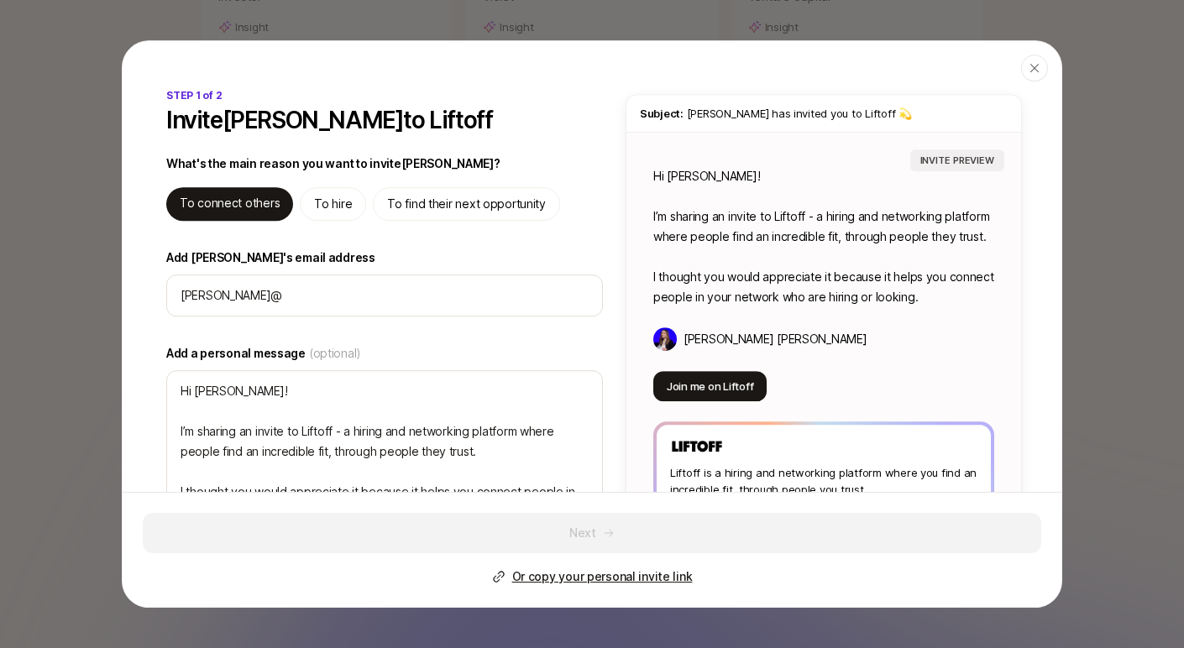
type input "[PERSON_NAME]"
type textarea "x"
type input "[PERSON_NAME]"
type textarea "x"
type input "[PERSON_NAME]"
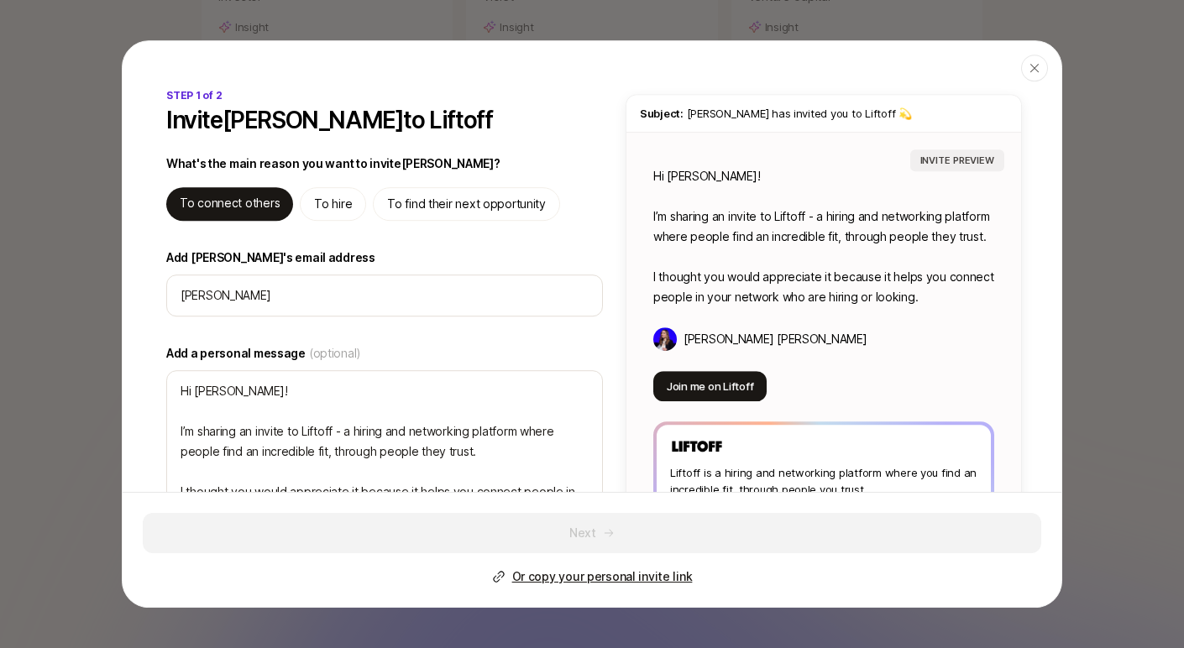
type textarea "x"
type input "[PERSON_NAME]@semper"
type textarea "x"
type input "[PERSON_NAME]"
type textarea "x"
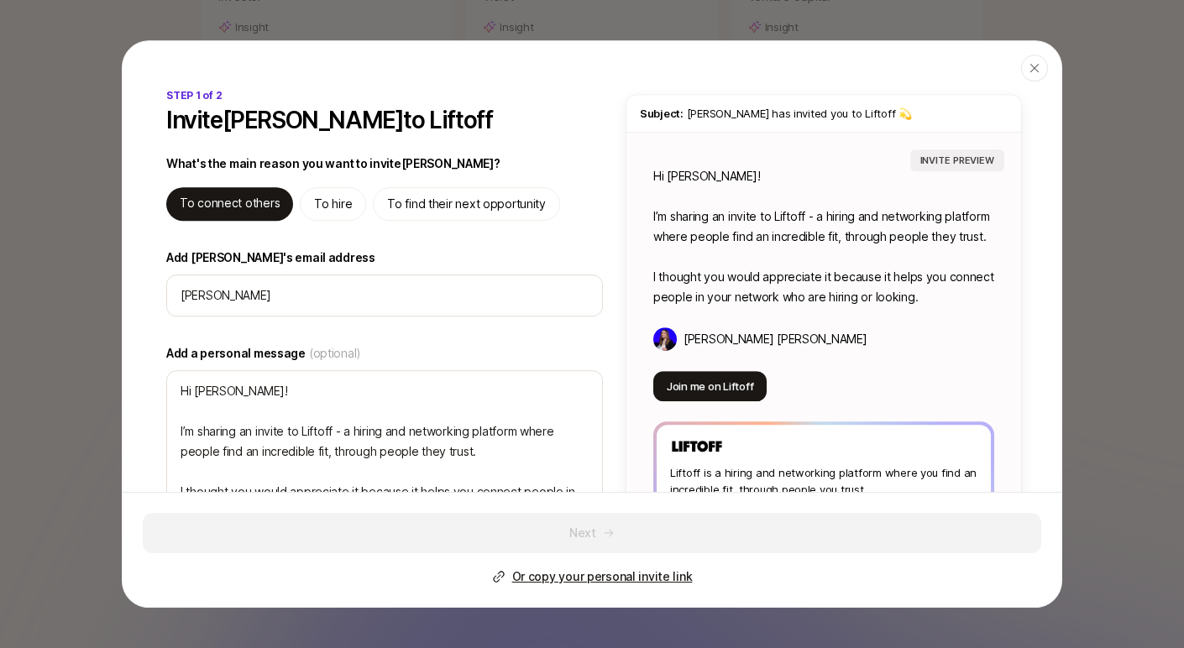
type input "[PERSON_NAME]@sempervi"
type textarea "x"
type input "[PERSON_NAME]@sempervir"
type textarea "x"
type input "[PERSON_NAME]@sempervire"
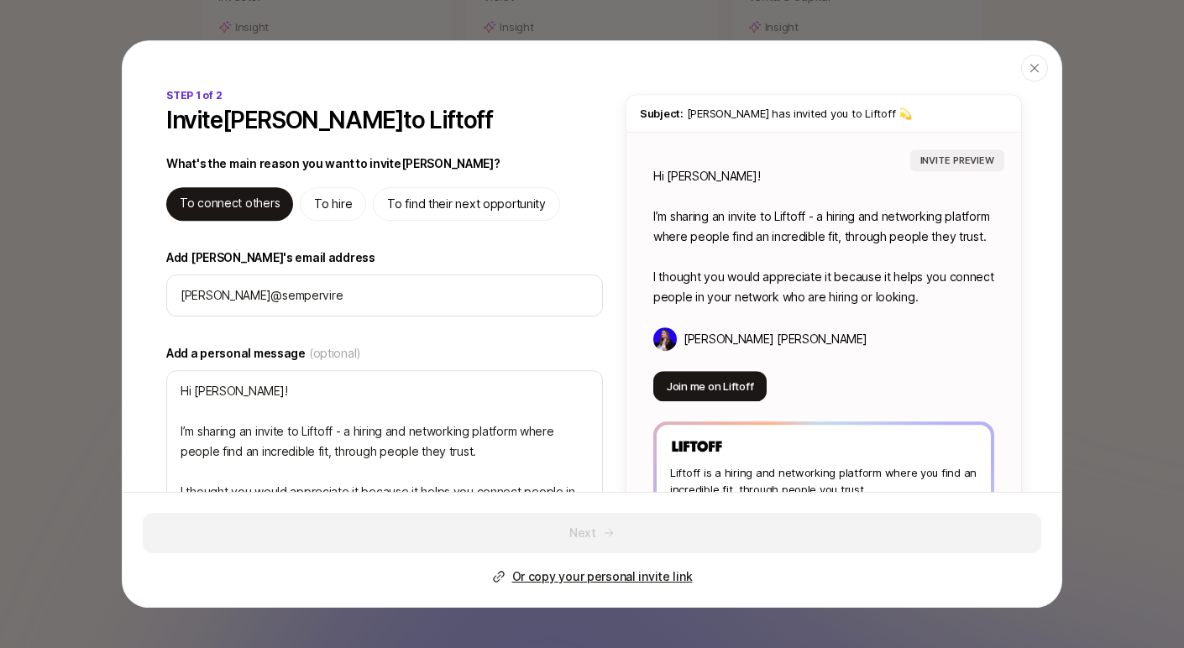
type textarea "x"
type input "[PERSON_NAME]@semperviren"
type textarea "x"
type input "[PERSON_NAME]@sempervirens"
type textarea "x"
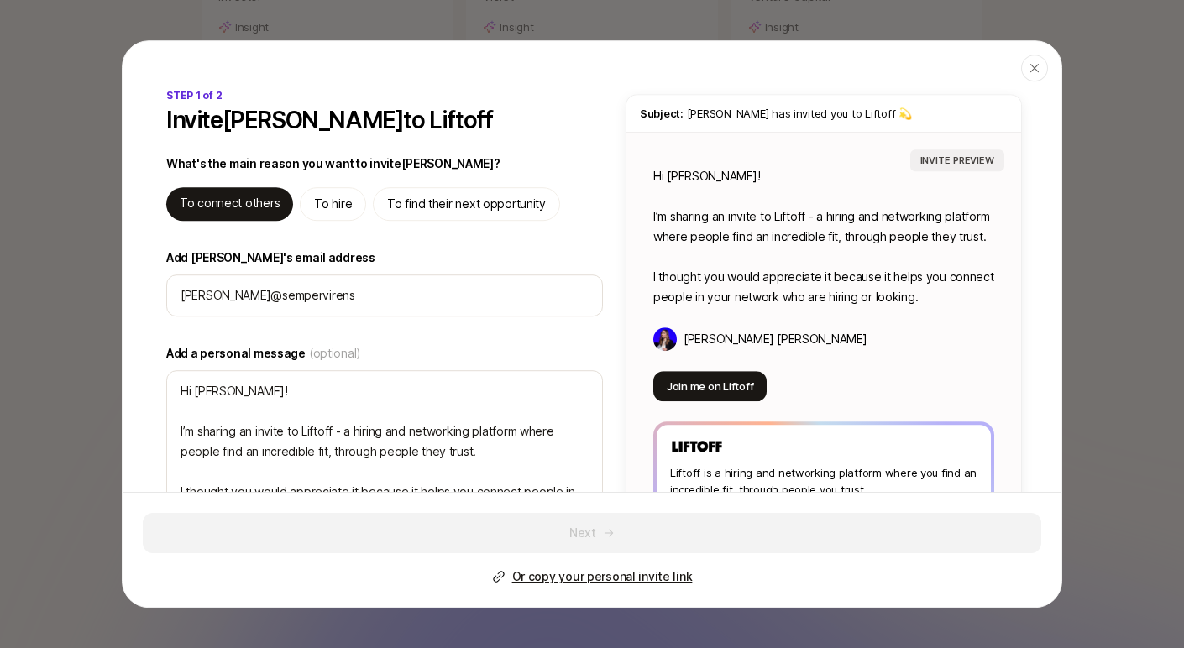
type input "[PERSON_NAME]"
type textarea "x"
type input "[PERSON_NAME]@sempervirensvc"
type textarea "x"
type input "[PERSON_NAME]@sempervirensvc."
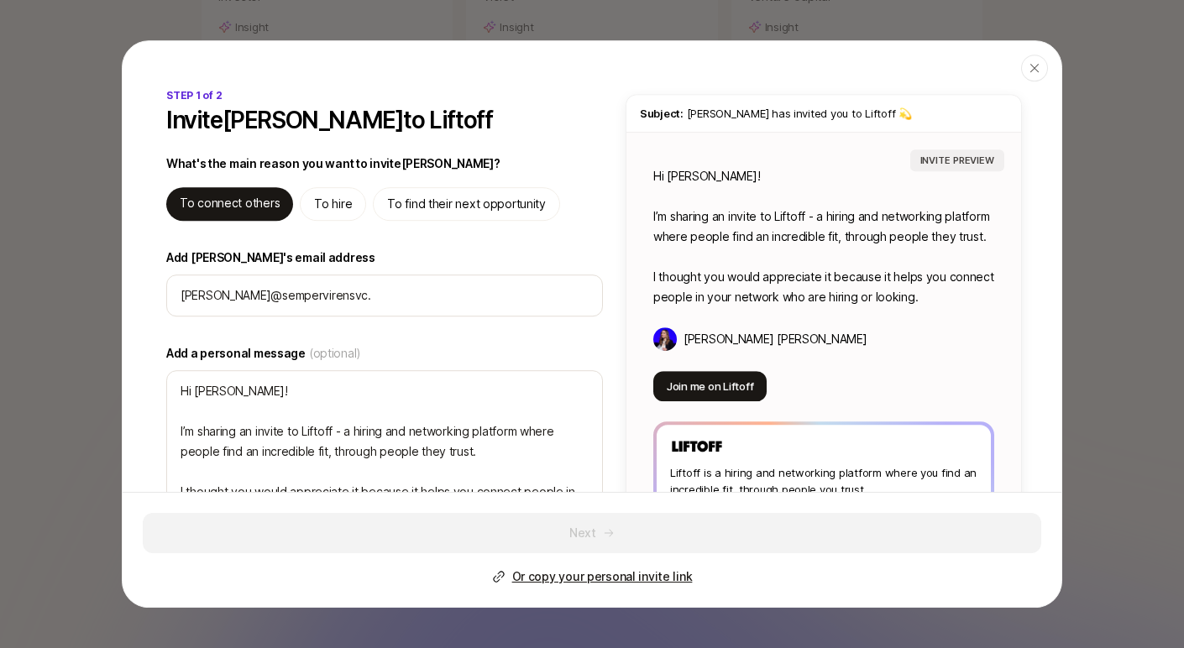
type textarea "x"
type input "[PERSON_NAME][EMAIL_ADDRESS][DOMAIN_NAME]"
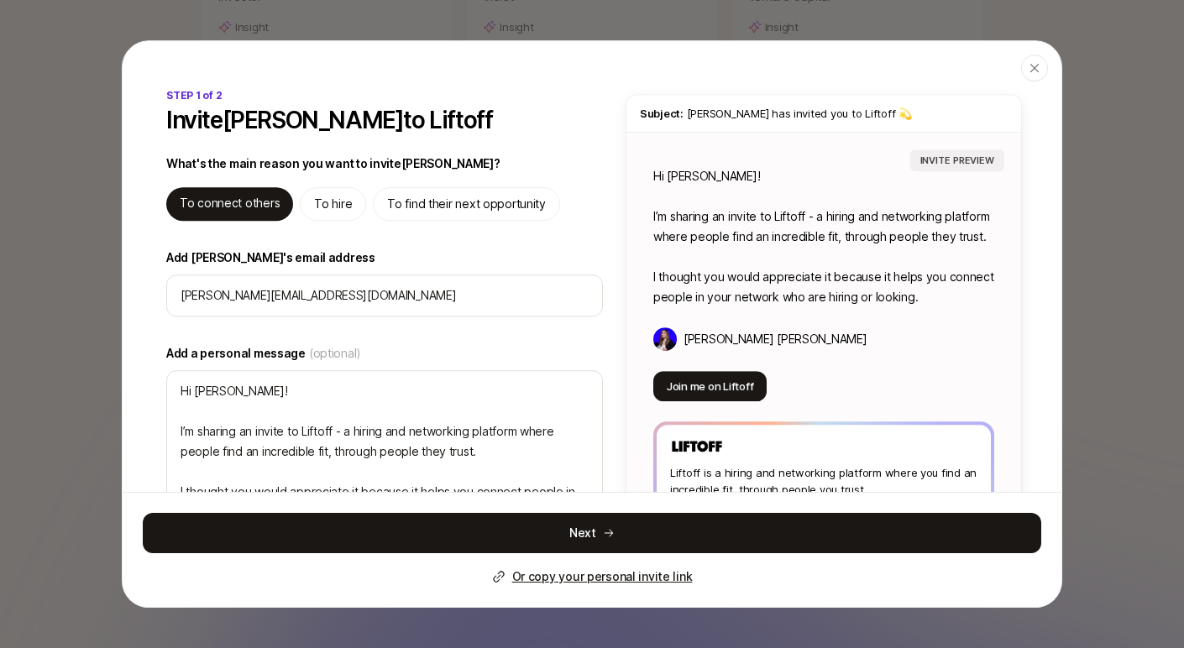
type textarea "x"
type input "[PERSON_NAME][EMAIL_ADDRESS][DOMAIN_NAME]"
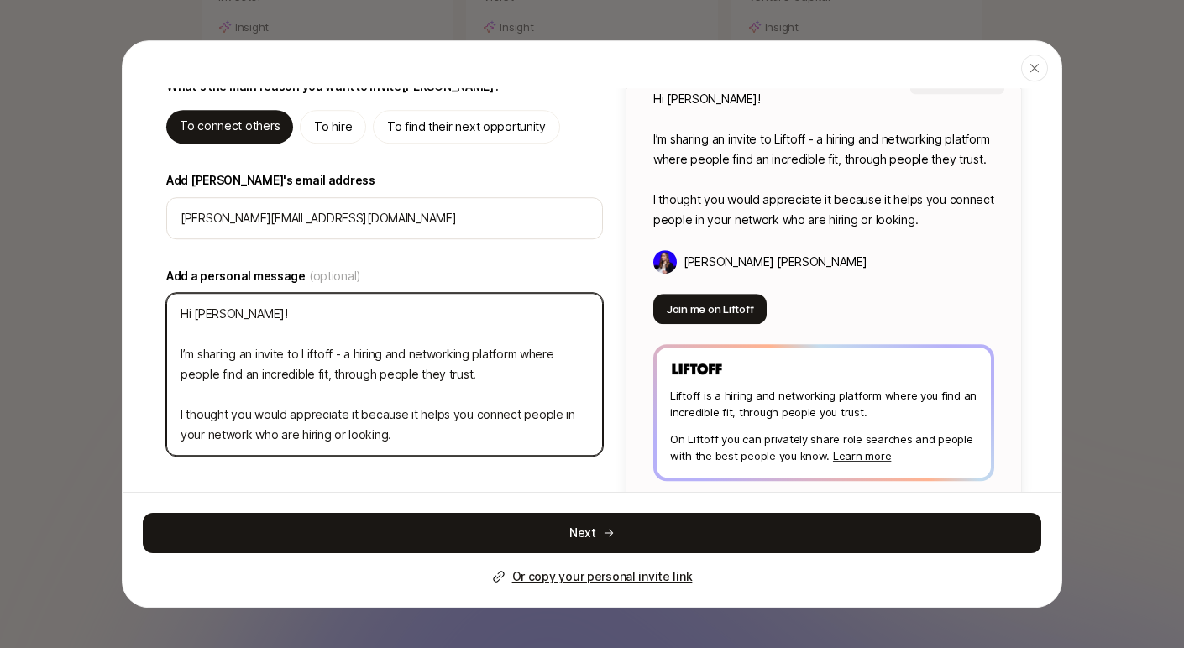
scroll to position [107, 0]
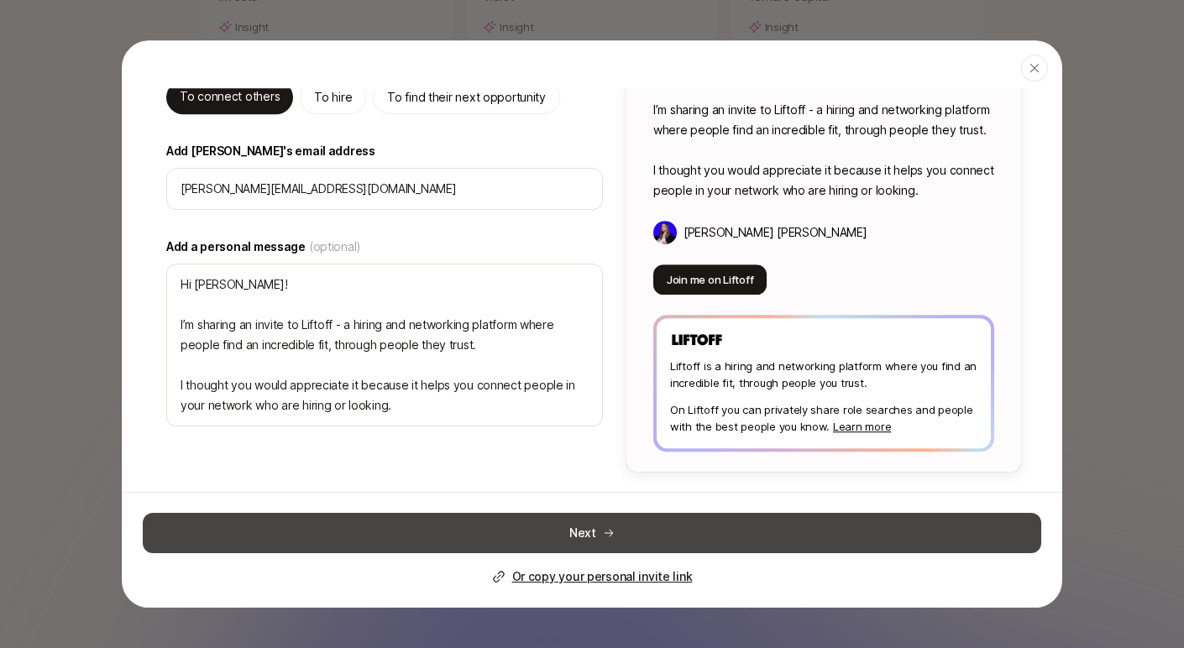
click at [578, 532] on button "Next" at bounding box center [592, 533] width 898 height 40
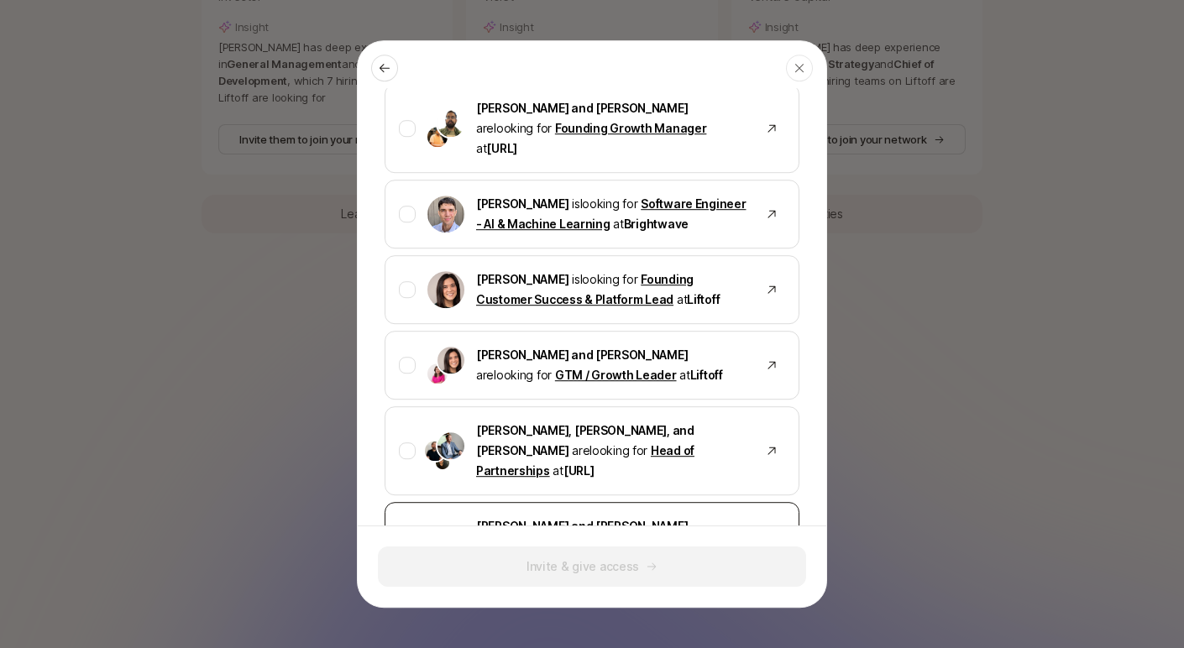
scroll to position [1284, 0]
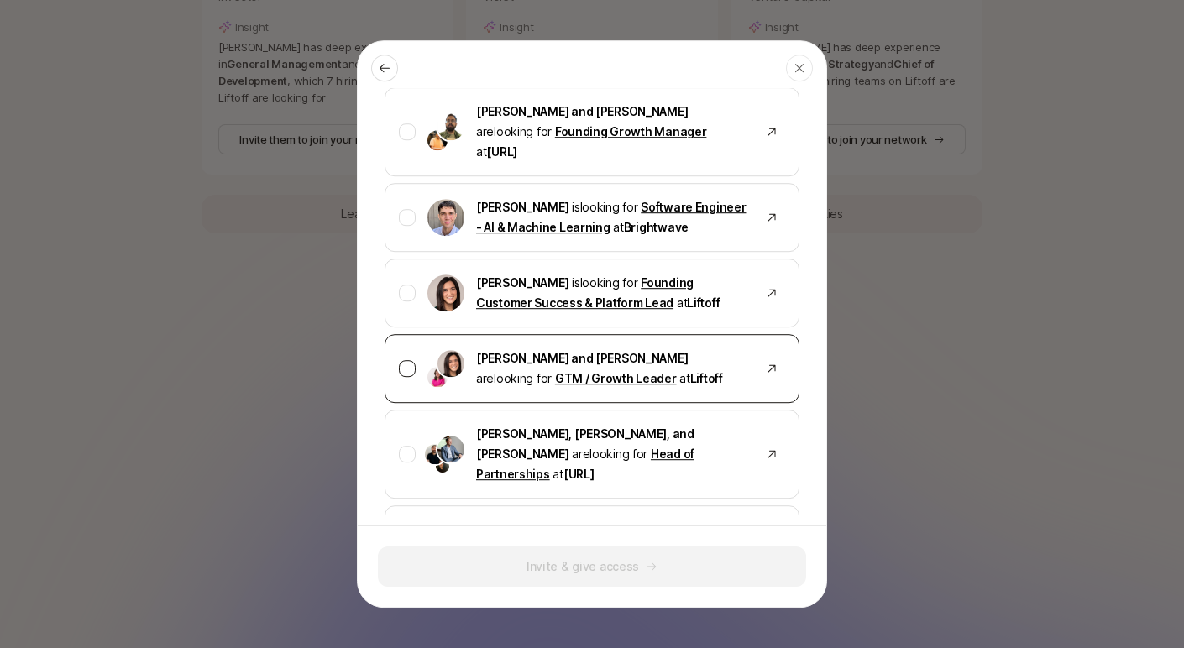
click at [405, 360] on div at bounding box center [407, 368] width 17 height 17
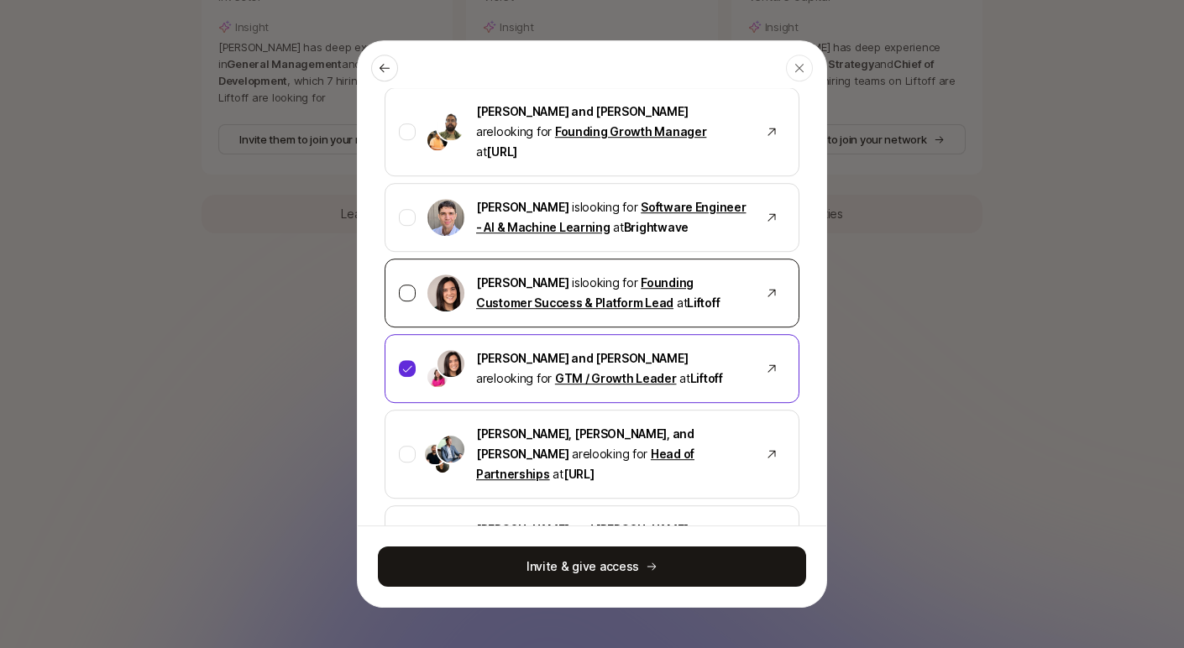
click at [405, 285] on div at bounding box center [407, 293] width 17 height 17
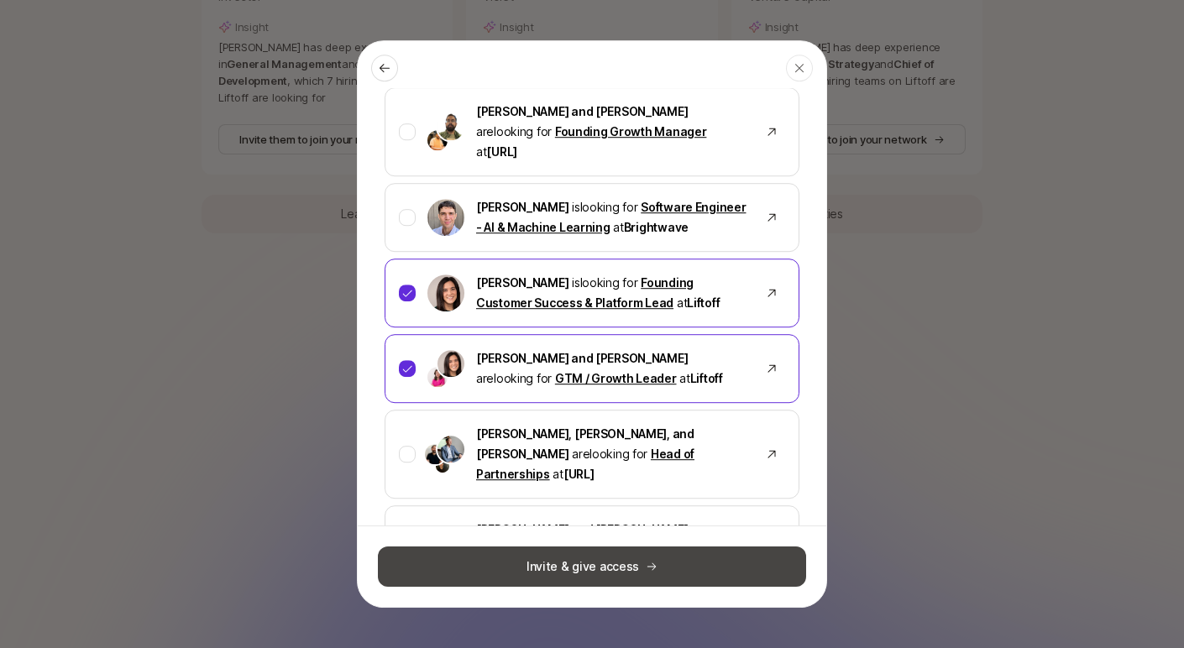
click at [595, 571] on button "Invite & give access" at bounding box center [592, 567] width 428 height 40
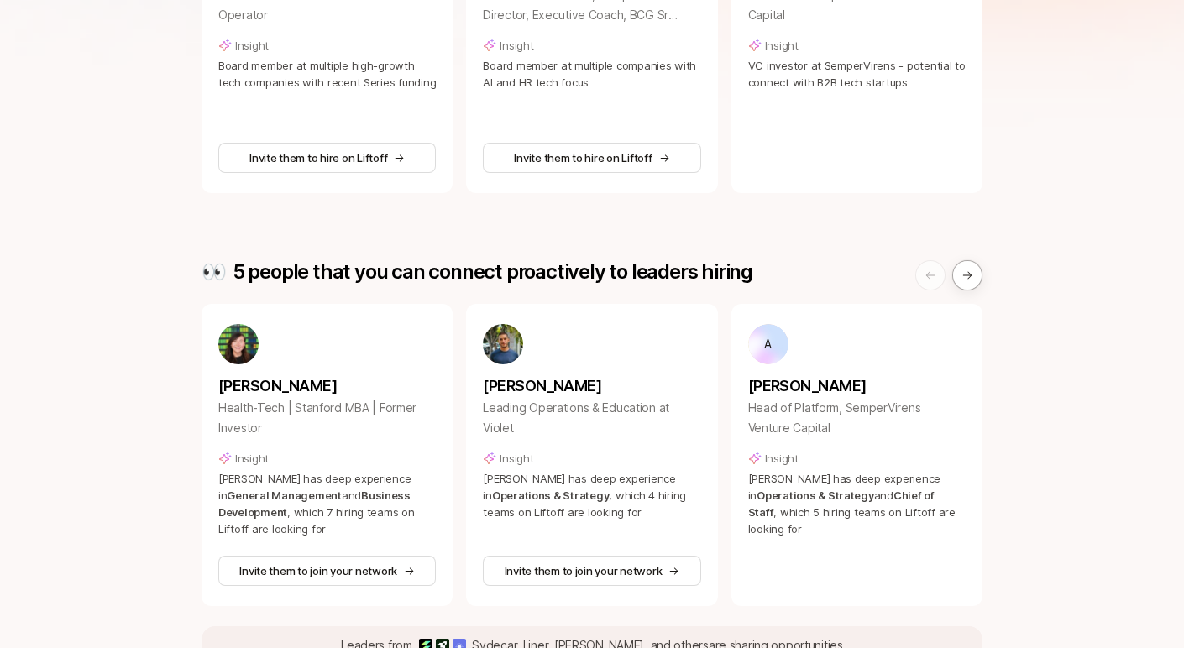
scroll to position [472, 0]
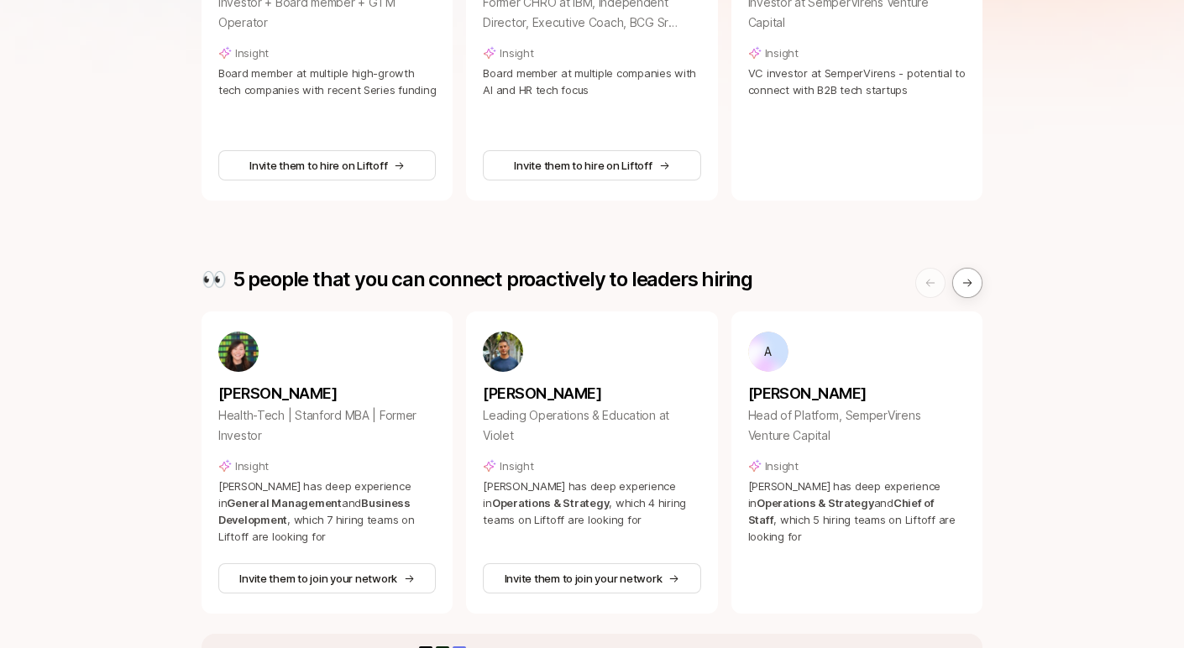
click at [982, 271] on div "Skip for now Here are some ways to help the people you added hire or connect Li…" at bounding box center [592, 338] width 1184 height 1498
click at [961, 285] on icon at bounding box center [967, 283] width 12 height 12
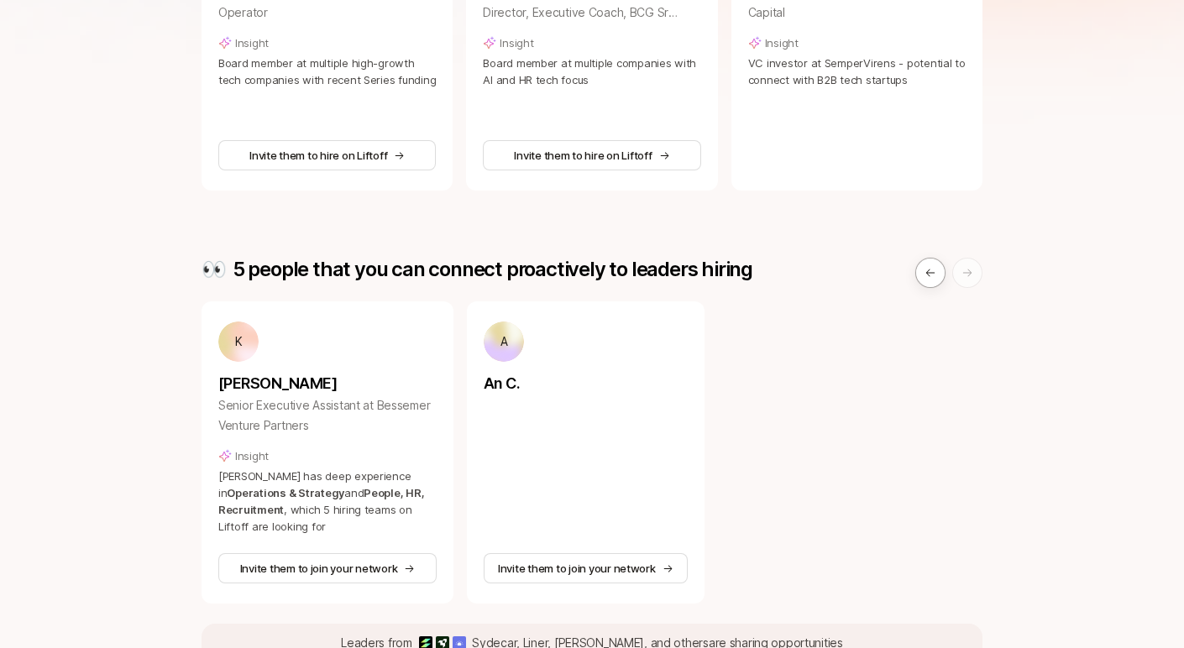
scroll to position [911, 0]
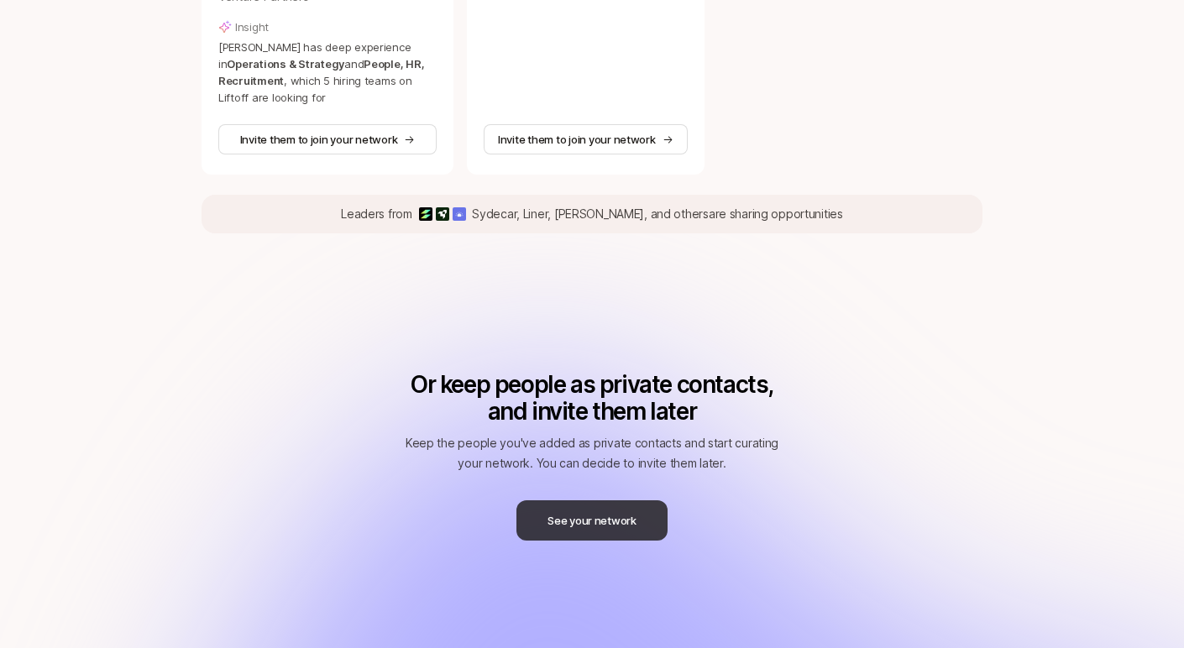
click at [594, 524] on button "See your network" at bounding box center [591, 520] width 151 height 40
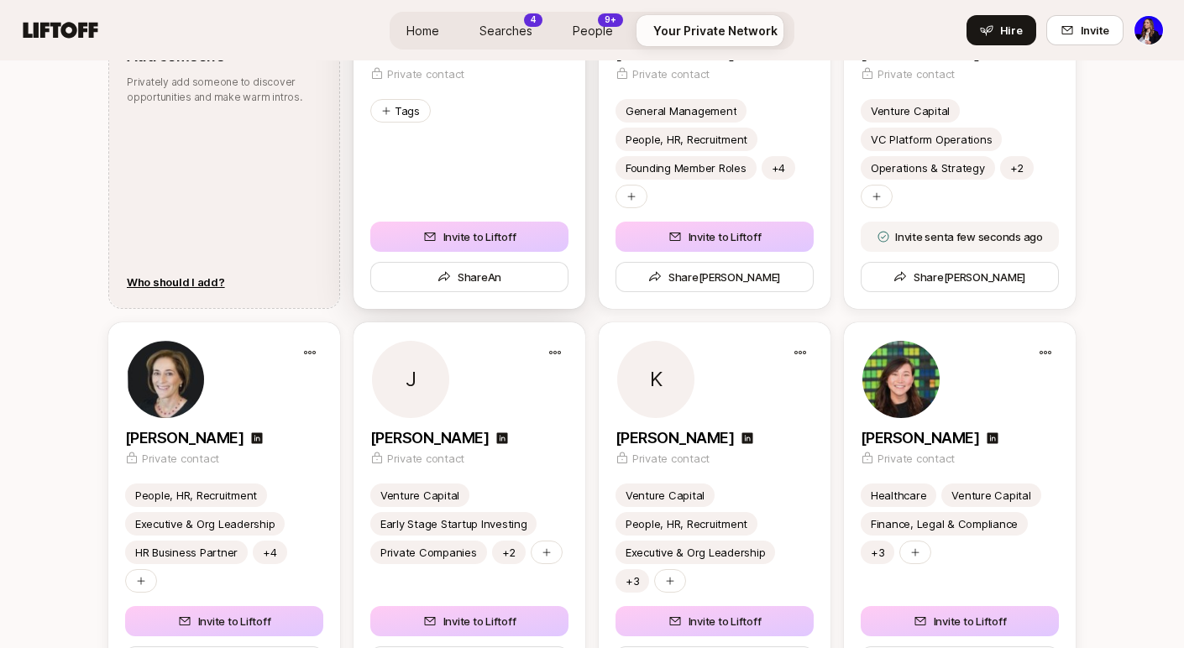
scroll to position [2830, 0]
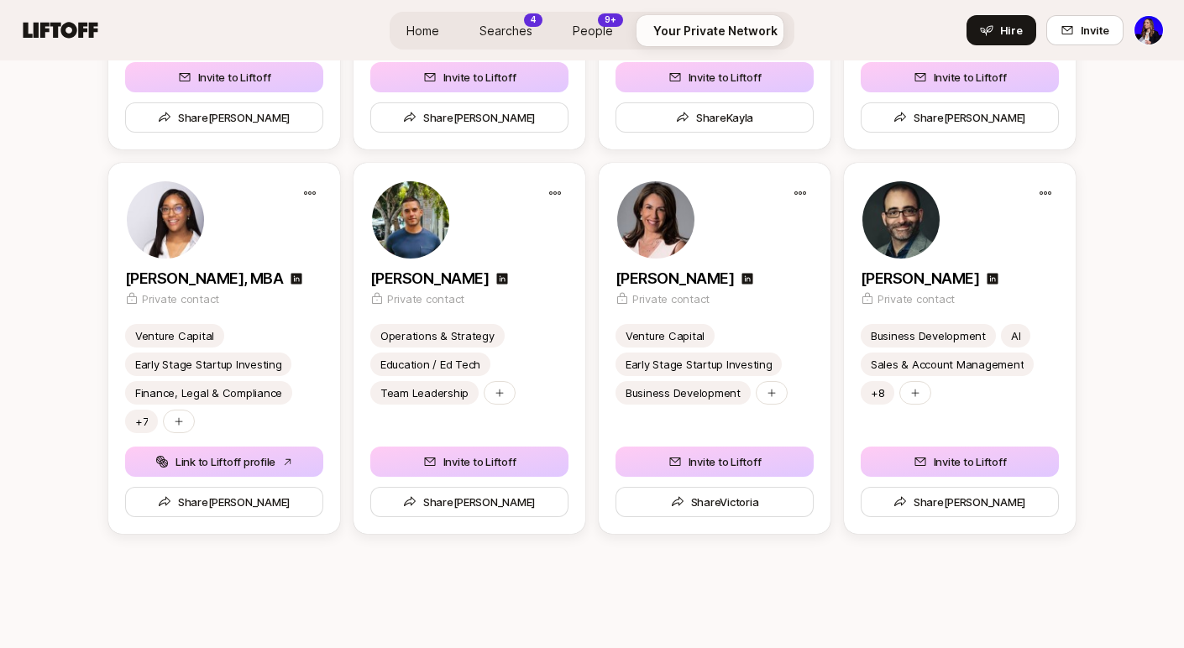
click at [507, 23] on span "Searches" at bounding box center [505, 31] width 53 height 18
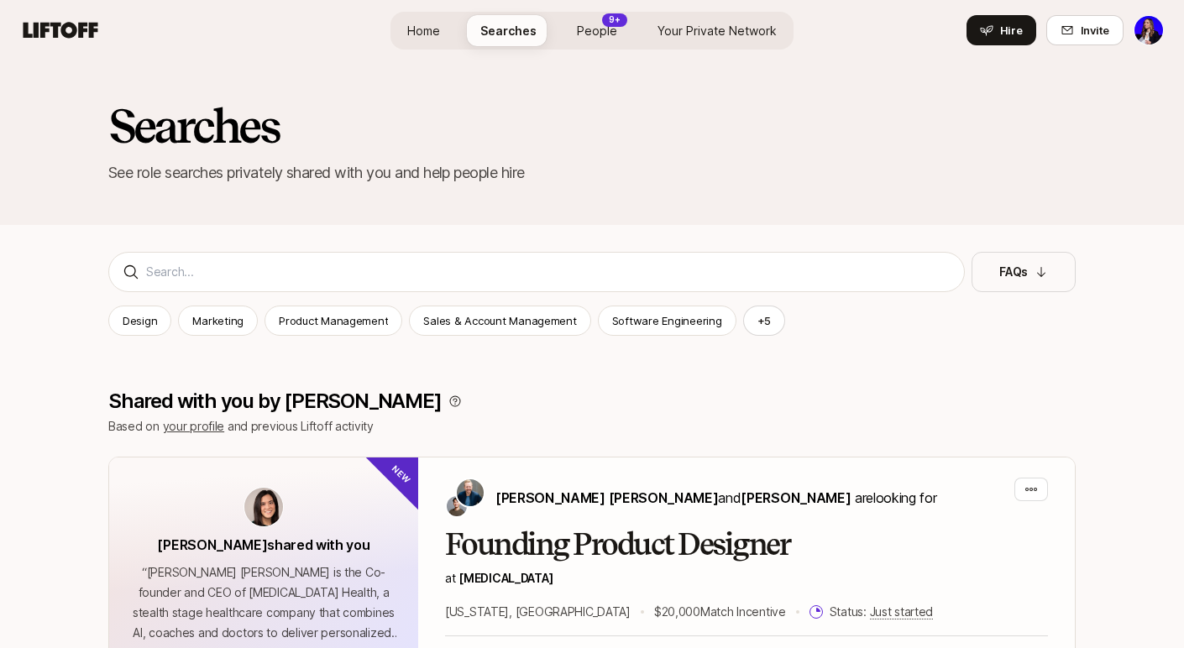
click at [695, 34] on span "Your Private Network" at bounding box center [716, 31] width 119 height 18
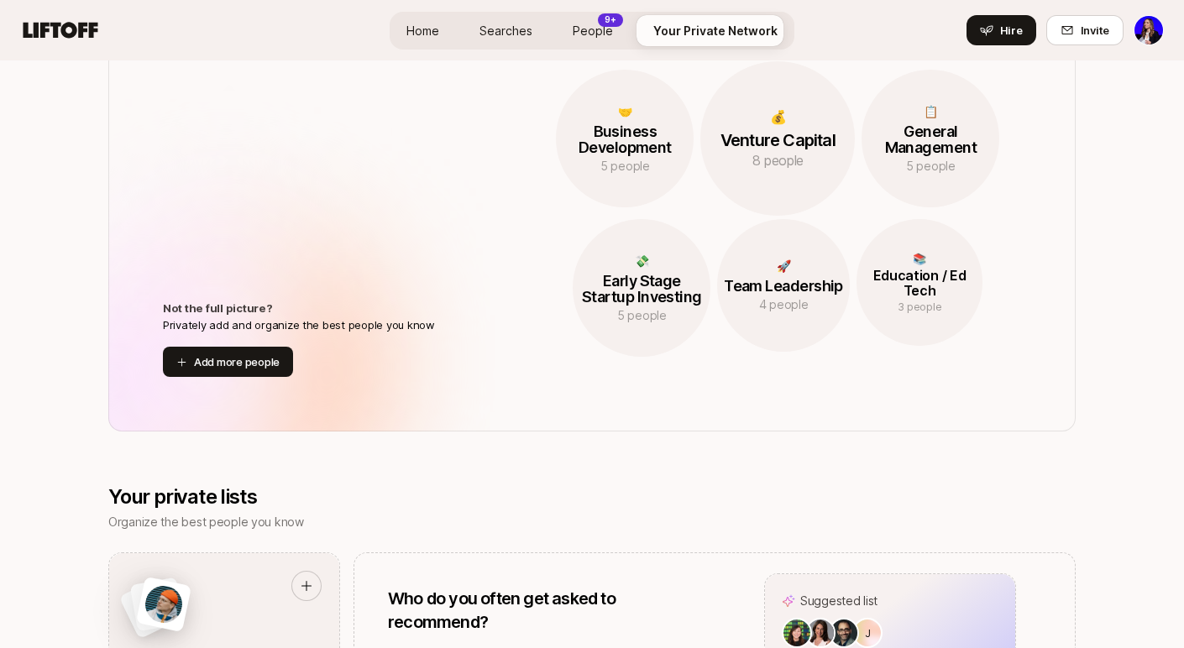
scroll to position [798, 0]
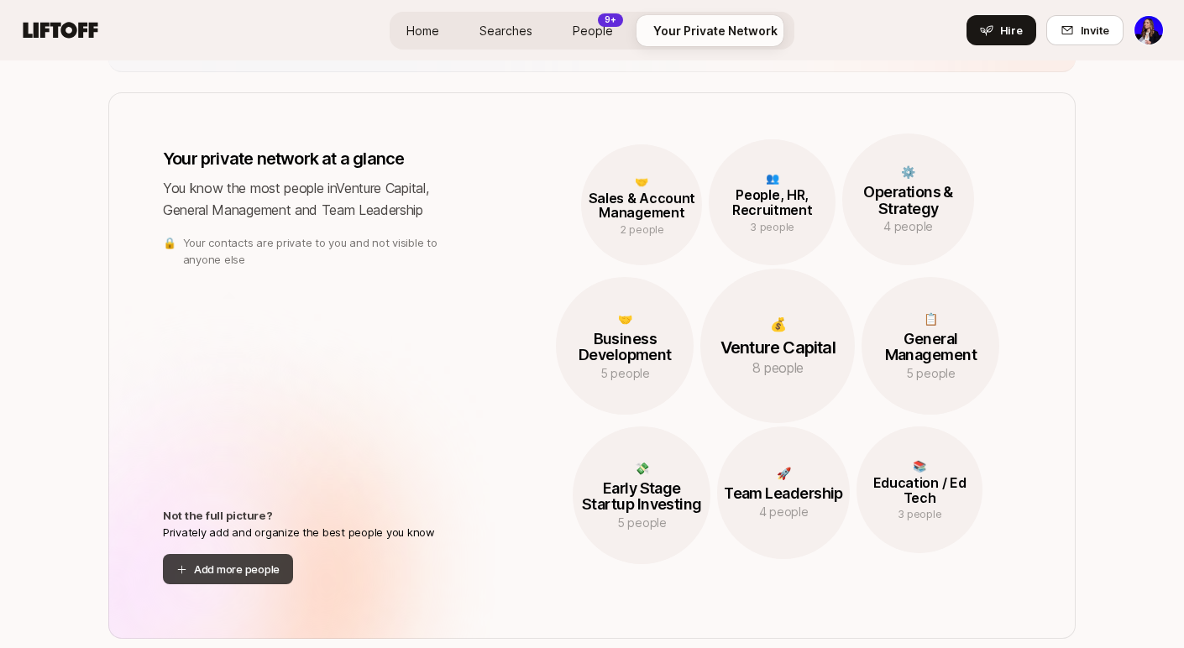
click at [267, 567] on button "Add more people" at bounding box center [228, 569] width 130 height 30
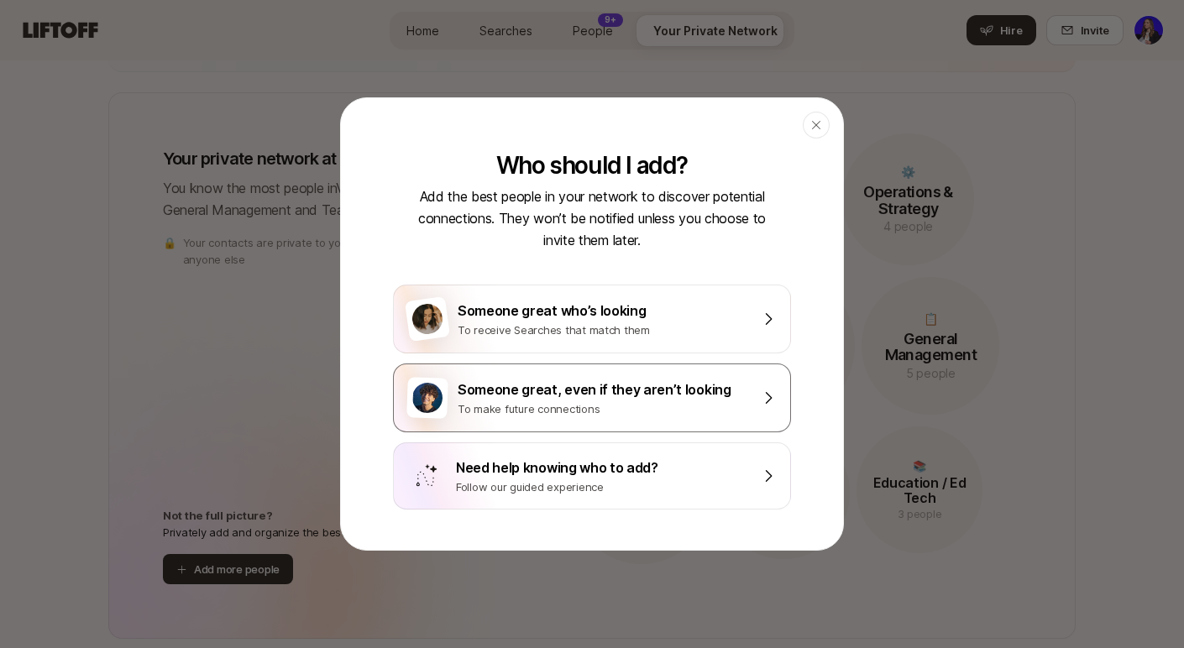
click at [621, 384] on div "Someone great, even if they aren’t looking" at bounding box center [604, 390] width 292 height 22
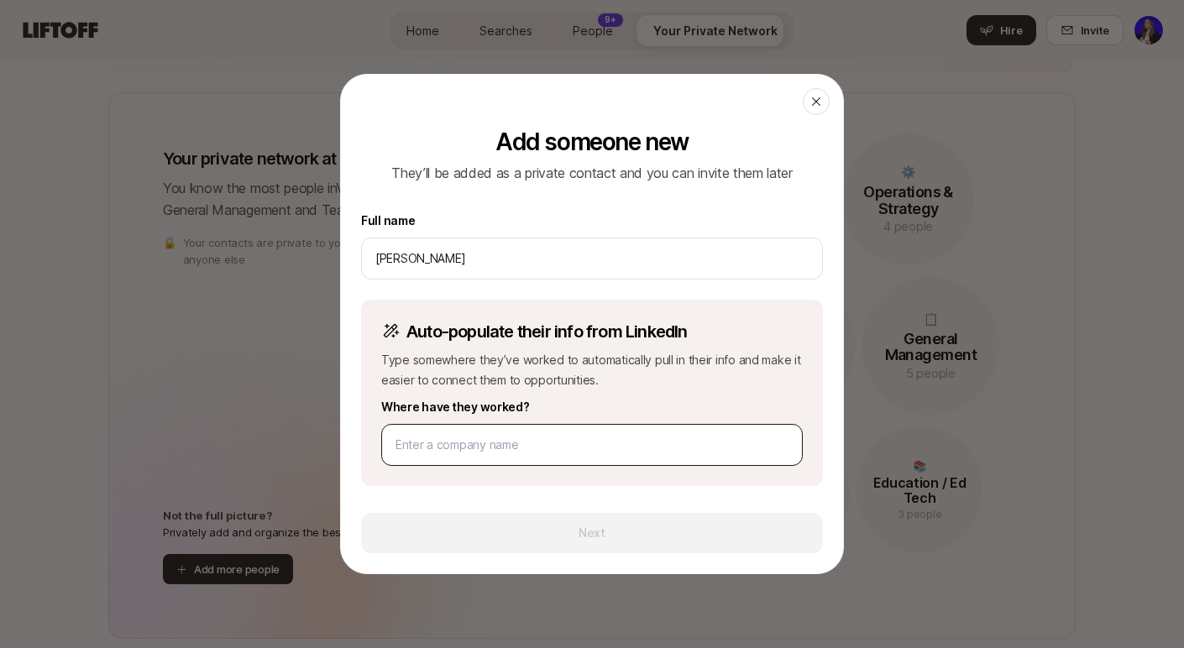
type input "[PERSON_NAME]"
click at [584, 449] on input at bounding box center [591, 445] width 393 height 20
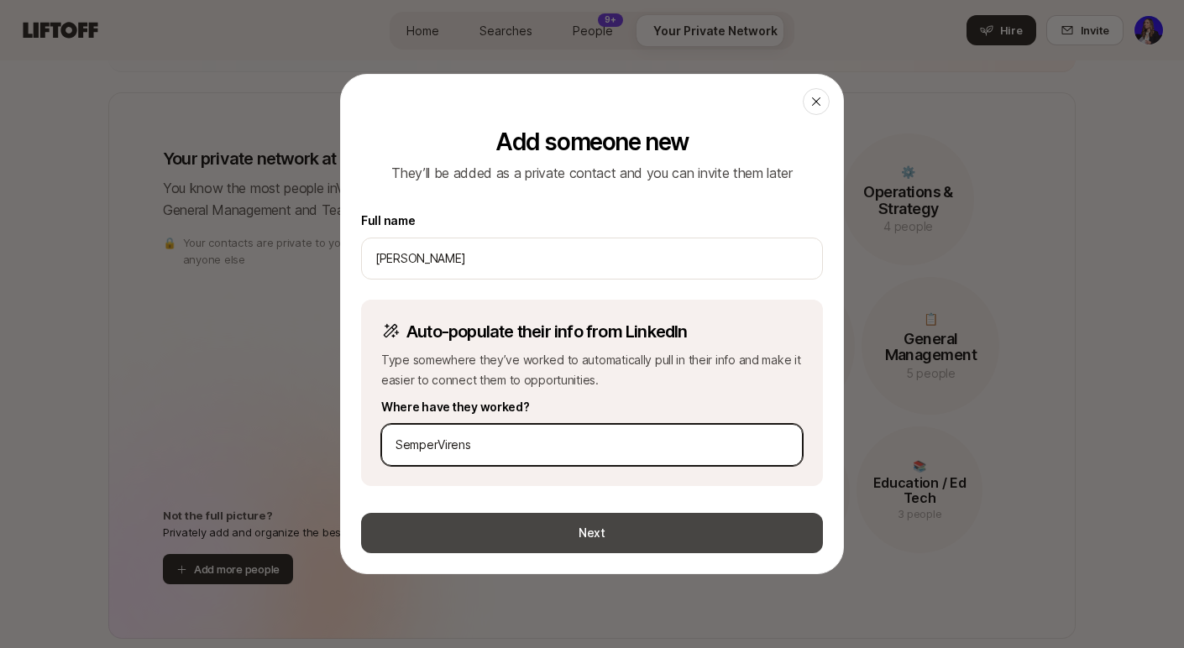
type input "SemperVirens"
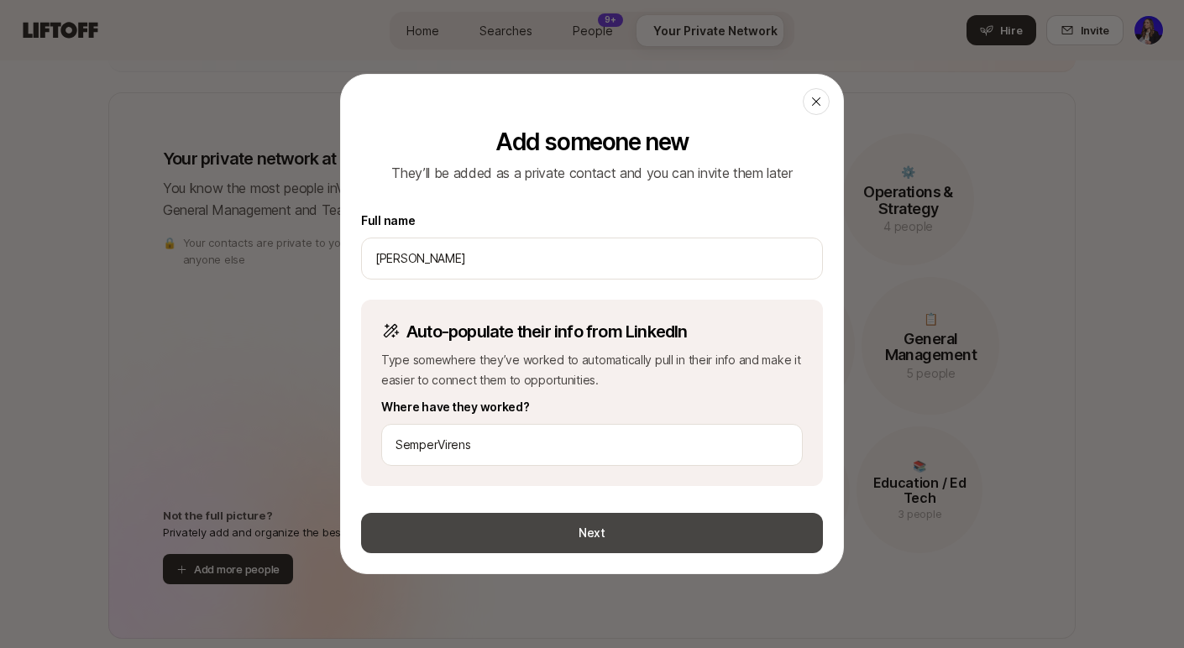
click at [565, 523] on button "Next" at bounding box center [592, 533] width 462 height 40
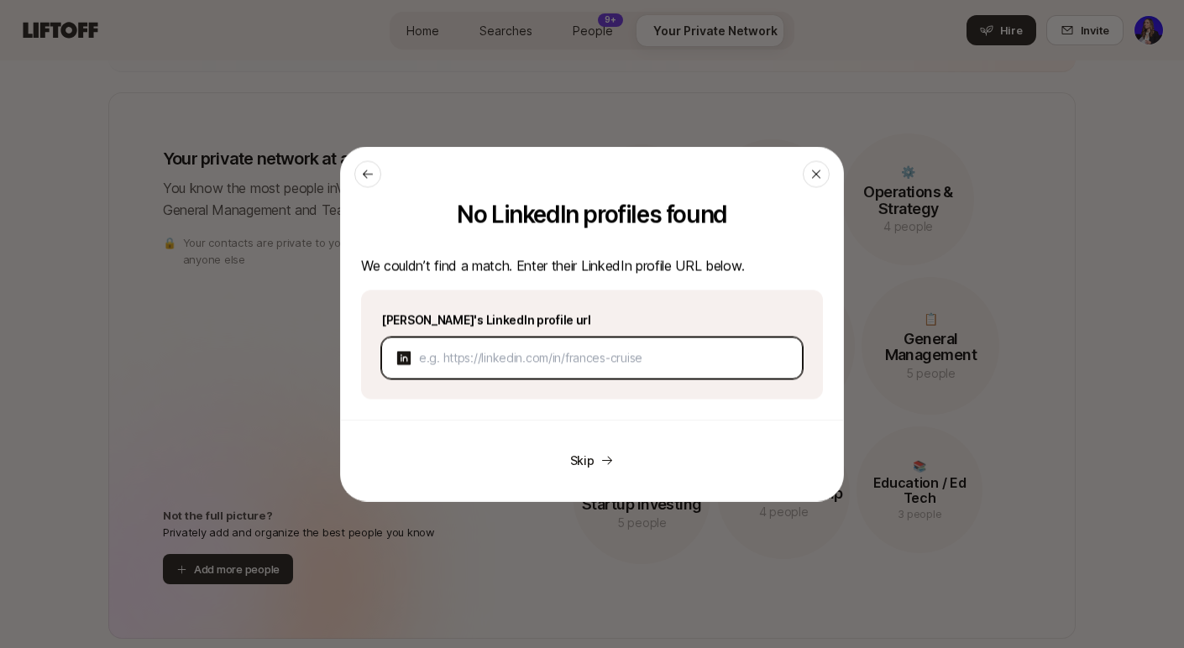
click at [528, 360] on input at bounding box center [603, 358] width 369 height 20
paste input "[URL][DOMAIN_NAME][PERSON_NAME]"
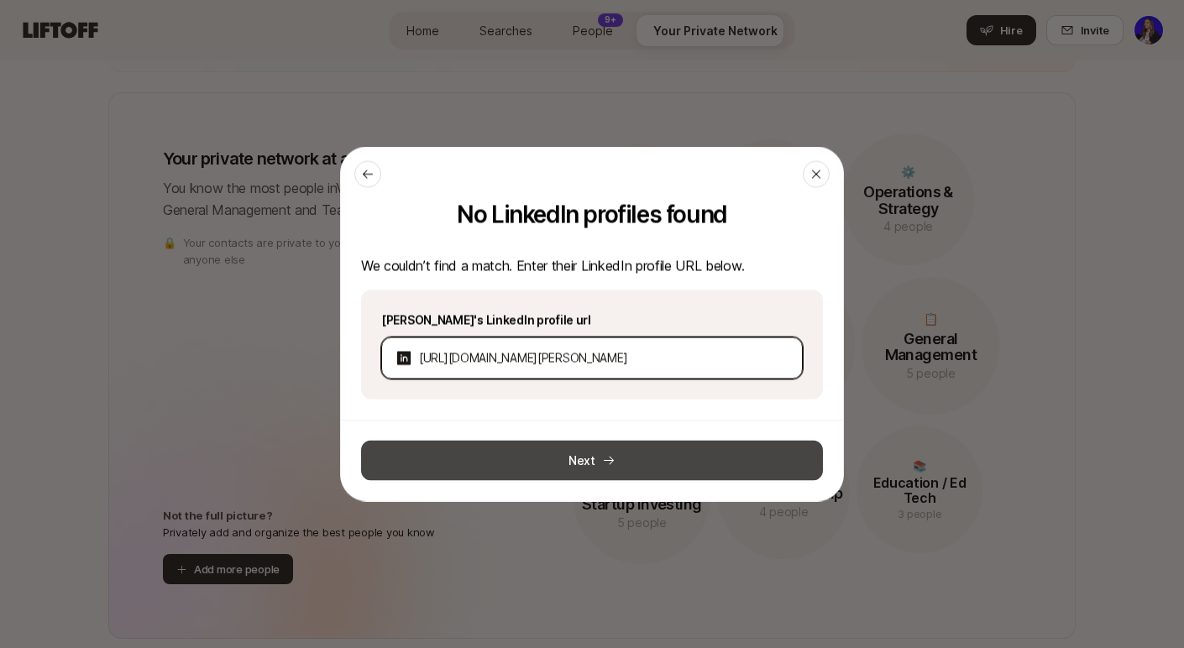
type input "[URL][DOMAIN_NAME][PERSON_NAME]"
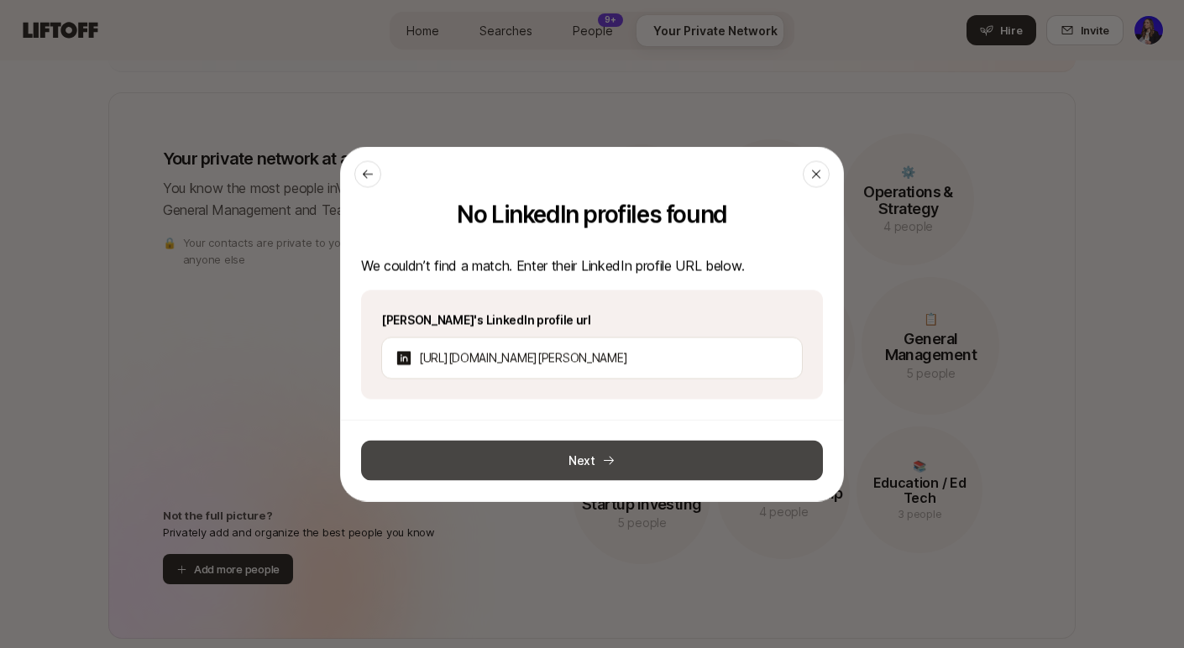
click at [554, 455] on button "Next" at bounding box center [592, 461] width 462 height 40
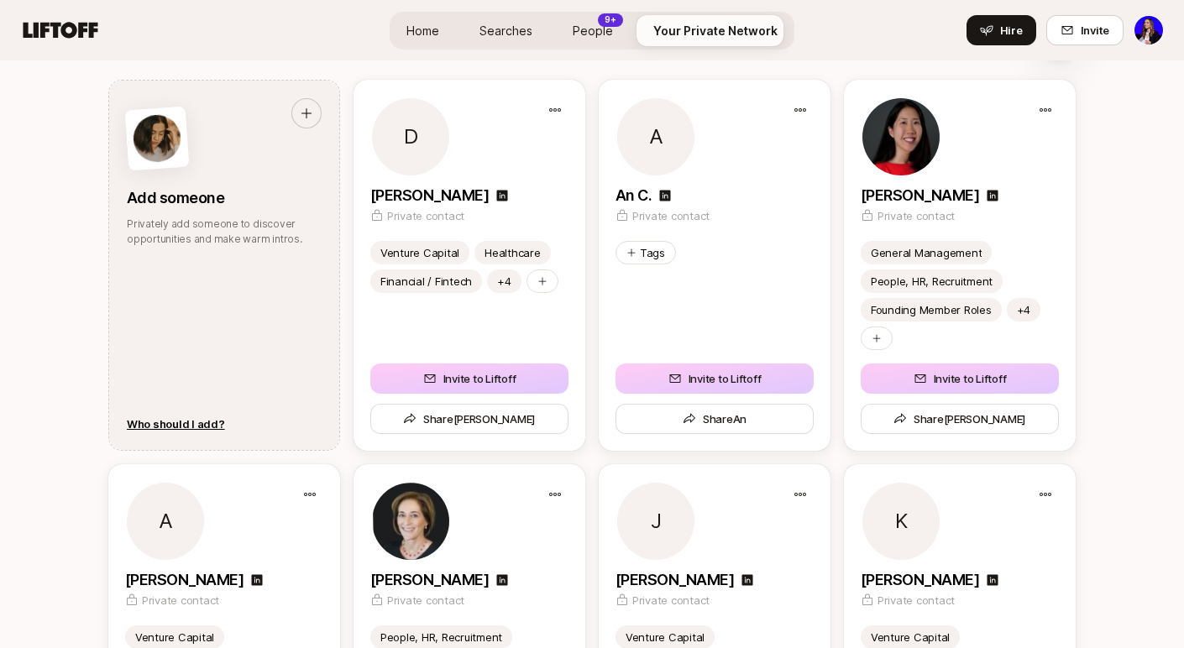
scroll to position [2134, 0]
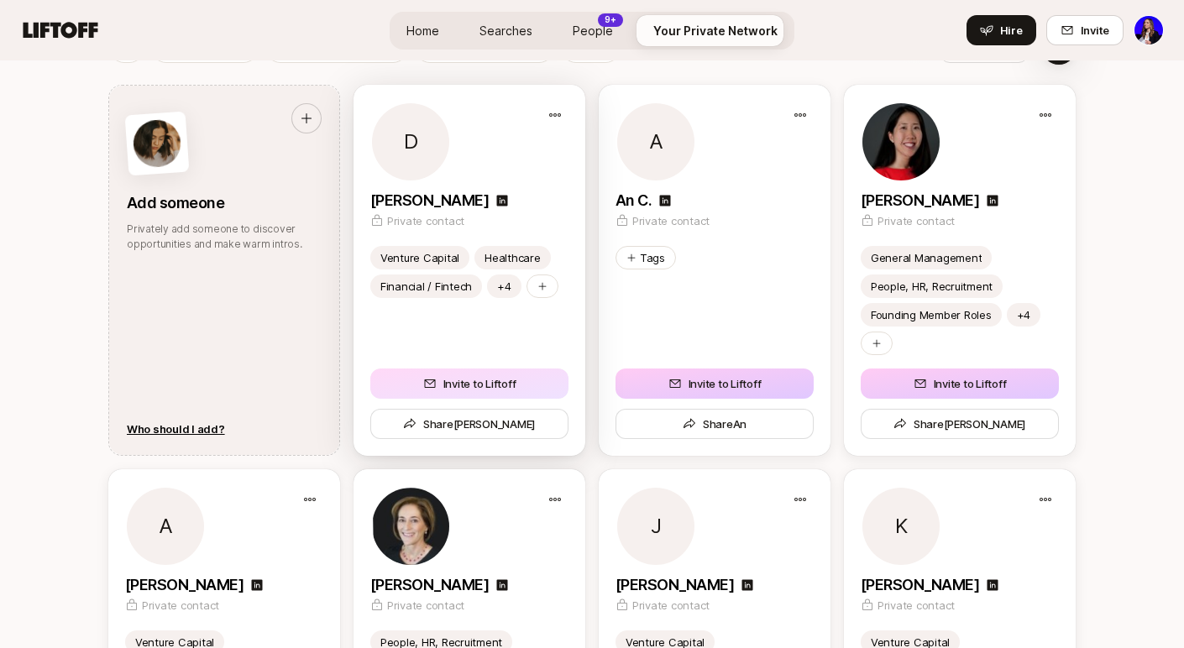
click at [490, 383] on button "Invite to Liftoff" at bounding box center [469, 384] width 198 height 30
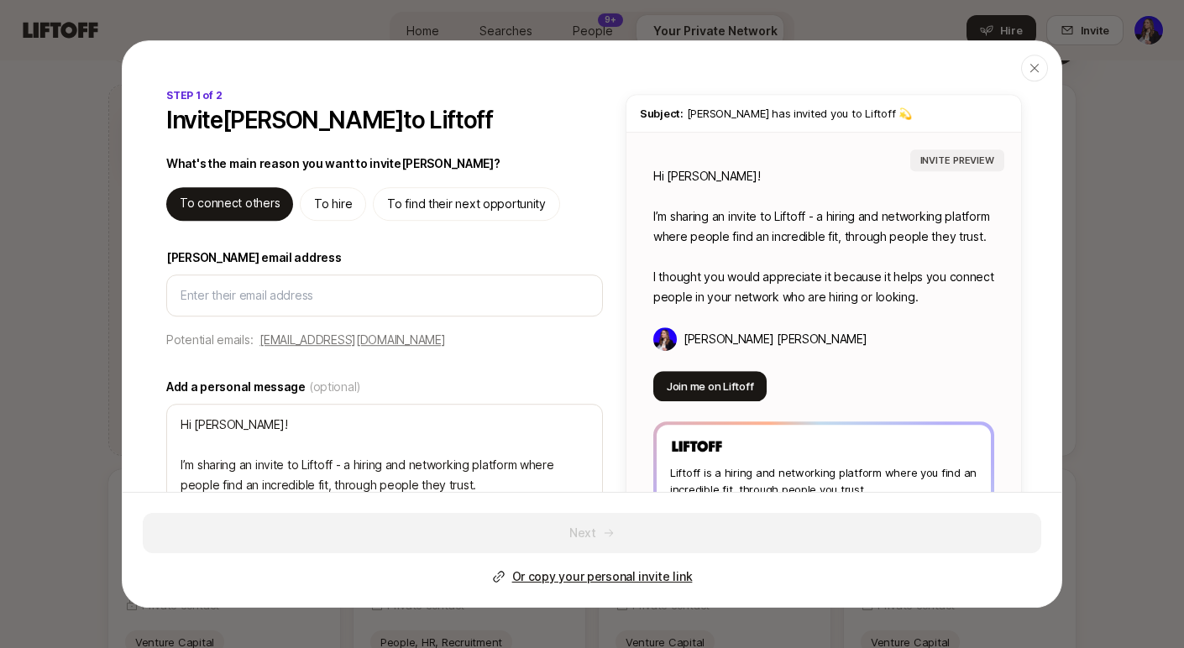
type textarea "x"
type input "d"
type textarea "x"
type input "dal"
type textarea "x"
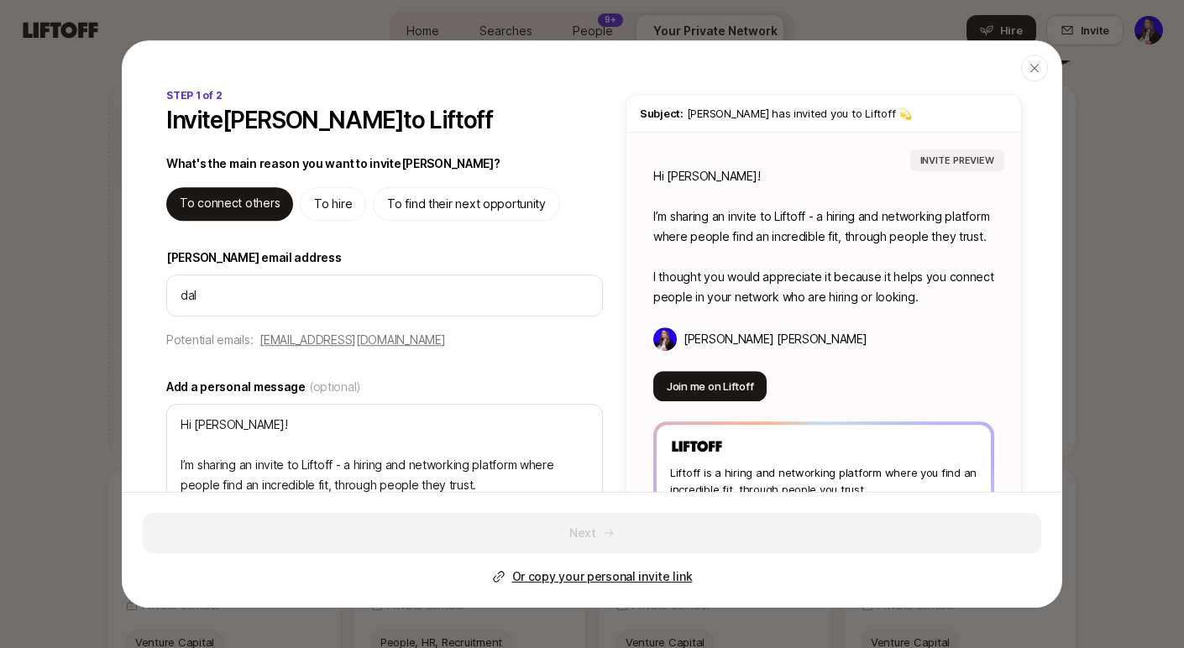
type input "dalt"
type textarea "x"
type input "[PERSON_NAME]"
type textarea "x"
type input "[PERSON_NAME]"
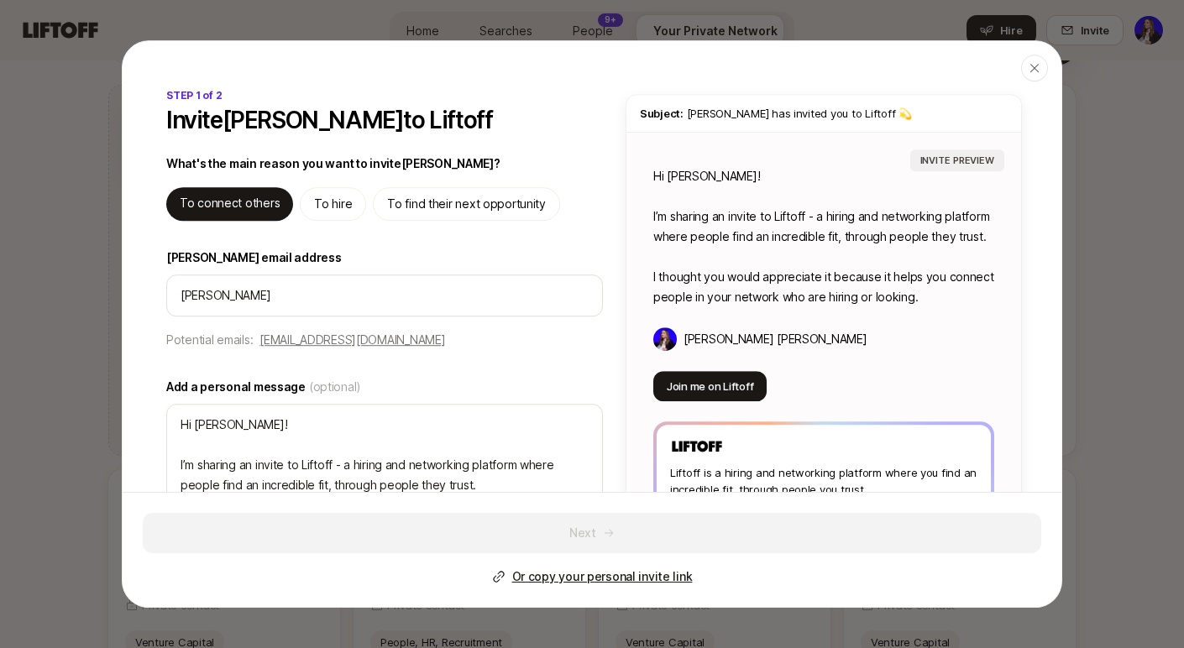
type textarea "x"
type input "[PERSON_NAME]@"
type textarea "x"
type input "[PERSON_NAME]@s"
type textarea "x"
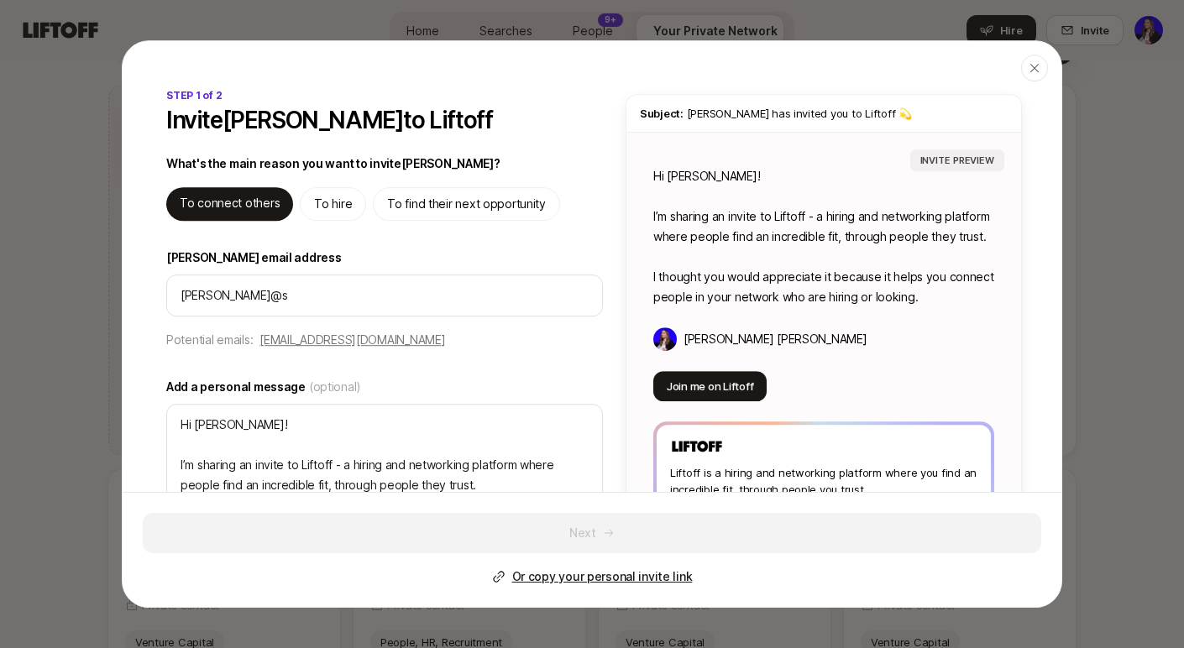
type input "[PERSON_NAME]@se"
type textarea "x"
type input "[PERSON_NAME]@semp"
type textarea "x"
type input "[PERSON_NAME]@sempe"
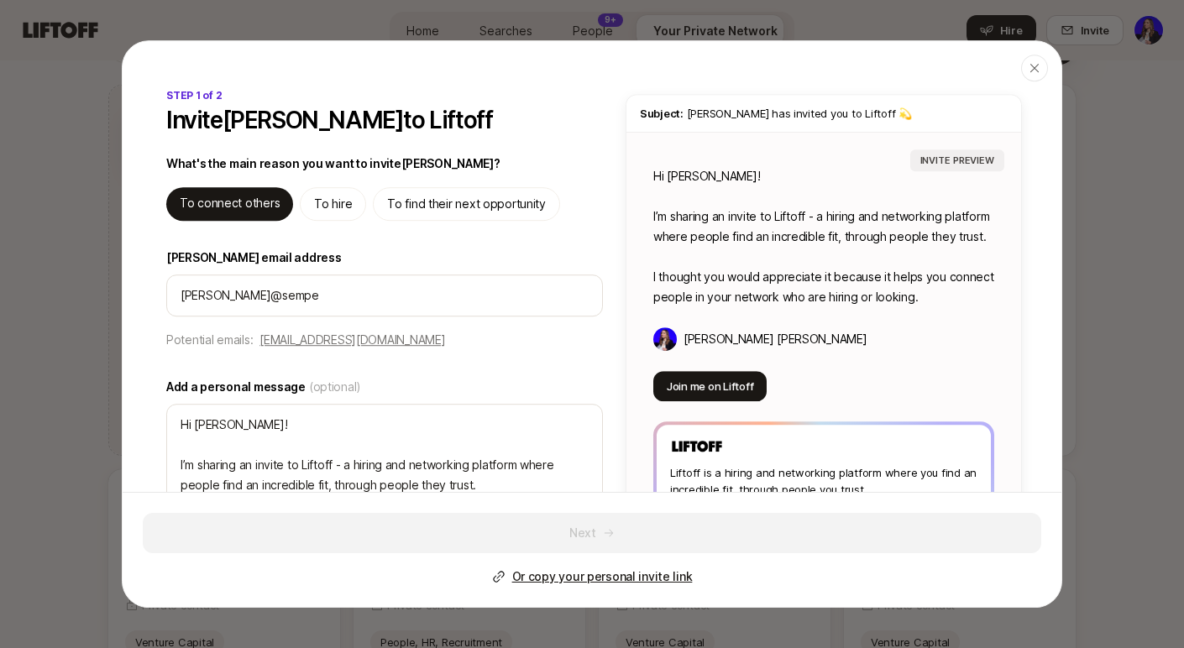
type textarea "x"
type input "[PERSON_NAME]@semper"
type textarea "x"
type input "[PERSON_NAME]@semperi"
type textarea "x"
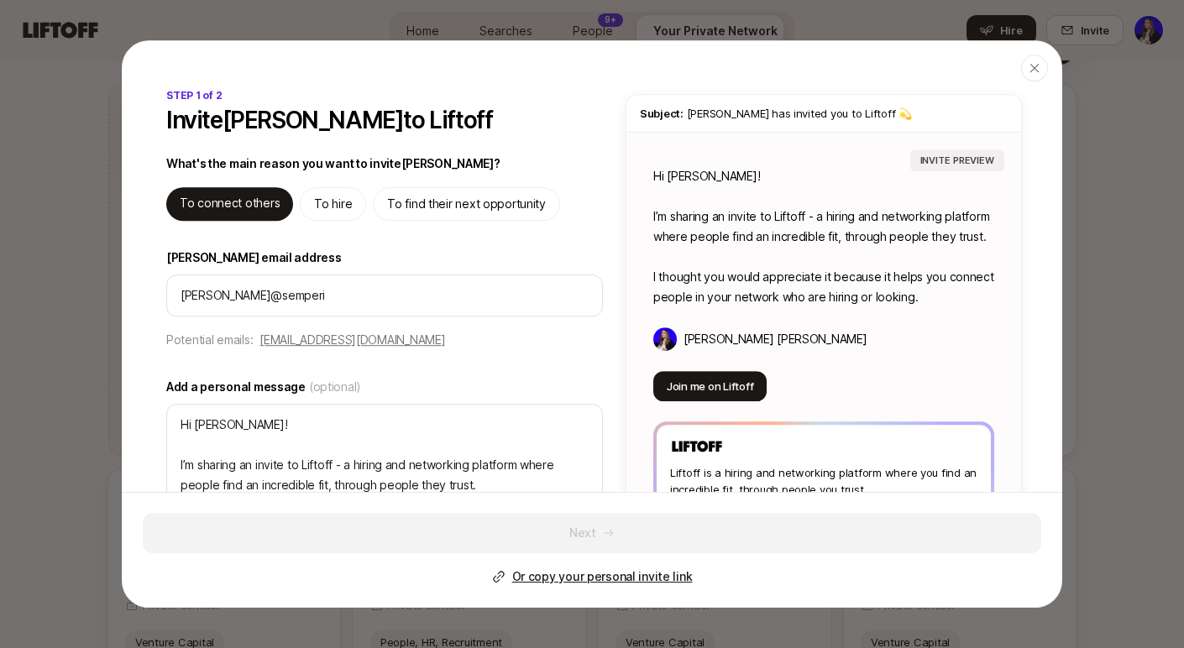
type input "[PERSON_NAME]@semperiv"
type textarea "x"
type input "[PERSON_NAME]@semperivr"
type textarea "x"
type input "[PERSON_NAME]@semperivre"
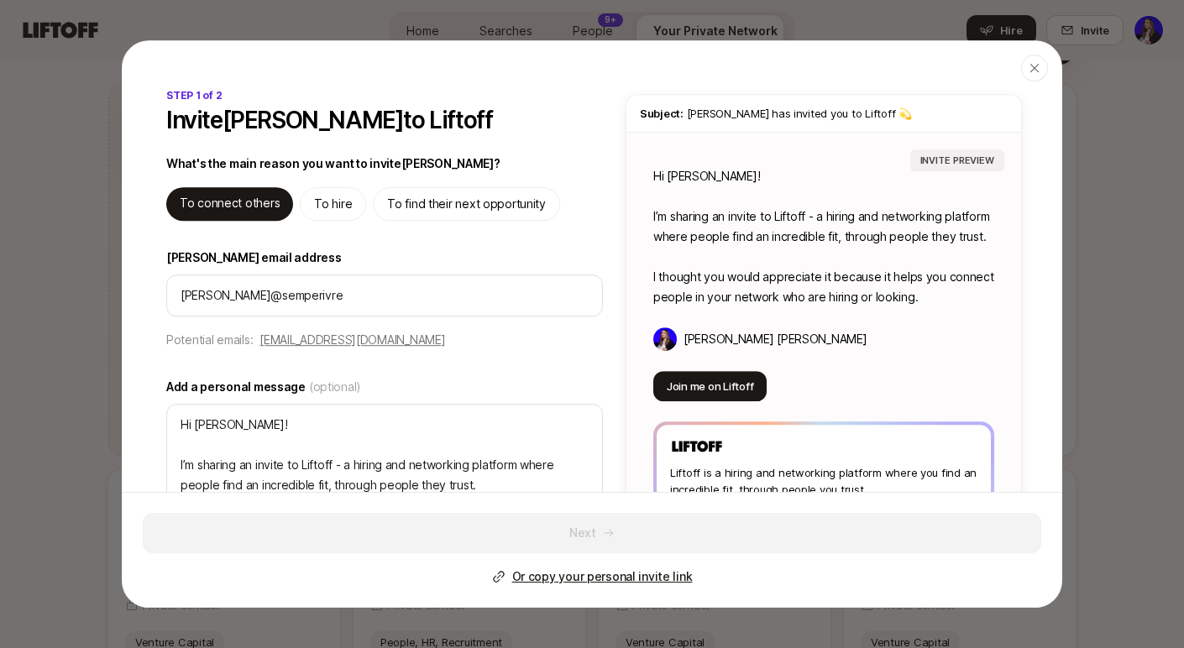
type textarea "x"
type input "[PERSON_NAME]@semperivren"
type textarea "x"
type input "[PERSON_NAME]@semperivrens"
type textarea "x"
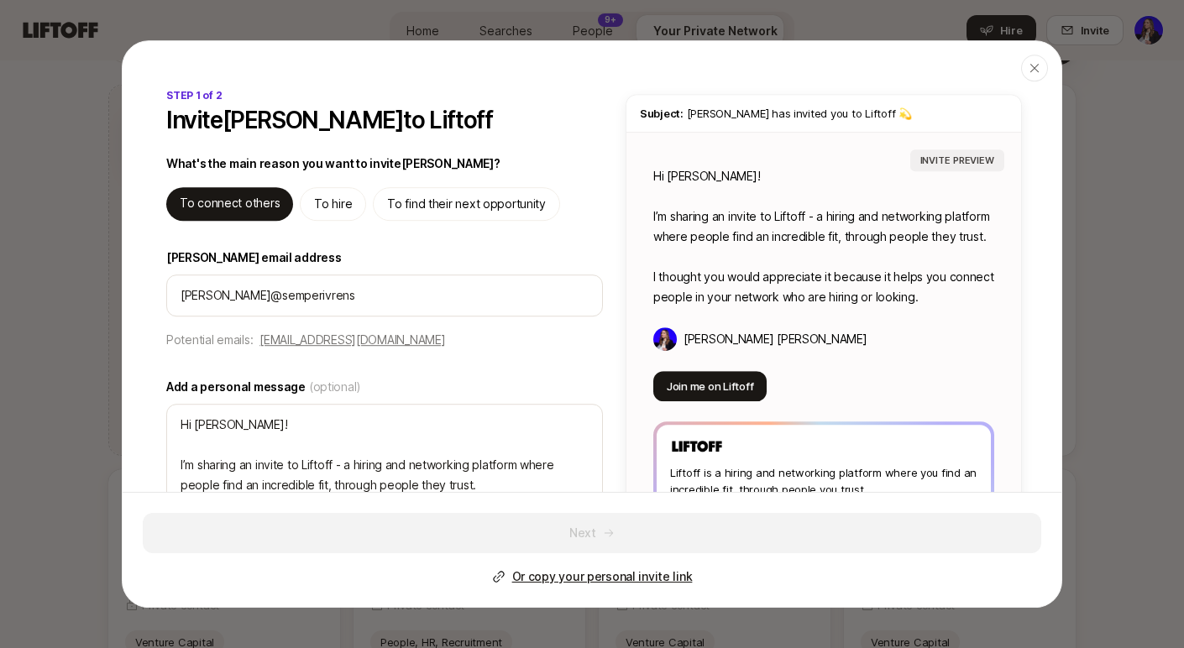
type input "[PERSON_NAME]@semperivrensv"
type textarea "x"
type input "[PERSON_NAME]@semperivrensvc."
type textarea "x"
type input "[PERSON_NAME][EMAIL_ADDRESS][DOMAIN_NAME]"
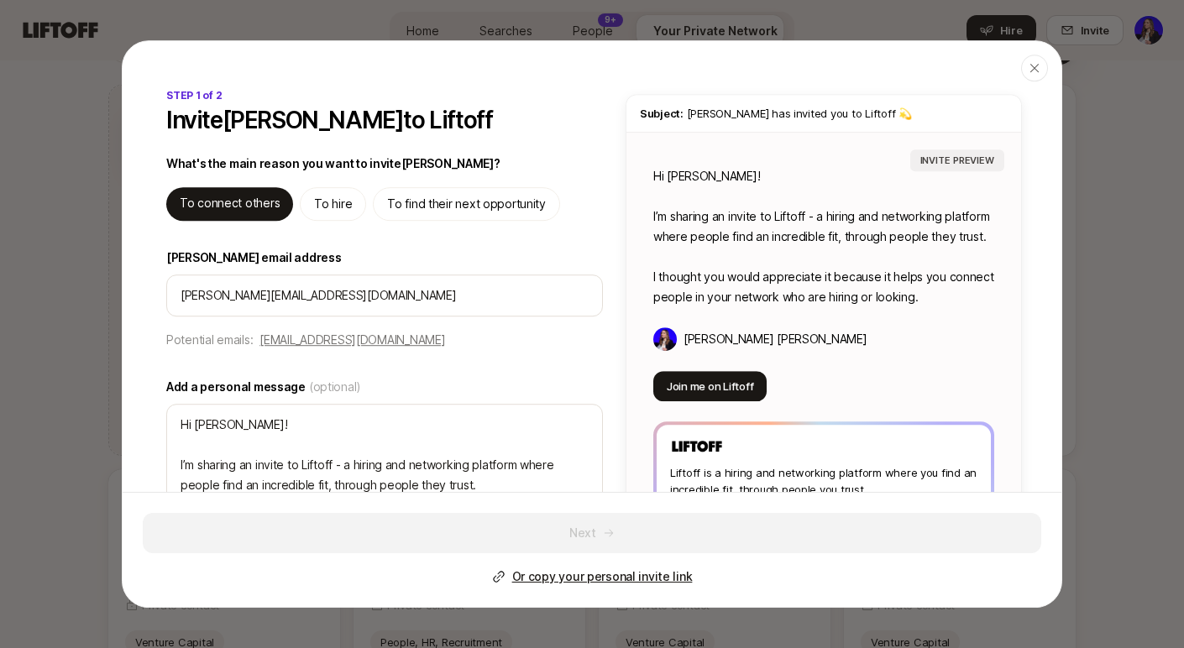
type textarea "x"
type input "[PERSON_NAME][EMAIL_ADDRESS][DOMAIN_NAME]"
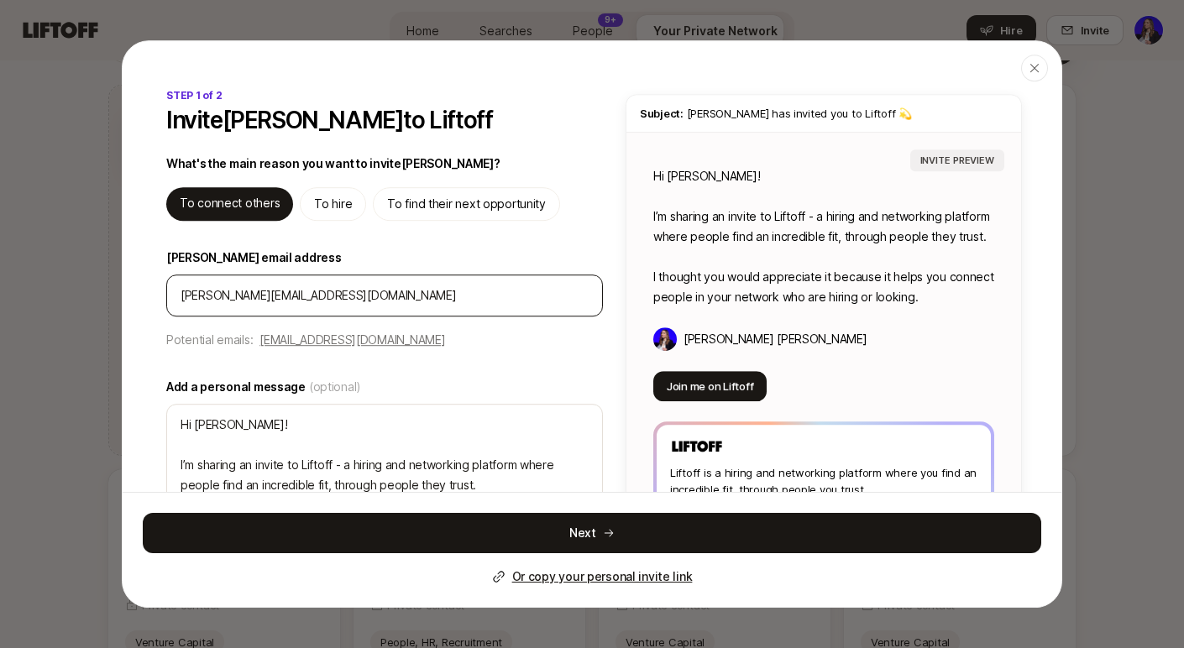
click at [250, 286] on input "[PERSON_NAME][EMAIL_ADDRESS][DOMAIN_NAME]" at bounding box center [384, 295] width 408 height 20
click at [253, 297] on input "[PERSON_NAME][EMAIL_ADDRESS][DOMAIN_NAME]" at bounding box center [384, 295] width 408 height 20
type textarea "x"
type input "[PERSON_NAME][EMAIL_ADDRESS][DOMAIN_NAME]"
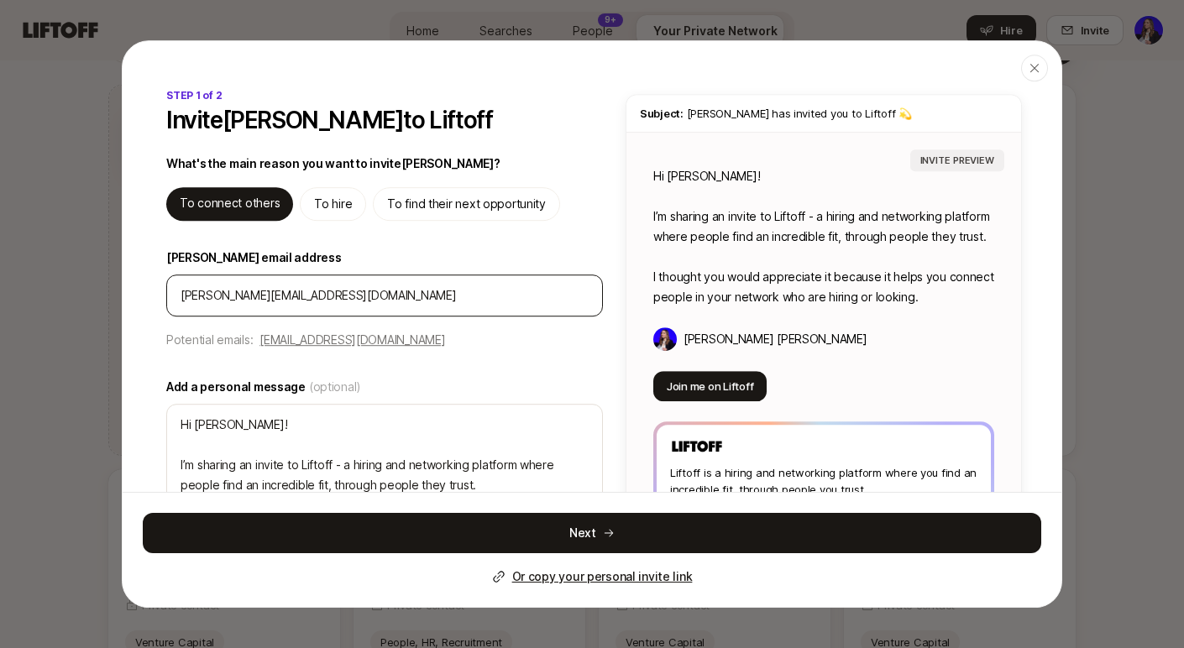
type textarea "x"
type input "[PERSON_NAME][EMAIL_ADDRESS][DOMAIN_NAME]"
type textarea "x"
type input "[PERSON_NAME][EMAIL_ADDRESS][DOMAIN_NAME]"
type textarea "x"
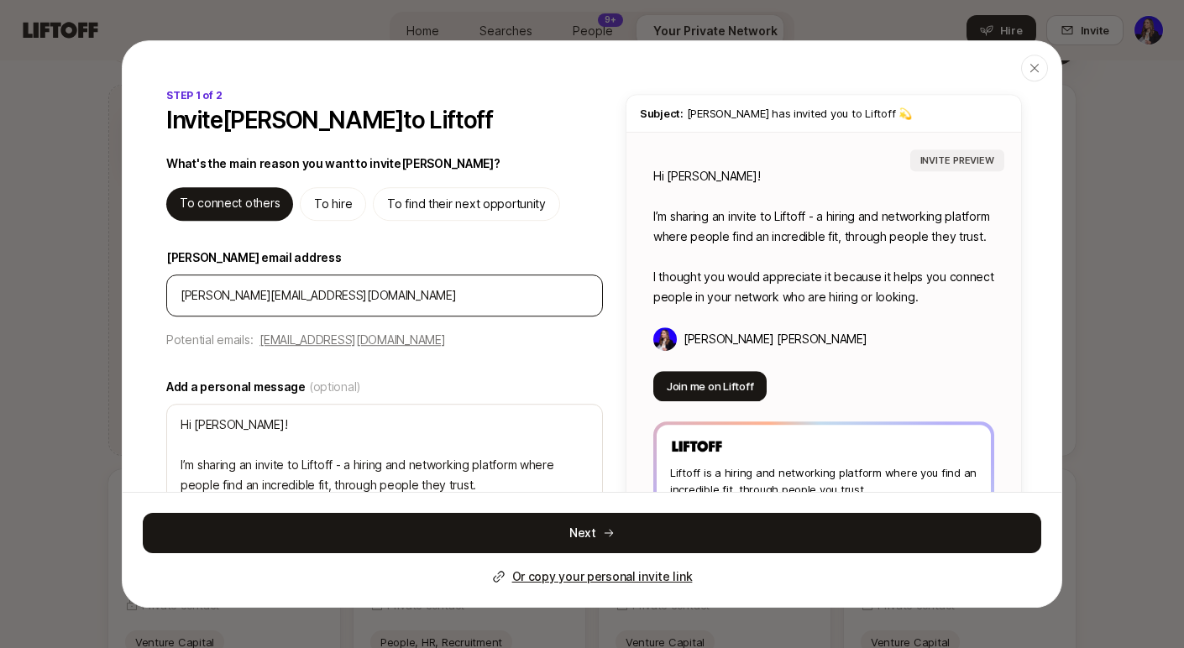
type input "[PERSON_NAME][EMAIL_ADDRESS][DOMAIN_NAME]"
type textarea "x"
type input "[PERSON_NAME][EMAIL_ADDRESS][DOMAIN_NAME]"
type textarea "x"
type input "[PERSON_NAME][EMAIL_ADDRESS][DOMAIN_NAME]"
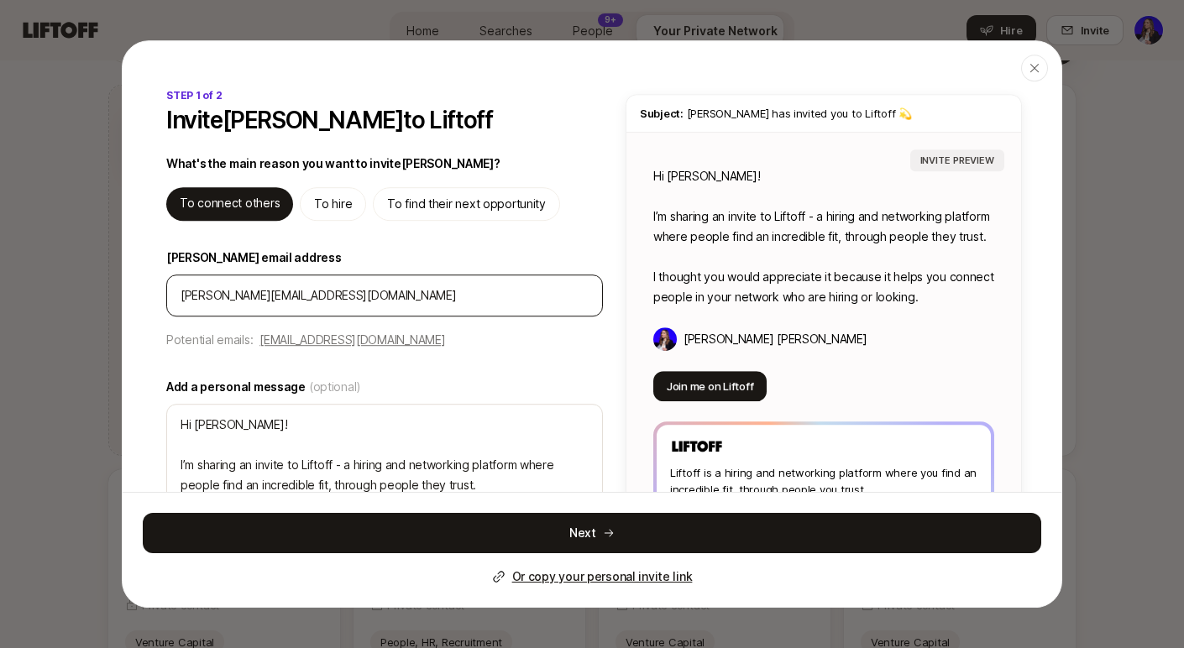
type textarea "x"
type input "[PERSON_NAME][EMAIL_ADDRESS][DOMAIN_NAME]"
type textarea "x"
type input "[PERSON_NAME][EMAIL_ADDRESS][DOMAIN_NAME]"
type textarea "x"
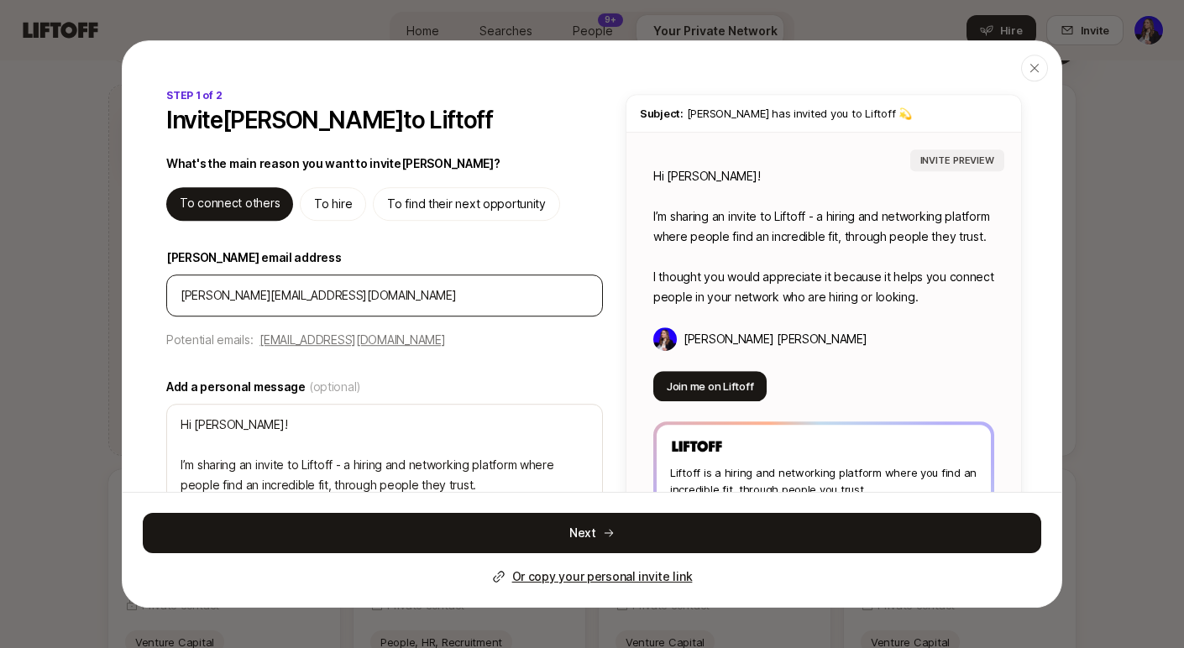
type input "[PERSON_NAME][EMAIL_ADDRESS][DOMAIN_NAME]"
type textarea "x"
type input "[PERSON_NAME][EMAIL_ADDRESS][DOMAIN_NAME]"
type textarea "x"
type input "[PERSON_NAME][EMAIL_ADDRESS][DOMAIN_NAME]"
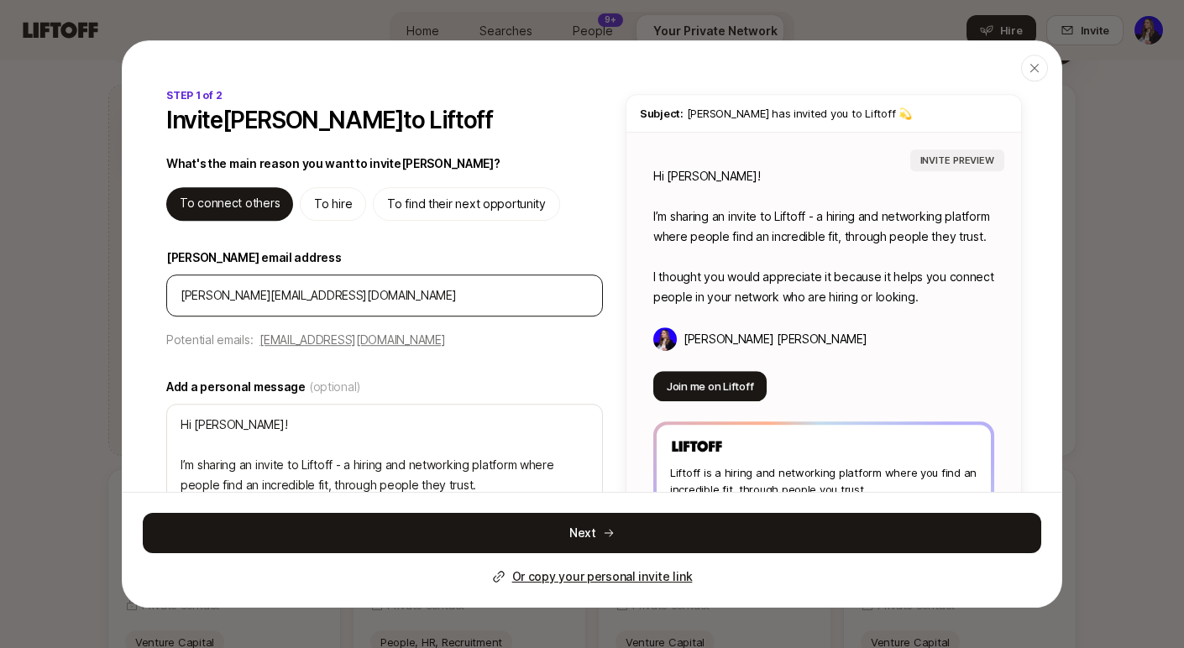
type textarea "x"
type input "[PERSON_NAME][EMAIL_ADDRESS][DOMAIN_NAME]"
type textarea "x"
type input "[PERSON_NAME][EMAIL_ADDRESS][DOMAIN_NAME]"
type textarea "x"
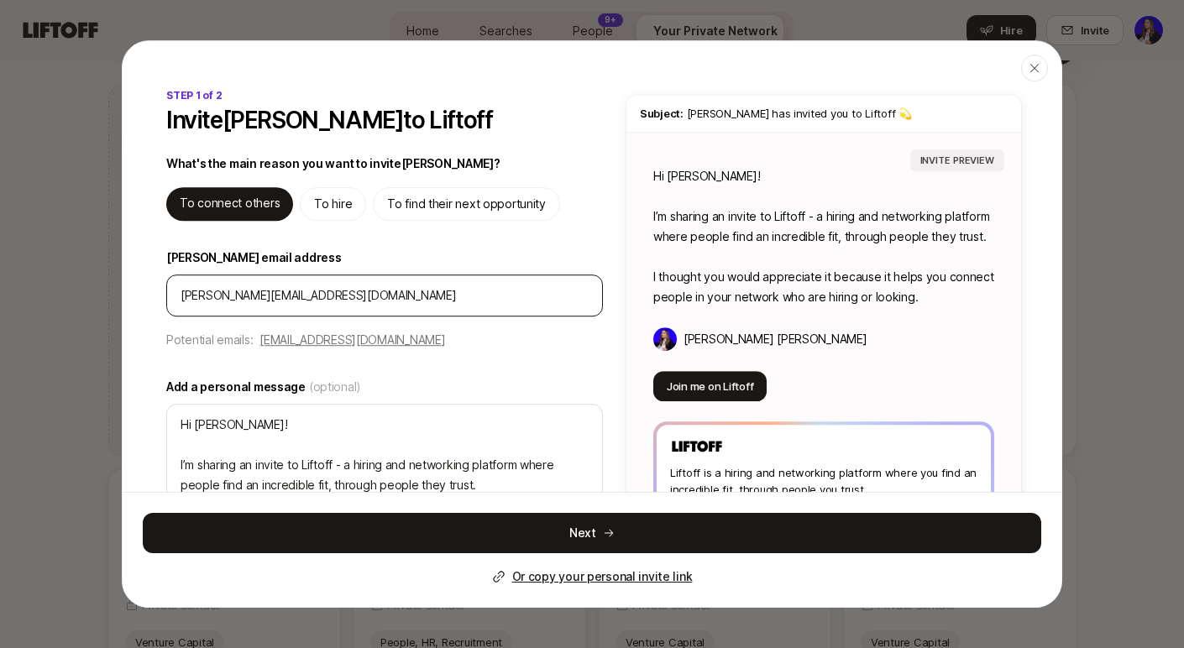
type input "[PERSON_NAME][EMAIL_ADDRESS][DOMAIN_NAME]"
type textarea "x"
type input "[PERSON_NAME][EMAIL_ADDRESS][DOMAIN_NAME]"
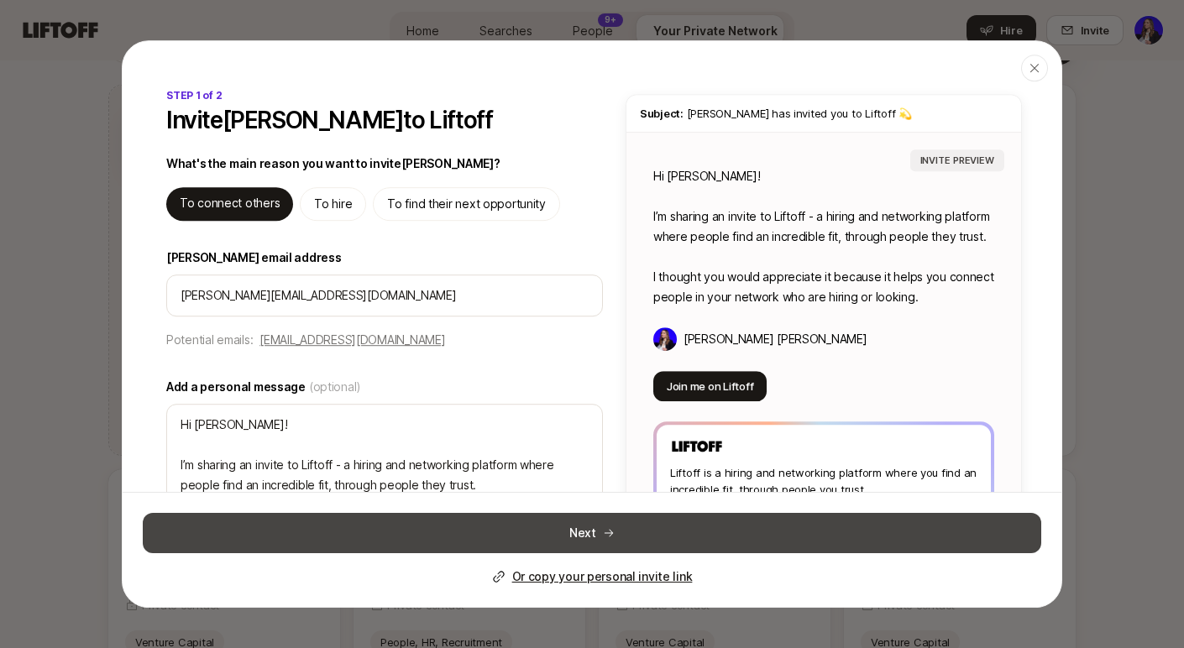
click at [577, 532] on button "Next" at bounding box center [592, 533] width 898 height 40
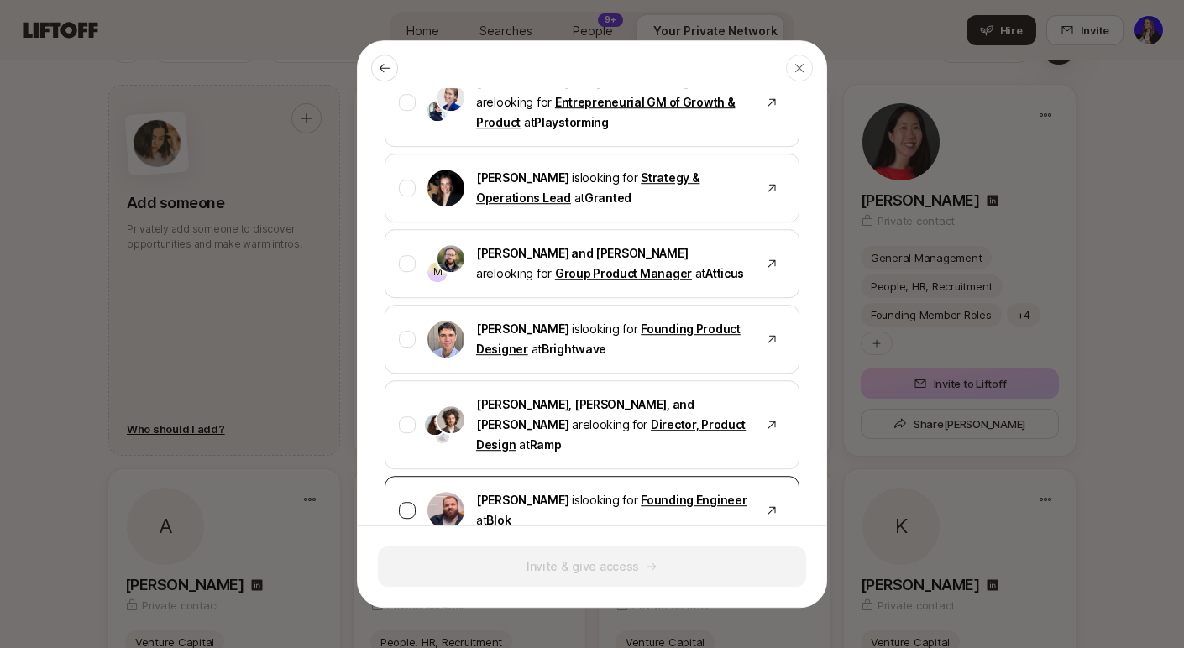
scroll to position [1384, 0]
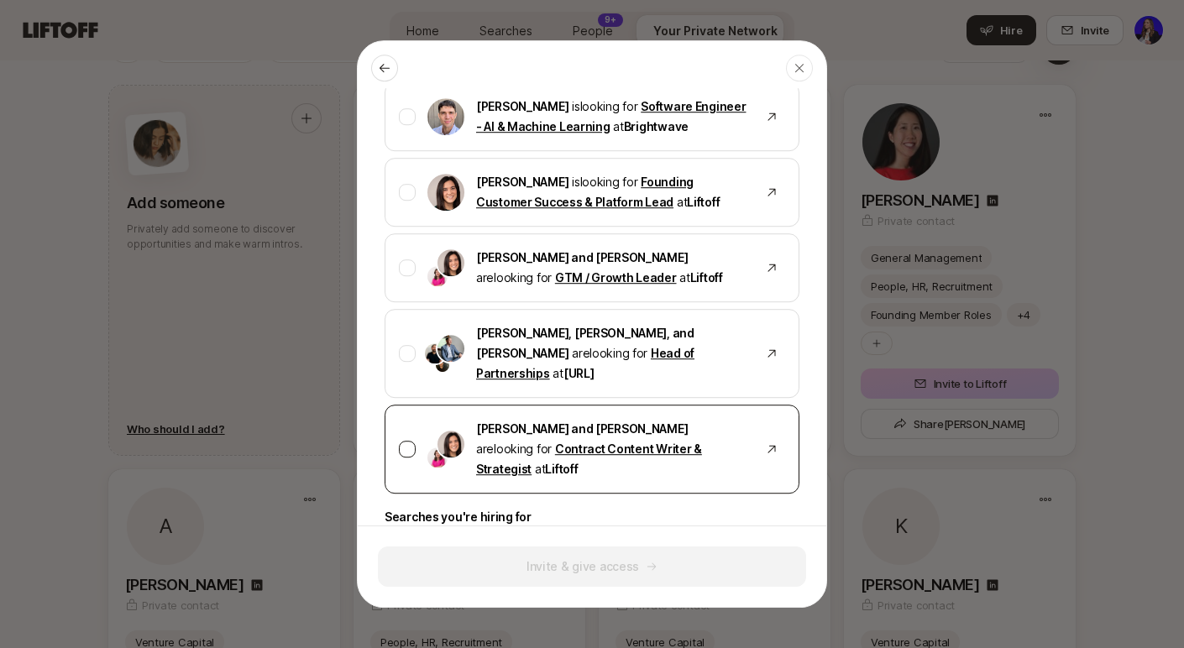
click at [406, 441] on div at bounding box center [407, 449] width 17 height 17
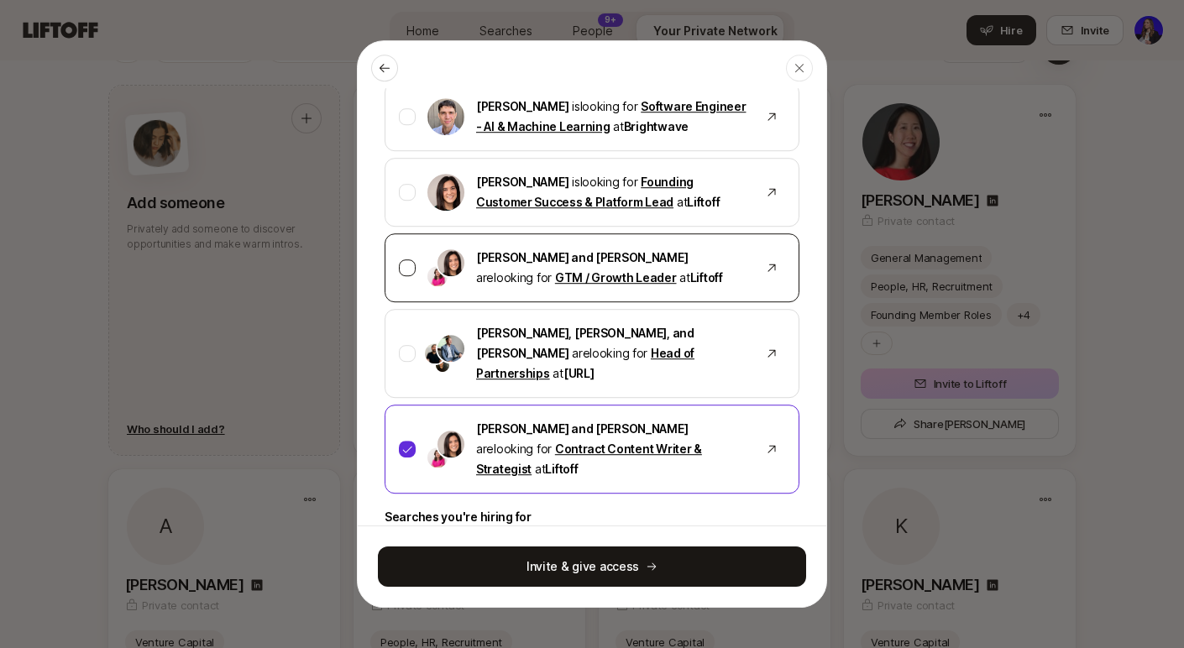
click at [407, 259] on div at bounding box center [407, 267] width 17 height 17
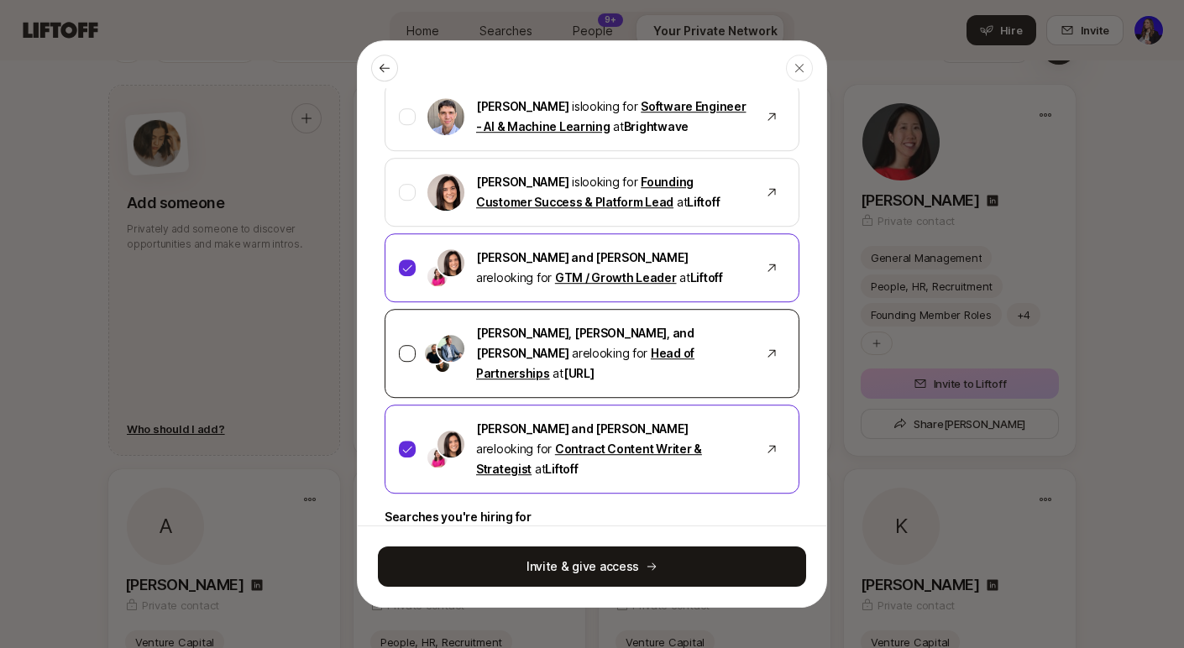
click at [405, 345] on div at bounding box center [407, 353] width 17 height 17
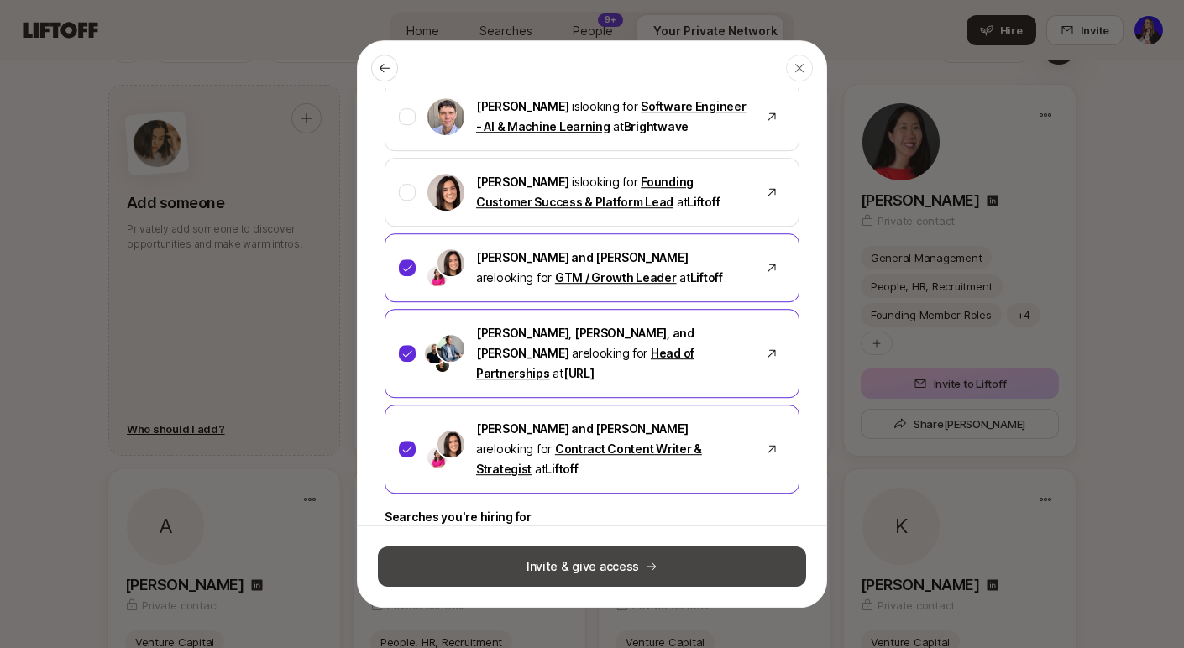
click at [593, 555] on button "Invite & give access" at bounding box center [592, 567] width 428 height 40
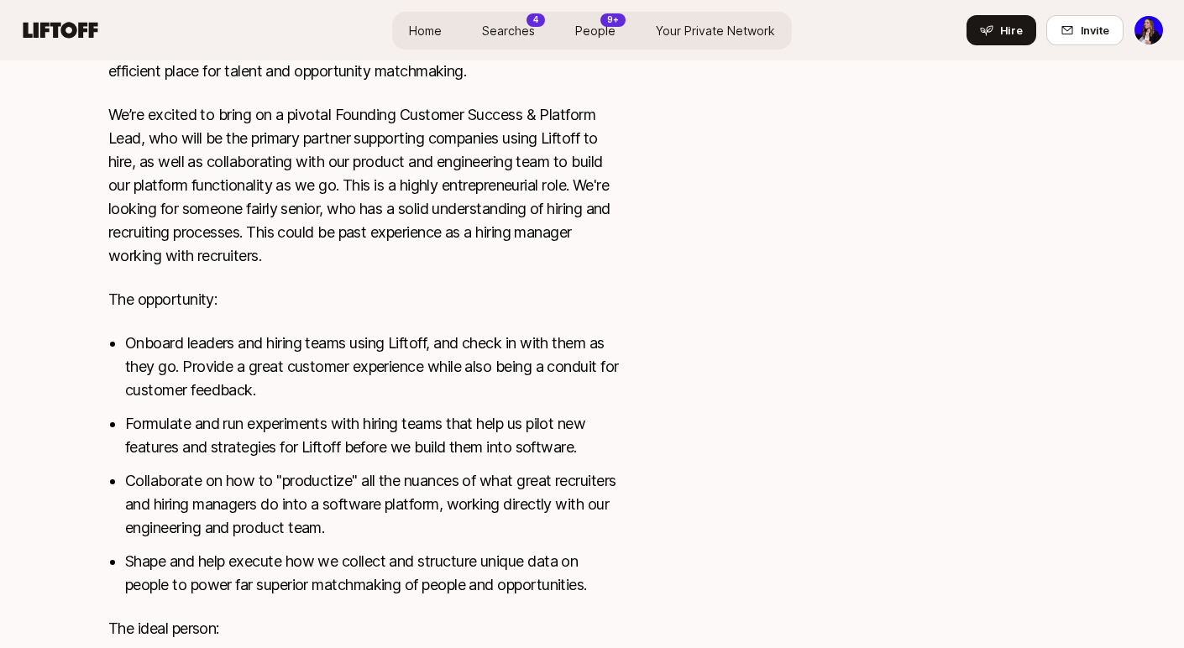
scroll to position [674, 0]
